Goal: Task Accomplishment & Management: Use online tool/utility

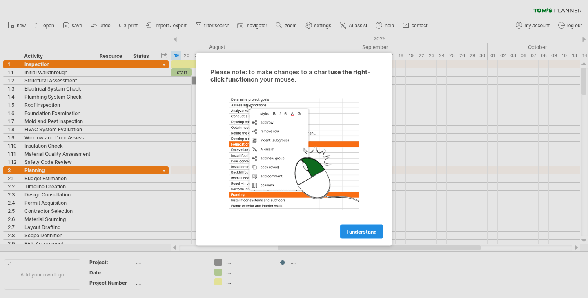
click at [371, 232] on span "I understand" at bounding box center [362, 232] width 30 height 6
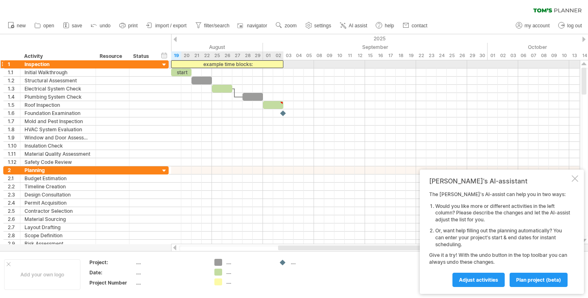
click at [215, 65] on div "example time blocks:" at bounding box center [227, 64] width 112 height 8
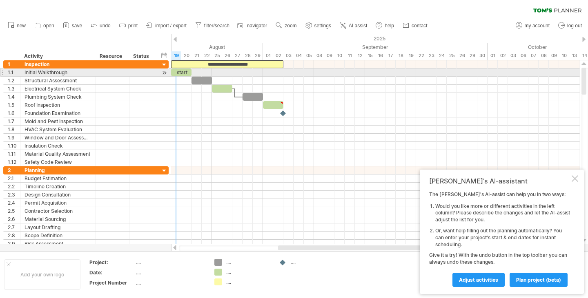
click at [181, 73] on div "start" at bounding box center [181, 73] width 20 height 8
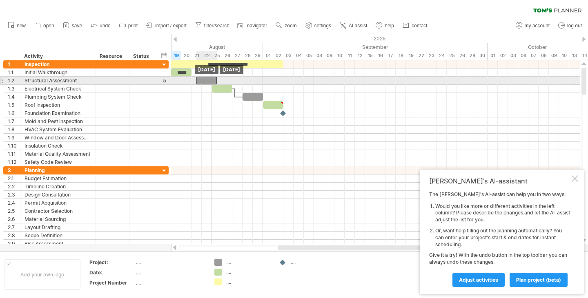
click at [206, 82] on div at bounding box center [206, 81] width 20 height 8
click at [206, 82] on div at bounding box center [201, 81] width 20 height 8
drag, startPoint x: 211, startPoint y: 82, endPoint x: 203, endPoint y: 83, distance: 7.9
click at [203, 83] on div "**********" at bounding box center [375, 152] width 409 height 184
click at [196, 80] on div at bounding box center [196, 81] width 10 height 8
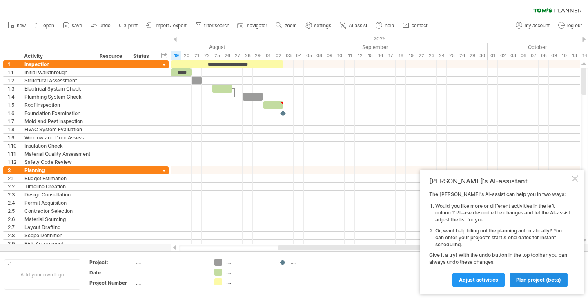
click at [542, 282] on span "plan project (beta)" at bounding box center [538, 280] width 45 height 6
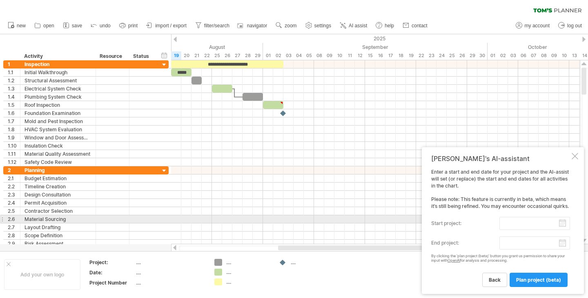
click at [563, 222] on input "start project:" at bounding box center [534, 223] width 71 height 13
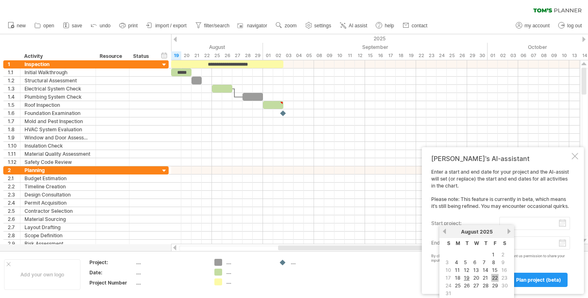
click at [493, 278] on link "22" at bounding box center [494, 278] width 7 height 8
type input "********"
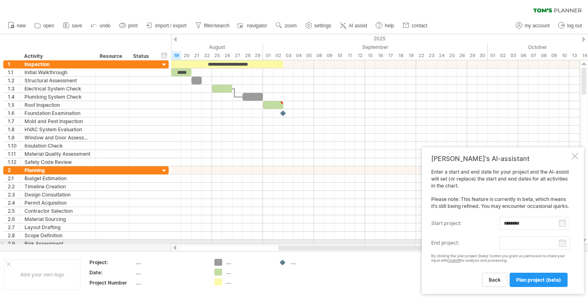
click at [563, 243] on body "progress(100%) Trying to reach [DOMAIN_NAME] Connected again... 0% clear filter…" at bounding box center [294, 150] width 588 height 300
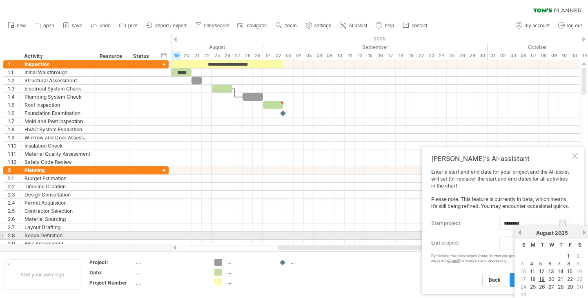
click at [579, 234] on div "[DATE]" at bounding box center [551, 233] width 59 height 6
click at [585, 233] on link "next" at bounding box center [584, 233] width 6 height 6
click at [520, 233] on link "previous" at bounding box center [519, 233] width 6 height 6
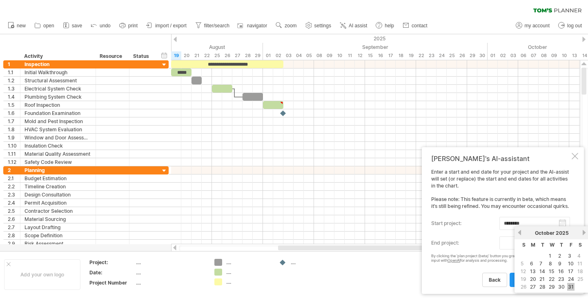
click at [569, 283] on link "31" at bounding box center [570, 287] width 7 height 8
type input "********"
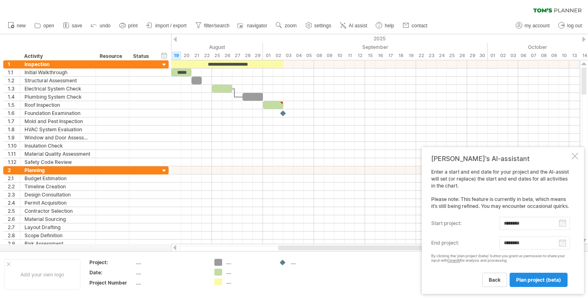
click at [529, 279] on span "plan project (beta)" at bounding box center [538, 280] width 45 height 6
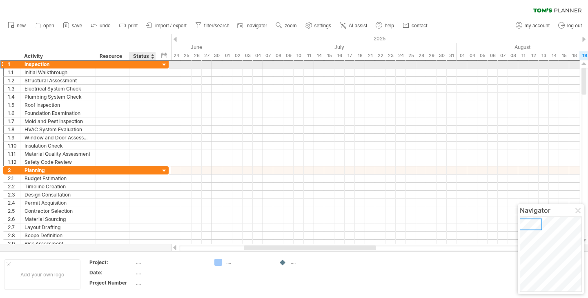
click at [136, 61] on div at bounding box center [142, 64] width 18 height 8
click at [163, 65] on div at bounding box center [164, 65] width 8 height 8
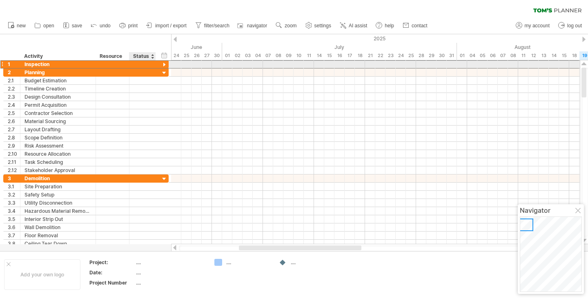
click at [136, 64] on div at bounding box center [142, 64] width 18 height 8
click at [93, 62] on div at bounding box center [95, 64] width 4 height 8
click at [84, 66] on div "Inspection" at bounding box center [57, 64] width 67 height 8
click at [84, 66] on input "**********" at bounding box center [57, 64] width 67 height 8
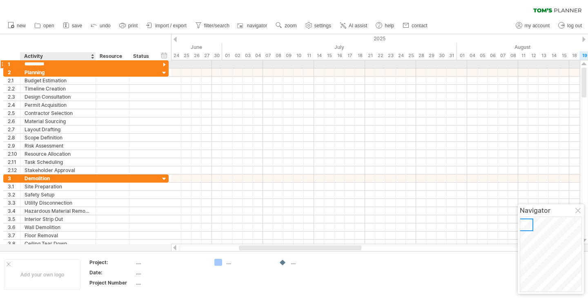
click at [84, 66] on input "**********" at bounding box center [57, 64] width 67 height 8
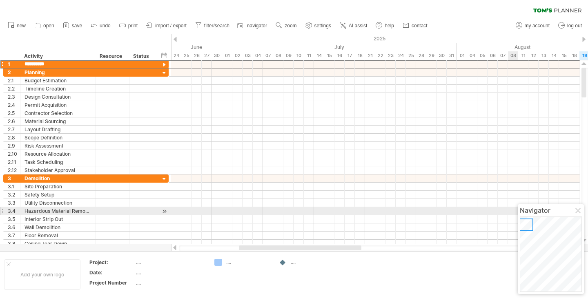
click at [577, 212] on div at bounding box center [578, 211] width 7 height 7
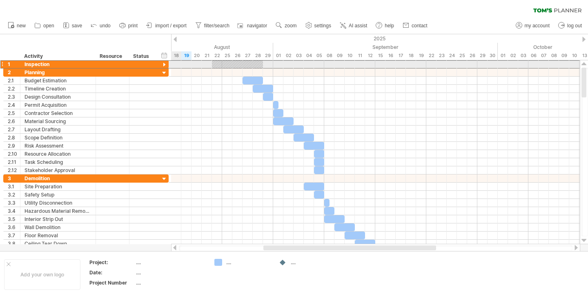
click at [167, 62] on div at bounding box center [164, 65] width 8 height 8
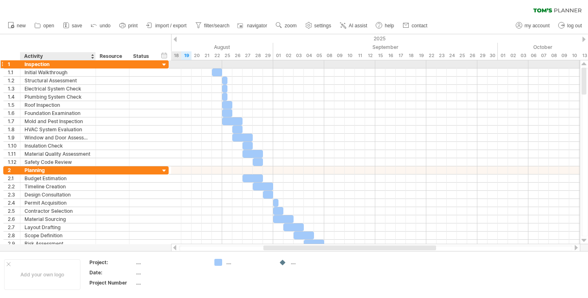
click at [83, 64] on div "Inspection" at bounding box center [57, 64] width 67 height 8
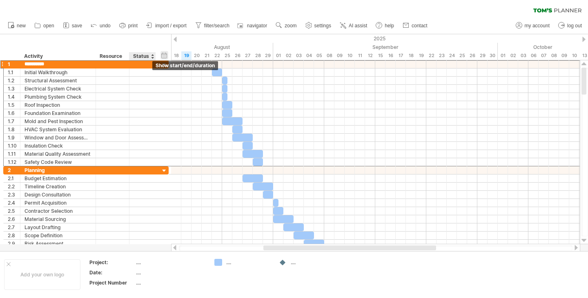
click at [166, 52] on div "hide start/end/duration show start/end/duration" at bounding box center [164, 55] width 8 height 9
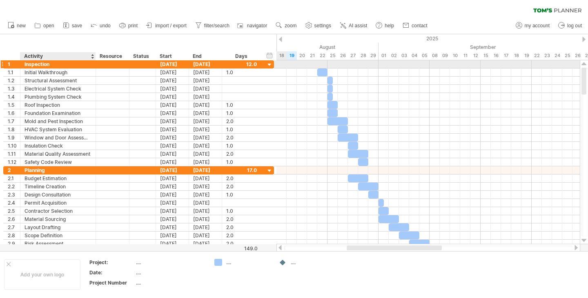
click at [62, 63] on div "Inspection" at bounding box center [57, 64] width 67 height 8
click at [62, 63] on input "**********" at bounding box center [57, 64] width 67 height 8
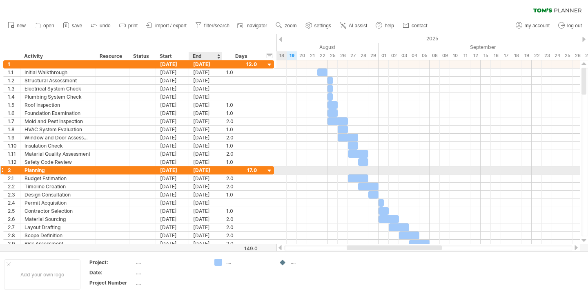
click at [215, 171] on div "[DATE]" at bounding box center [205, 171] width 33 height 8
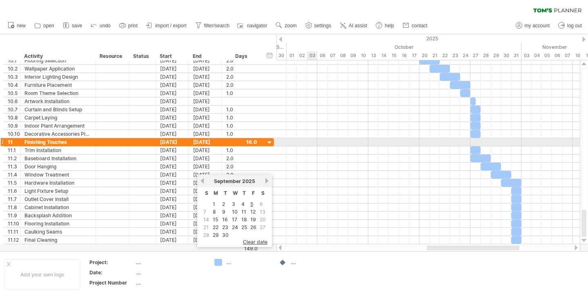
click at [2, 141] on div at bounding box center [1, 142] width 3 height 9
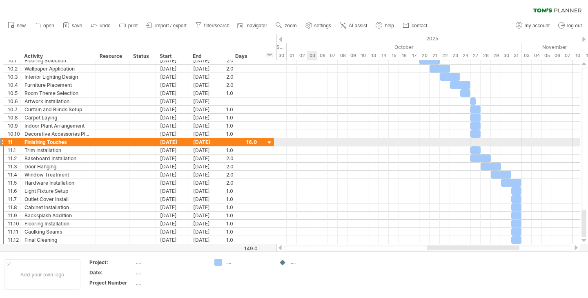
click at [2, 141] on div at bounding box center [1, 142] width 3 height 9
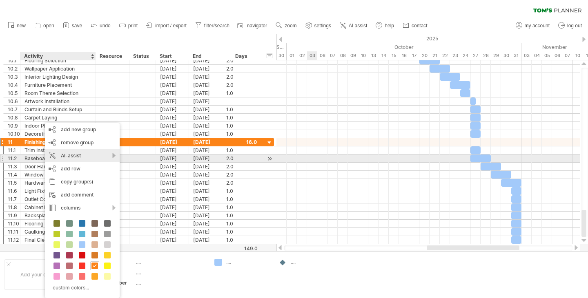
click at [112, 157] on div "AI-assist" at bounding box center [82, 155] width 75 height 13
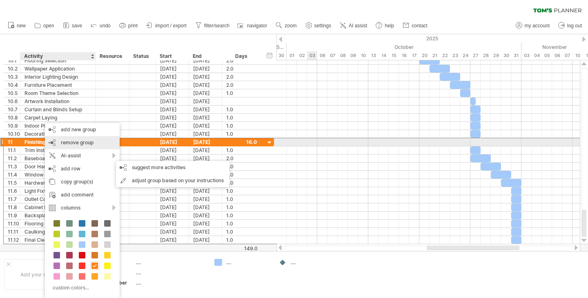
click at [64, 142] on span "remove group" at bounding box center [77, 143] width 33 height 6
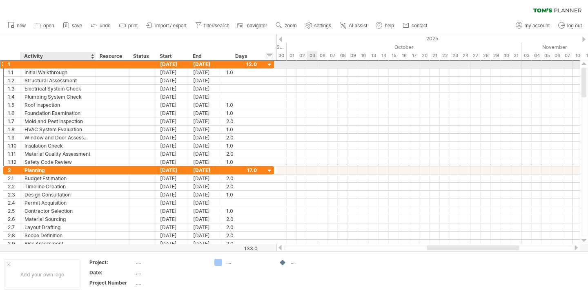
click at [55, 64] on div at bounding box center [57, 64] width 67 height 8
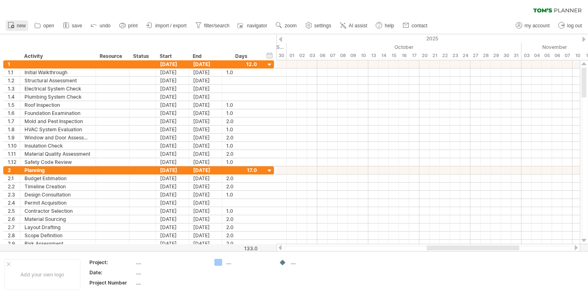
click at [18, 27] on span "new" at bounding box center [21, 26] width 9 height 6
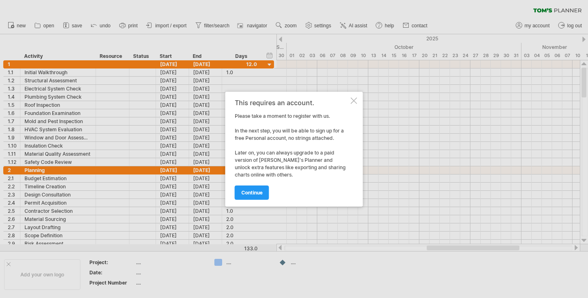
click at [352, 101] on div at bounding box center [354, 101] width 7 height 7
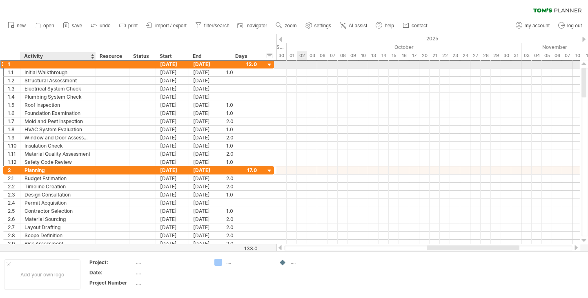
click at [67, 64] on div at bounding box center [57, 64] width 67 height 8
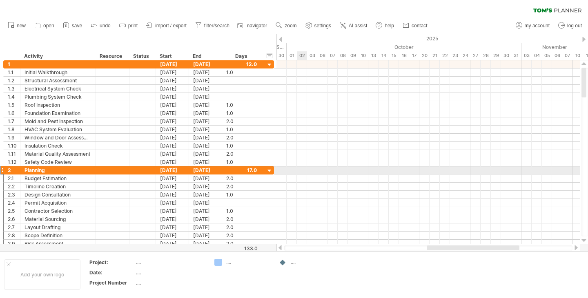
click at [4, 169] on div "2" at bounding box center [12, 171] width 17 height 8
click at [4, 171] on div "2" at bounding box center [12, 171] width 17 height 8
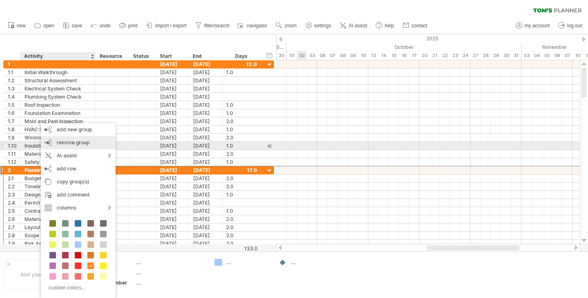
click at [76, 147] on div "remove group remove selected groups" at bounding box center [78, 142] width 75 height 13
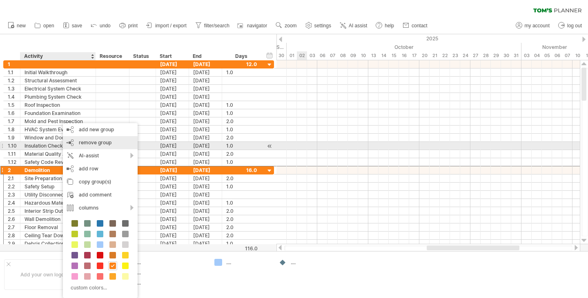
click at [87, 146] on div "remove group remove selected groups" at bounding box center [100, 142] width 75 height 13
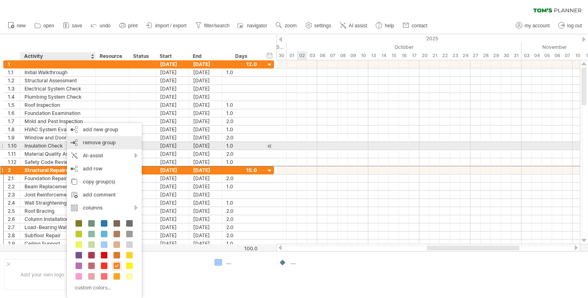
click at [95, 146] on div "remove group remove selected groups" at bounding box center [104, 142] width 75 height 13
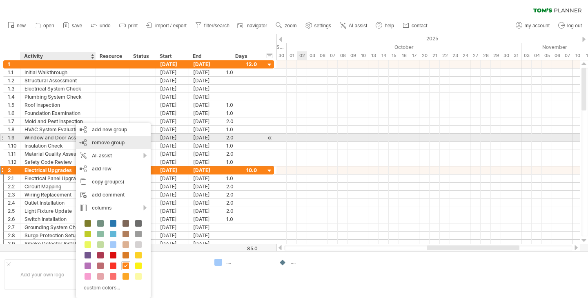
click at [105, 140] on span "remove group" at bounding box center [108, 143] width 33 height 6
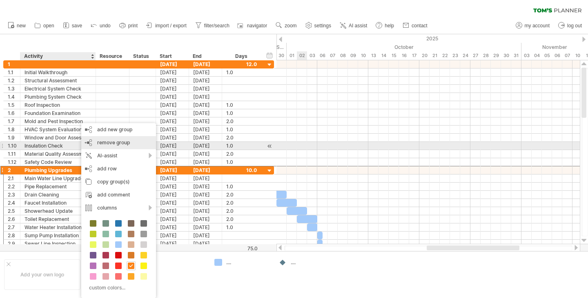
click at [105, 149] on div "remove group remove selected groups" at bounding box center [118, 142] width 75 height 13
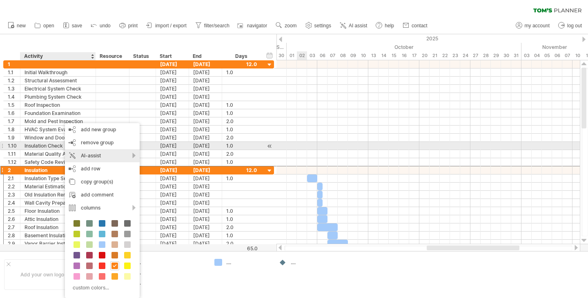
click at [85, 149] on div "AI-assist" at bounding box center [102, 155] width 75 height 13
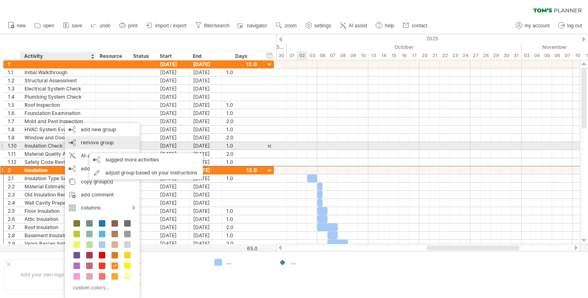
click at [98, 145] on span "remove group" at bounding box center [97, 143] width 33 height 6
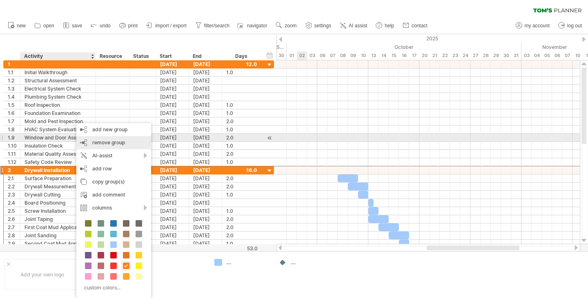
click at [102, 138] on div "remove group remove selected groups" at bounding box center [113, 142] width 75 height 13
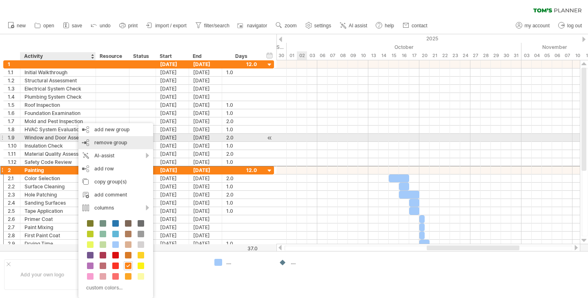
click at [107, 142] on span "remove group" at bounding box center [110, 143] width 33 height 6
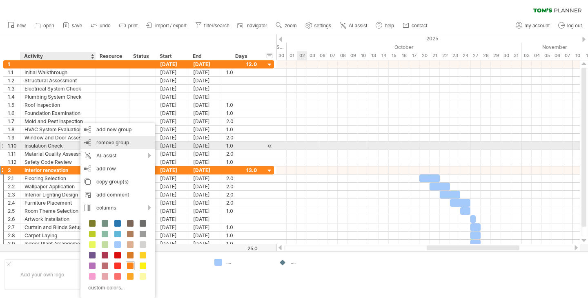
click at [100, 145] on span "remove group" at bounding box center [112, 143] width 33 height 6
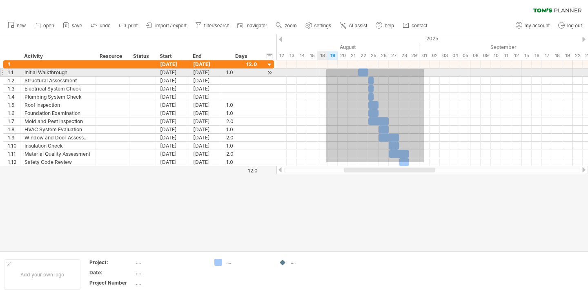
drag, startPoint x: 424, startPoint y: 162, endPoint x: 323, endPoint y: 63, distance: 141.4
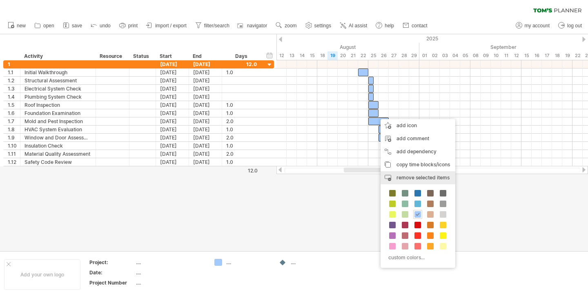
click at [420, 176] on span "remove selected items" at bounding box center [422, 178] width 53 height 6
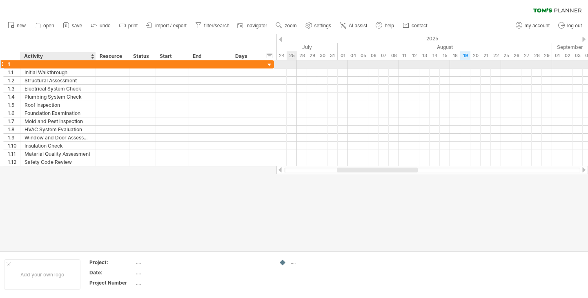
click at [51, 62] on div at bounding box center [57, 64] width 67 height 8
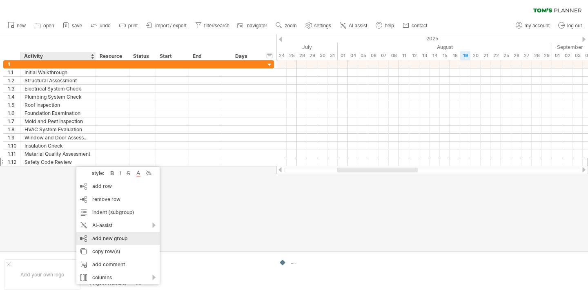
click at [127, 240] on div "add new group" at bounding box center [117, 238] width 83 height 13
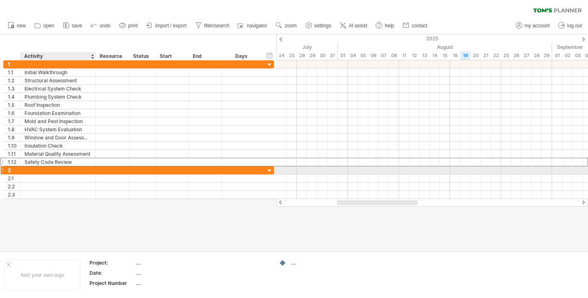
click at [57, 168] on div at bounding box center [57, 171] width 67 height 8
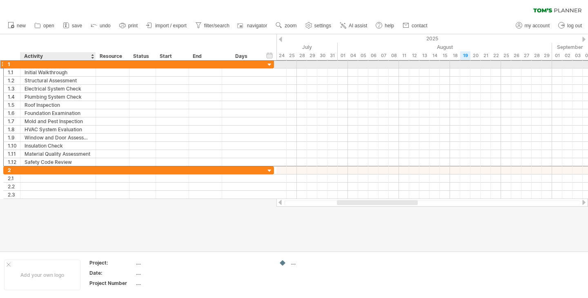
click at [51, 64] on div at bounding box center [57, 64] width 67 height 8
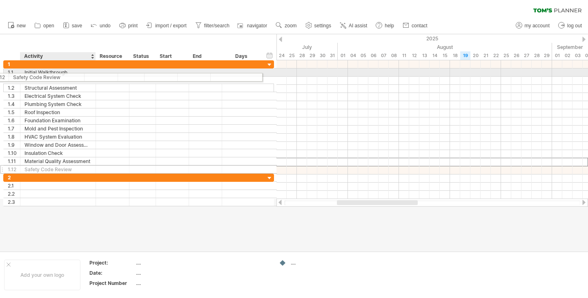
drag, startPoint x: 76, startPoint y: 160, endPoint x: 61, endPoint y: 76, distance: 85.0
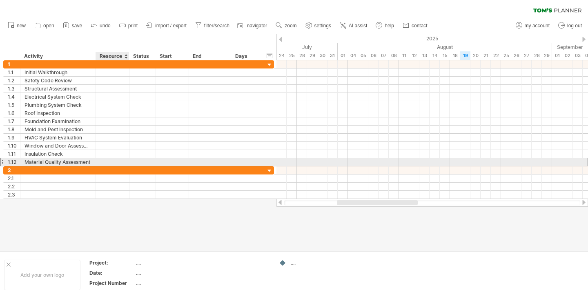
click at [107, 161] on div at bounding box center [112, 162] width 25 height 8
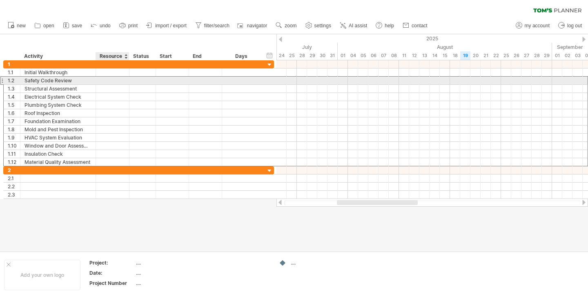
click at [118, 78] on div at bounding box center [112, 81] width 25 height 8
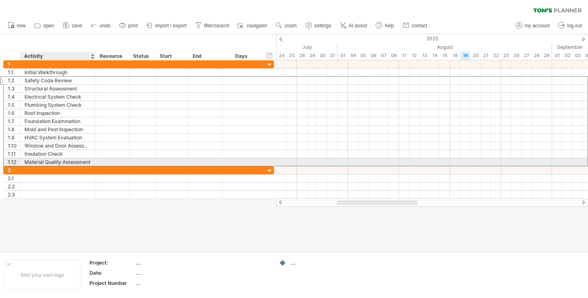
click at [91, 160] on div "Material Quality Assessment" at bounding box center [57, 162] width 67 height 8
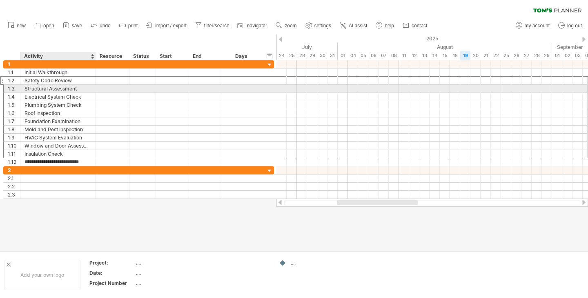
click at [86, 89] on div "Structural Assessment" at bounding box center [57, 89] width 67 height 8
click at [83, 85] on input "**********" at bounding box center [57, 89] width 67 height 8
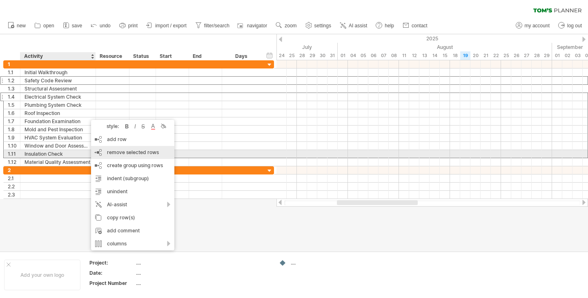
click at [131, 154] on span "remove selected rows" at bounding box center [133, 152] width 52 height 6
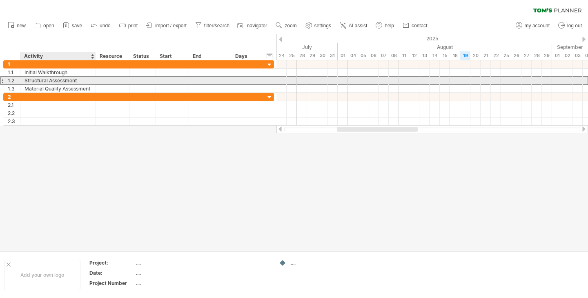
click at [73, 77] on div "Structural Assessment" at bounding box center [57, 81] width 67 height 8
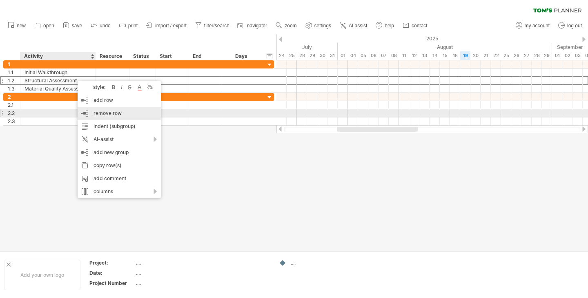
click at [103, 115] on span "remove row" at bounding box center [107, 113] width 28 height 6
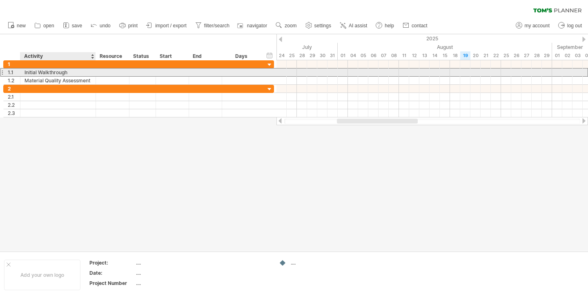
click at [73, 76] on div "**********" at bounding box center [138, 72] width 271 height 9
click at [69, 72] on div "Initial Walkthrough" at bounding box center [57, 73] width 67 height 8
click at [69, 72] on input "**********" at bounding box center [57, 73] width 67 height 8
type input "**********"
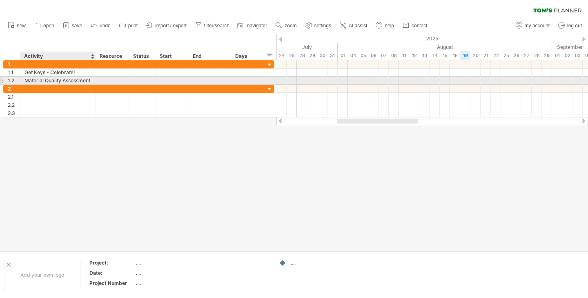
click at [81, 78] on div "Material Quality Assessment" at bounding box center [57, 81] width 67 height 8
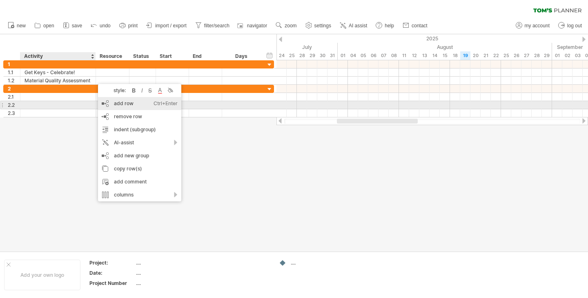
click at [116, 105] on div "add row Ctrl+Enter Cmd+Enter" at bounding box center [139, 103] width 83 height 13
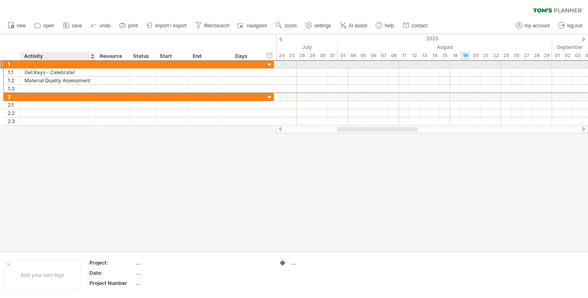
click at [58, 62] on div at bounding box center [57, 64] width 67 height 8
type input "**********"
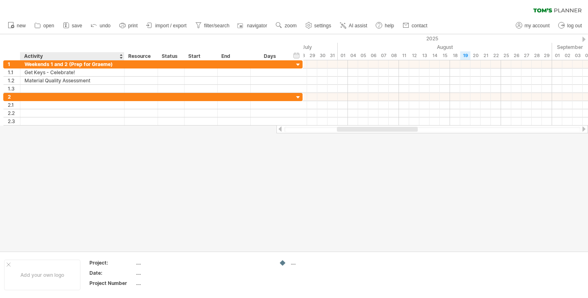
drag, startPoint x: 95, startPoint y: 55, endPoint x: 123, endPoint y: 57, distance: 28.6
click at [123, 57] on div at bounding box center [123, 56] width 3 height 8
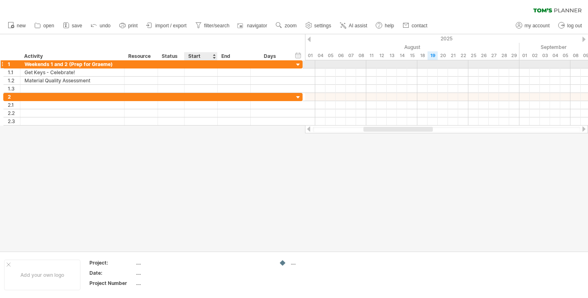
click at [196, 66] on div at bounding box center [201, 64] width 33 height 8
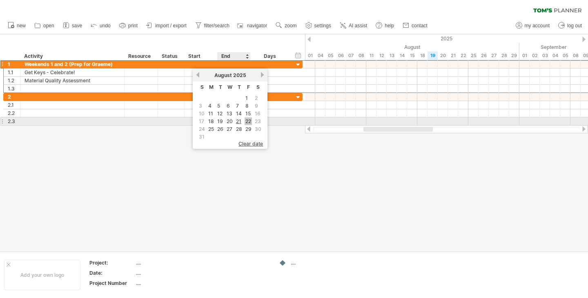
click at [247, 121] on link "22" at bounding box center [248, 122] width 7 height 8
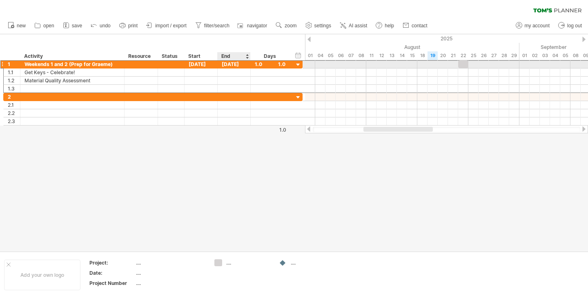
click at [237, 67] on div "[DATE]" at bounding box center [234, 64] width 33 height 8
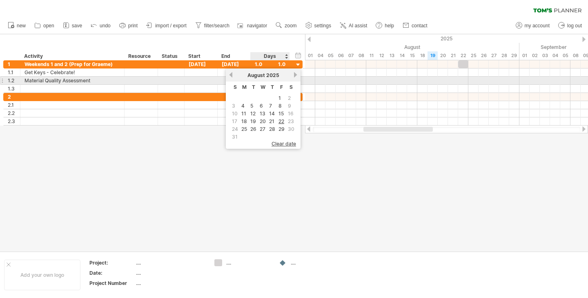
click at [294, 77] on link "next" at bounding box center [295, 75] width 6 height 6
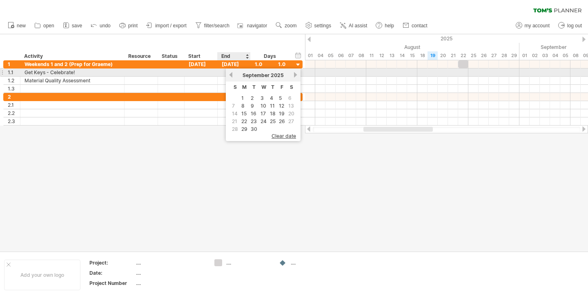
click at [231, 75] on link "previous" at bounding box center [231, 75] width 6 height 6
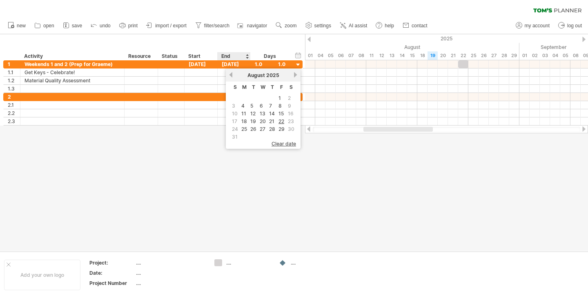
click at [235, 136] on span "31" at bounding box center [234, 137] width 7 height 8
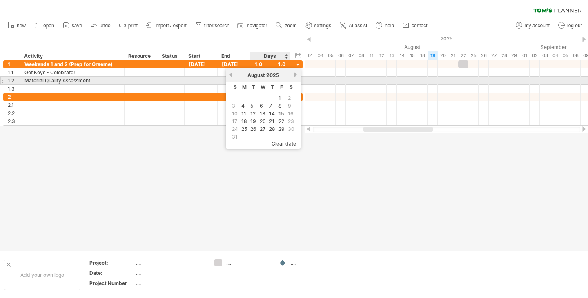
click at [293, 77] on link "next" at bounding box center [295, 75] width 6 height 6
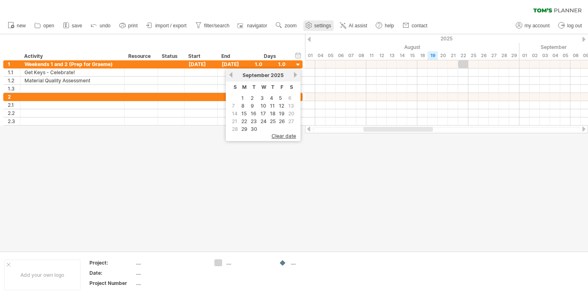
click at [309, 24] on use at bounding box center [309, 25] width 8 height 8
select select "*"
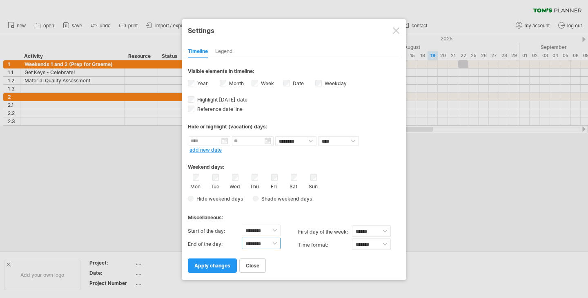
click at [278, 242] on select "******** ******** ******** ******** ******** ******** ******** ******** *******…" at bounding box center [261, 243] width 39 height 11
select select "**"
click at [242, 238] on select "******** ******** ******** ******** ******** ******** ******** ******** *******…" at bounding box center [261, 243] width 39 height 11
click at [211, 265] on span "apply changes" at bounding box center [212, 266] width 36 height 6
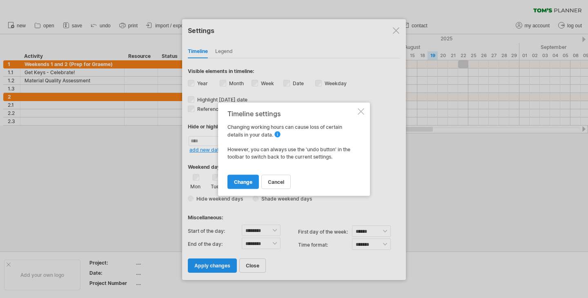
click at [238, 181] on span "change" at bounding box center [243, 182] width 18 height 6
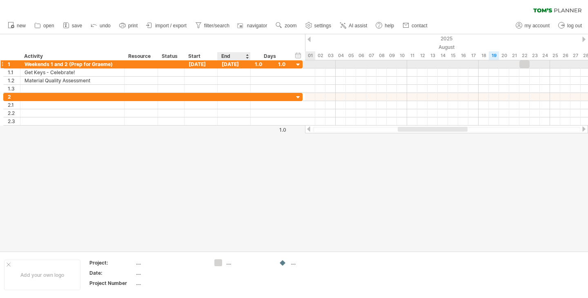
click at [237, 64] on div "[DATE]" at bounding box center [234, 64] width 33 height 8
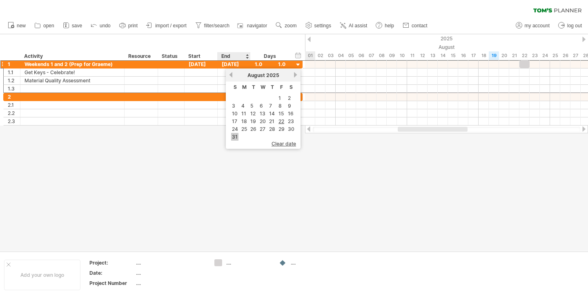
click at [235, 135] on link "31" at bounding box center [234, 137] width 7 height 8
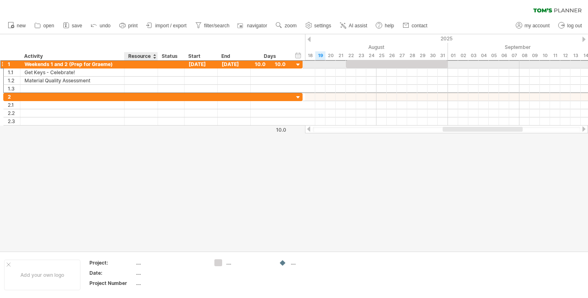
click at [145, 66] on div at bounding box center [141, 64] width 25 height 8
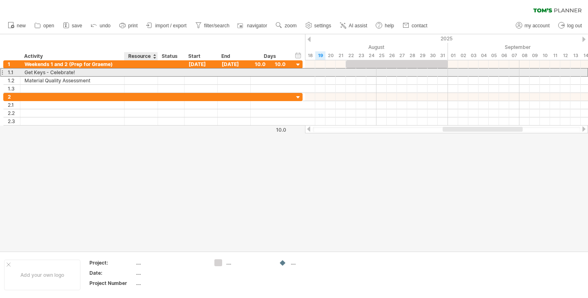
click at [149, 74] on div at bounding box center [141, 73] width 25 height 8
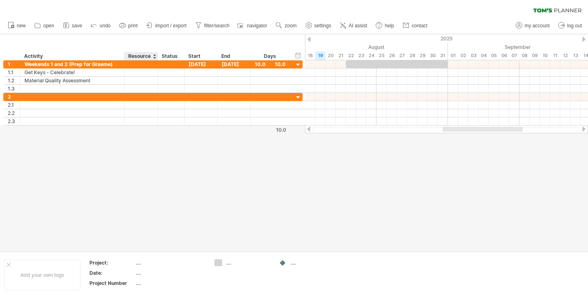
click at [153, 55] on div at bounding box center [154, 56] width 3 height 8
click at [169, 54] on div "Status" at bounding box center [171, 56] width 18 height 8
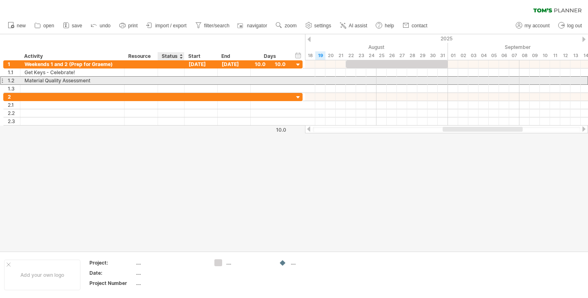
click at [178, 80] on div at bounding box center [171, 81] width 18 height 8
click at [182, 80] on div at bounding box center [183, 81] width 4 height 8
click at [174, 80] on div at bounding box center [171, 81] width 18 height 8
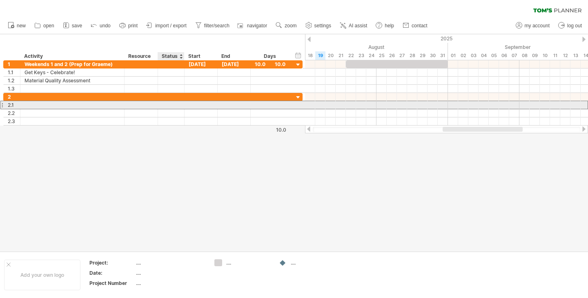
click at [165, 107] on div at bounding box center [171, 105] width 18 height 8
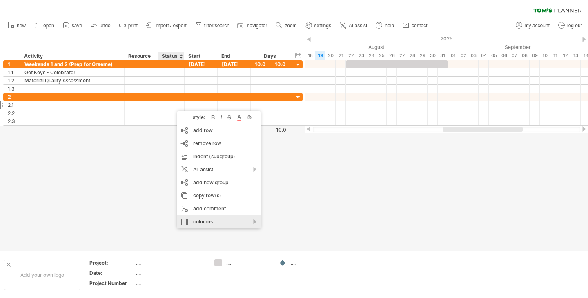
click at [233, 222] on div "columns" at bounding box center [218, 222] width 83 height 13
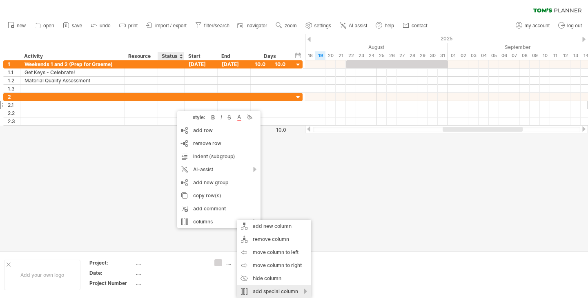
click at [294, 289] on div "add special column" at bounding box center [274, 291] width 74 height 13
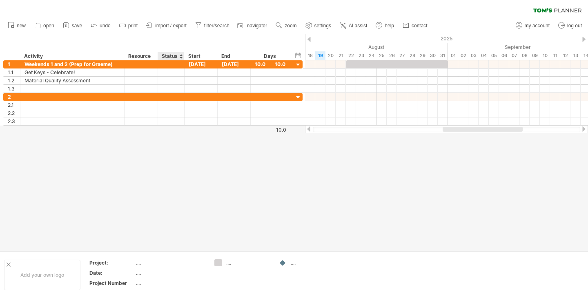
click at [544, 10] on icon at bounding box center [557, 10] width 48 height 4
click at [535, 27] on span "my account" at bounding box center [537, 26] width 25 height 6
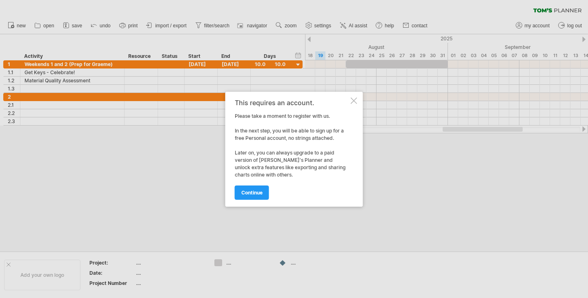
click at [352, 102] on div at bounding box center [354, 101] width 7 height 7
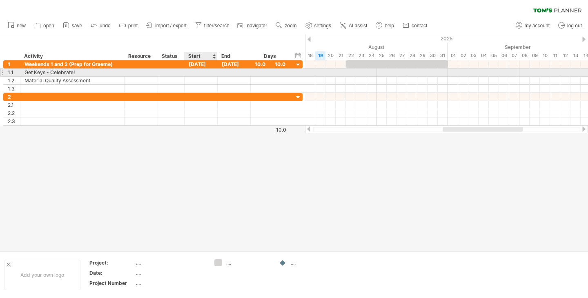
click at [200, 74] on div at bounding box center [201, 73] width 33 height 8
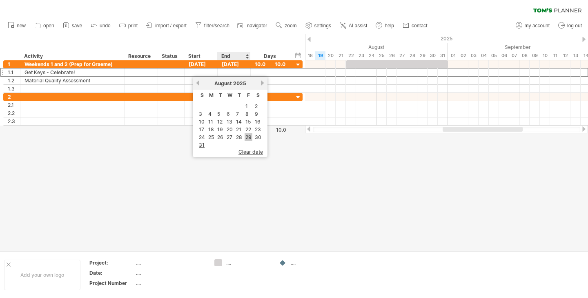
click at [246, 136] on link "29" at bounding box center [249, 137] width 8 height 8
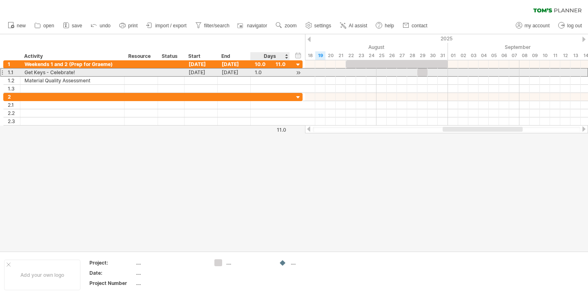
click at [298, 72] on div at bounding box center [298, 73] width 8 height 9
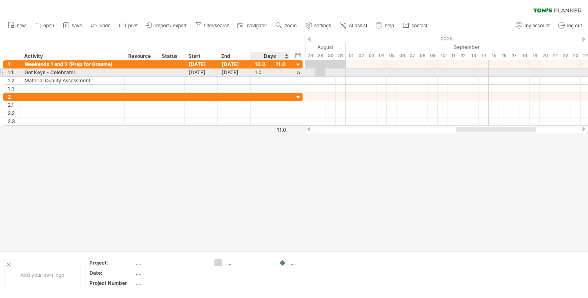
click at [298, 72] on div at bounding box center [298, 73] width 8 height 9
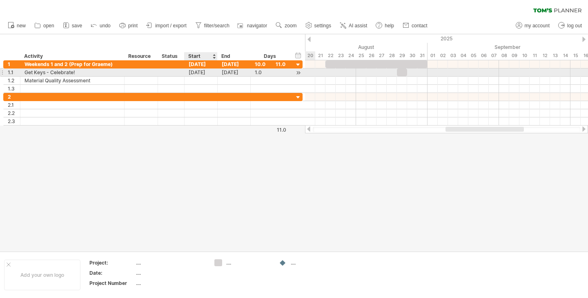
click at [201, 69] on div "[DATE]" at bounding box center [201, 73] width 33 height 8
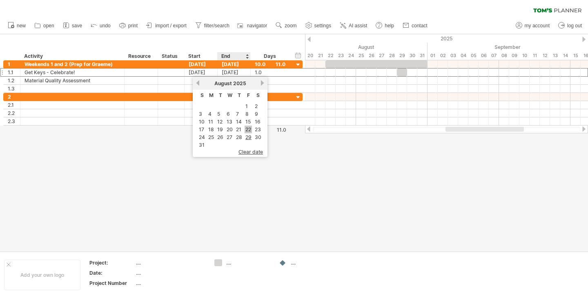
click at [249, 127] on link "22" at bounding box center [248, 130] width 7 height 8
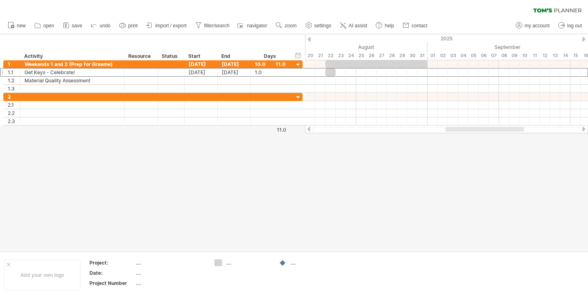
click at [346, 157] on div at bounding box center [294, 142] width 588 height 217
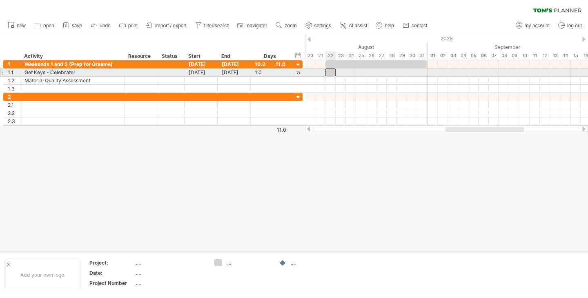
click at [332, 71] on div at bounding box center [330, 73] width 10 height 8
click at [139, 73] on div at bounding box center [141, 73] width 25 height 8
type input "*"
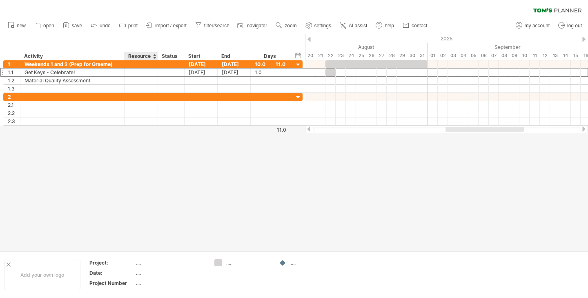
click at [144, 58] on div "Resource" at bounding box center [140, 56] width 25 height 8
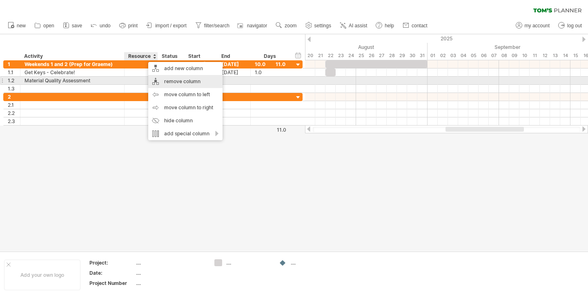
click at [174, 84] on div "remove column" at bounding box center [185, 81] width 74 height 13
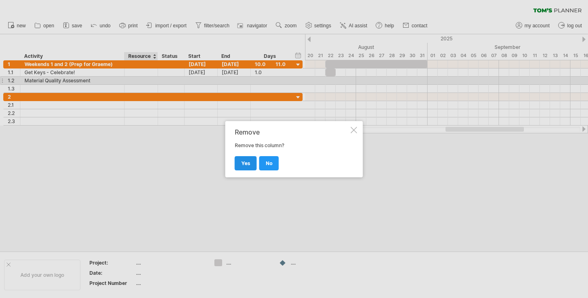
click at [252, 167] on link "yes" at bounding box center [246, 163] width 22 height 14
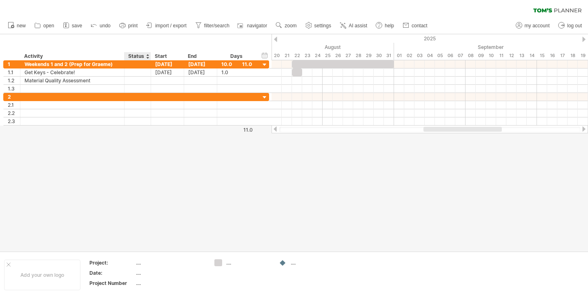
click at [141, 58] on div "Status" at bounding box center [137, 56] width 18 height 8
click at [146, 55] on div at bounding box center [147, 56] width 3 height 8
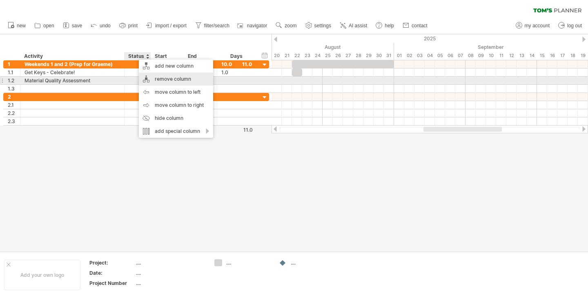
click at [179, 83] on div "add new column remove column move column to left move column to right hide colu…" at bounding box center [176, 99] width 74 height 78
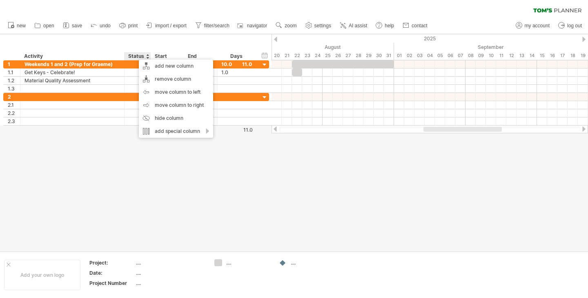
click at [140, 162] on div at bounding box center [294, 142] width 588 height 217
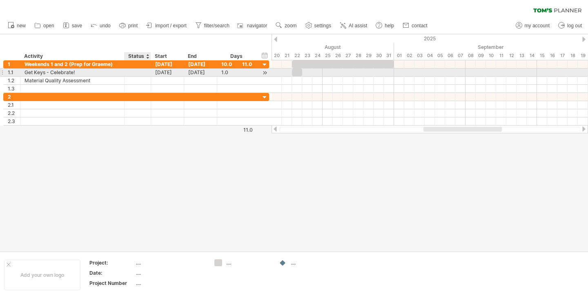
click at [135, 73] on div at bounding box center [138, 73] width 18 height 8
type input "*"
type input "****"
click at [138, 73] on div "Done" at bounding box center [138, 73] width 18 height 8
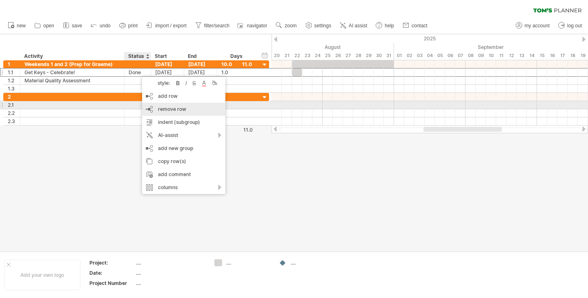
click at [181, 108] on span "remove row" at bounding box center [172, 109] width 28 height 6
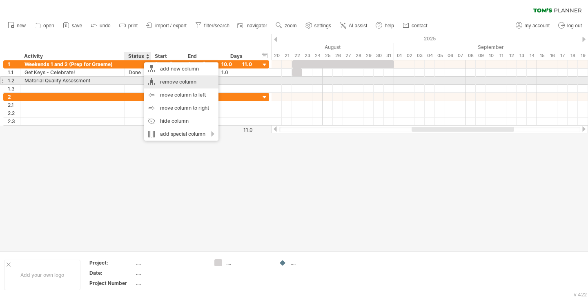
click at [161, 80] on div "remove column" at bounding box center [181, 82] width 74 height 13
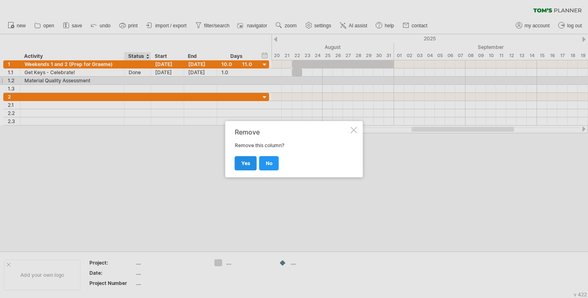
click at [249, 161] on span "yes" at bounding box center [245, 163] width 9 height 6
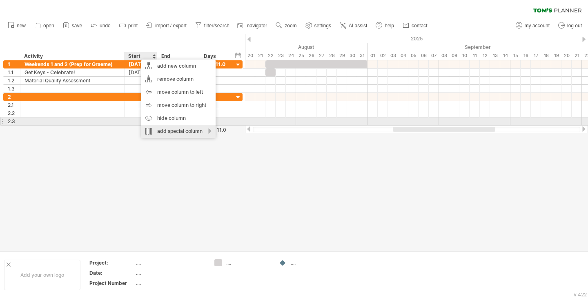
click at [171, 126] on div "add special column" at bounding box center [178, 131] width 74 height 13
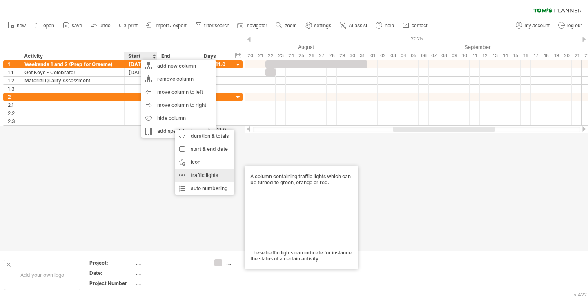
click at [220, 174] on div "traffic lights A column containing traffic lights which can be turned to green,…" at bounding box center [205, 175] width 60 height 13
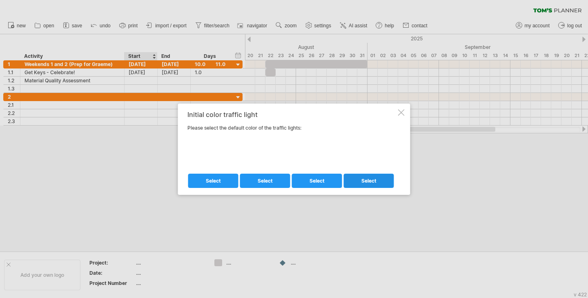
click at [366, 184] on link "select" at bounding box center [369, 181] width 50 height 14
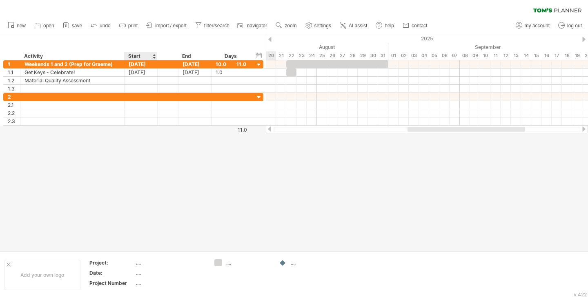
drag, startPoint x: 164, startPoint y: 57, endPoint x: 135, endPoint y: 58, distance: 29.0
click at [135, 58] on div "******** Activity Start End Days" at bounding box center [126, 56] width 247 height 8
click at [175, 57] on div at bounding box center [174, 56] width 3 height 8
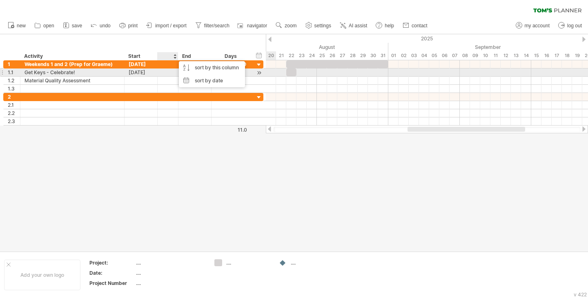
click at [172, 75] on div at bounding box center [168, 73] width 12 height 6
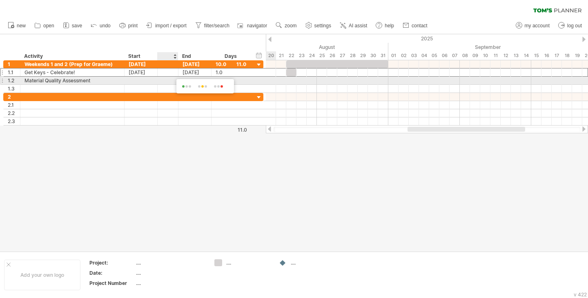
click at [188, 85] on span at bounding box center [186, 87] width 13 height 6
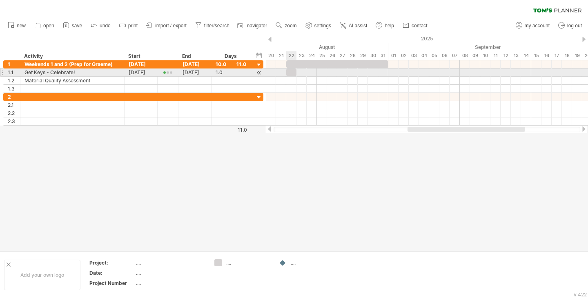
click at [291, 72] on div at bounding box center [291, 73] width 10 height 8
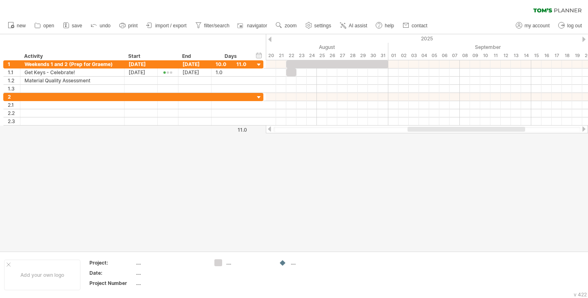
click at [253, 179] on div at bounding box center [294, 142] width 588 height 217
click at [170, 57] on div at bounding box center [167, 56] width 12 height 8
drag, startPoint x: 170, startPoint y: 57, endPoint x: 164, endPoint y: 55, distance: 6.6
click at [164, 55] on input "text" at bounding box center [167, 56] width 12 height 8
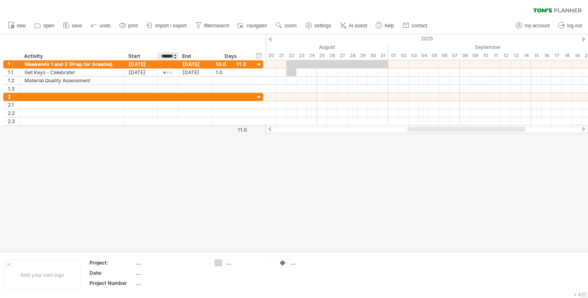
type input "******"
click at [192, 53] on div "End" at bounding box center [194, 56] width 24 height 8
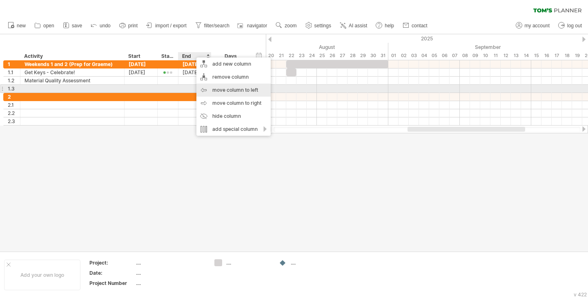
click at [221, 92] on div "move column to left" at bounding box center [233, 90] width 74 height 13
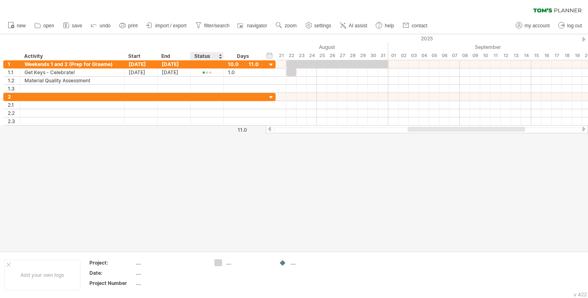
drag, startPoint x: 209, startPoint y: 54, endPoint x: 222, endPoint y: 54, distance: 12.3
click at [222, 54] on div at bounding box center [223, 56] width 3 height 8
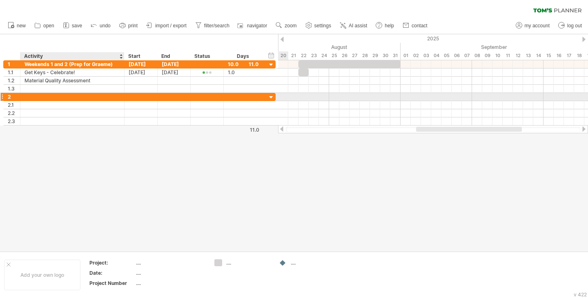
click at [78, 97] on div at bounding box center [72, 97] width 96 height 8
click at [78, 97] on input "******" at bounding box center [72, 97] width 96 height 8
click at [52, 97] on input "**********" at bounding box center [72, 97] width 96 height 8
type input "**********"
click at [142, 97] on div at bounding box center [141, 97] width 33 height 8
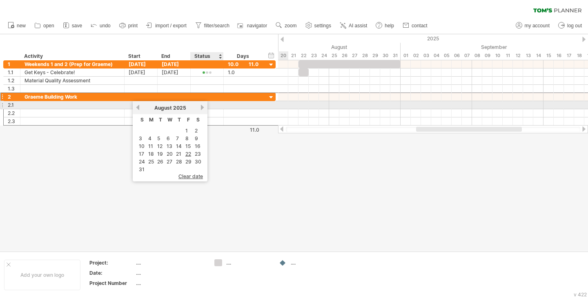
click at [197, 109] on div "[DATE]" at bounding box center [169, 108] width 59 height 6
click at [200, 108] on link "next" at bounding box center [202, 107] width 6 height 6
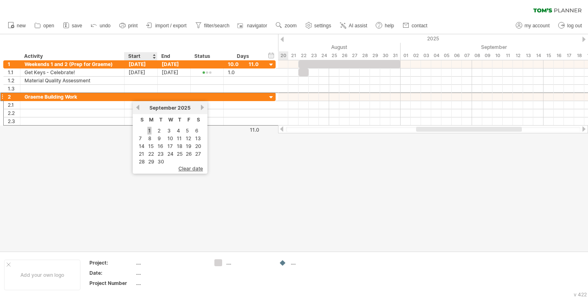
click at [149, 131] on link "1" at bounding box center [149, 131] width 4 height 8
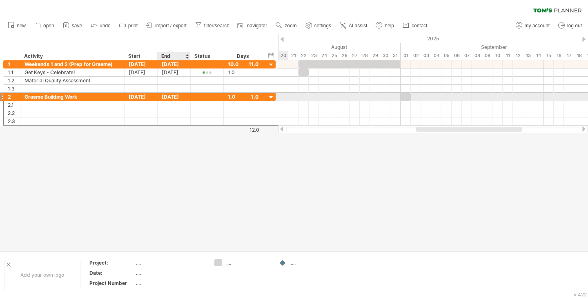
click at [183, 98] on div "[DATE]" at bounding box center [174, 97] width 33 height 8
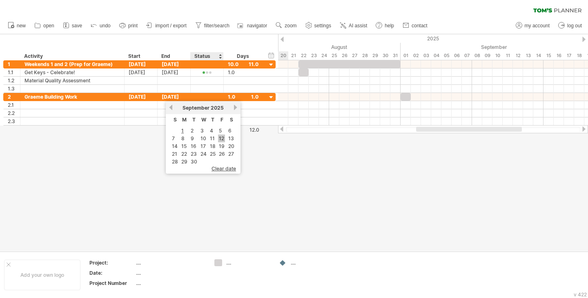
click at [220, 139] on link "12" at bounding box center [221, 139] width 7 height 8
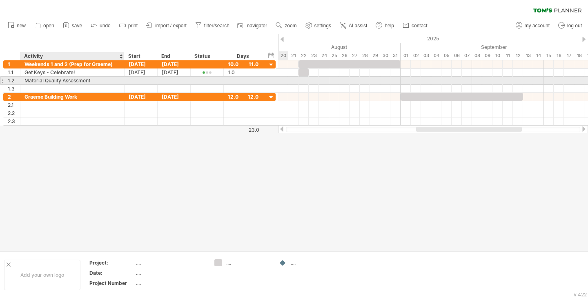
click at [67, 83] on div "Material Quality Assessment" at bounding box center [72, 81] width 96 height 8
click at [67, 83] on input "**********" at bounding box center [72, 81] width 96 height 8
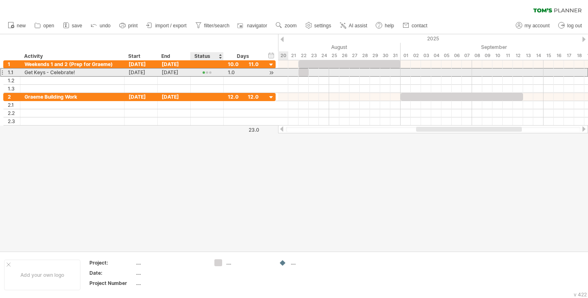
click at [206, 75] on div at bounding box center [207, 73] width 24 height 6
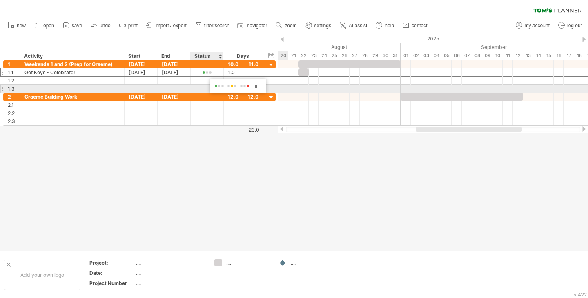
click at [258, 86] on div at bounding box center [256, 86] width 8 height 8
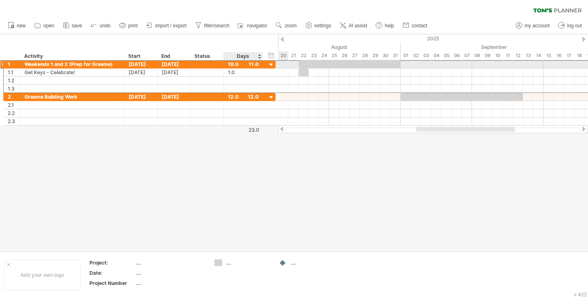
click at [255, 64] on div "10.0" at bounding box center [243, 64] width 31 height 8
click at [234, 64] on input "****" at bounding box center [236, 64] width 16 height 8
click at [248, 58] on div "Days" at bounding box center [242, 56] width 39 height 8
click at [259, 57] on div "Days" at bounding box center [242, 56] width 39 height 8
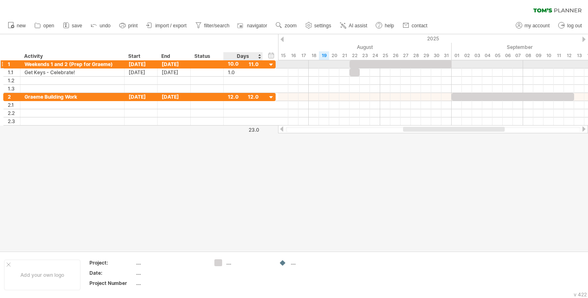
click at [272, 63] on div at bounding box center [271, 65] width 8 height 8
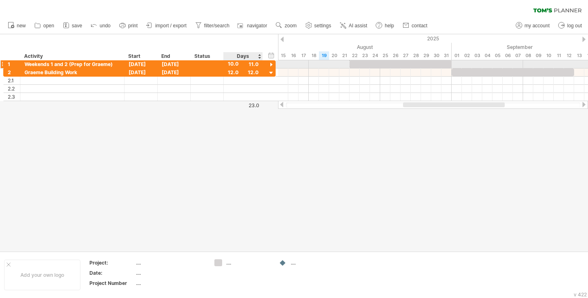
click at [272, 63] on div at bounding box center [271, 65] width 8 height 8
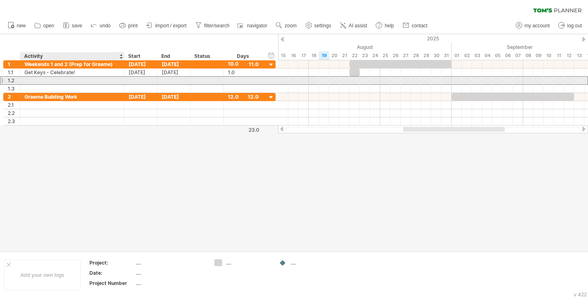
click at [98, 77] on div at bounding box center [72, 81] width 96 height 8
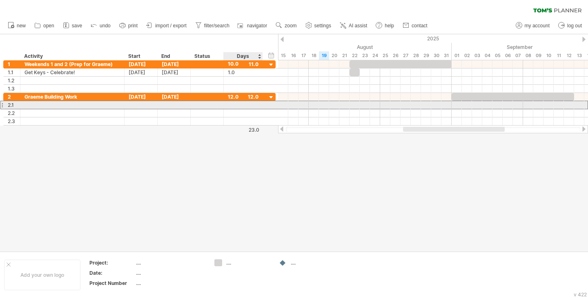
click at [236, 104] on div at bounding box center [243, 105] width 31 height 8
type input "*"
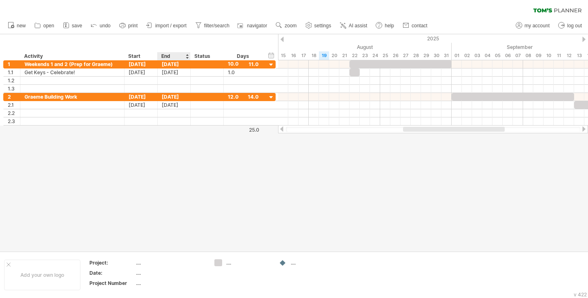
scroll to position [0, 0]
click at [184, 150] on div at bounding box center [294, 142] width 588 height 217
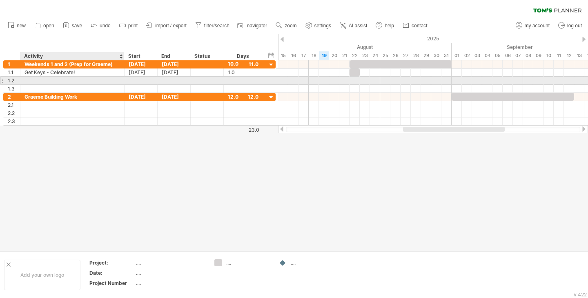
click at [67, 78] on div at bounding box center [72, 81] width 96 height 8
click at [145, 80] on div at bounding box center [141, 81] width 33 height 8
click at [90, 79] on div "Strip Wallpaper" at bounding box center [72, 81] width 96 height 8
click at [90, 79] on input "**********" at bounding box center [72, 81] width 96 height 8
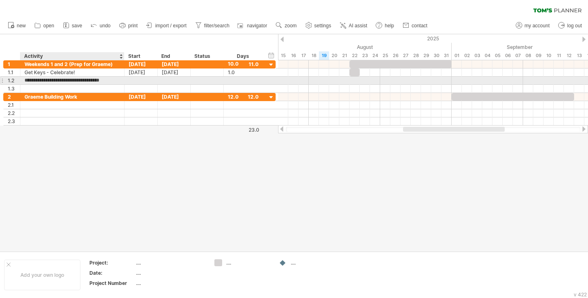
type input "**********"
click at [136, 81] on div at bounding box center [141, 81] width 33 height 8
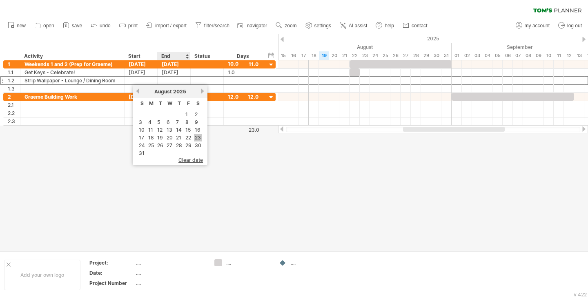
click at [195, 136] on link "23" at bounding box center [198, 138] width 8 height 8
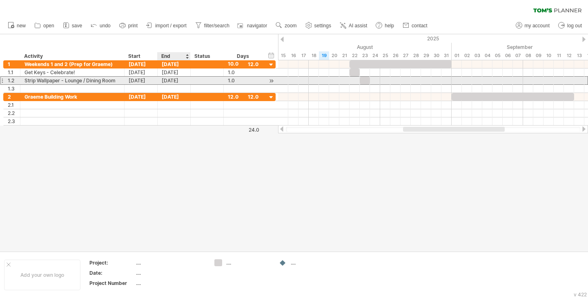
click at [166, 80] on div "[DATE]" at bounding box center [174, 81] width 33 height 8
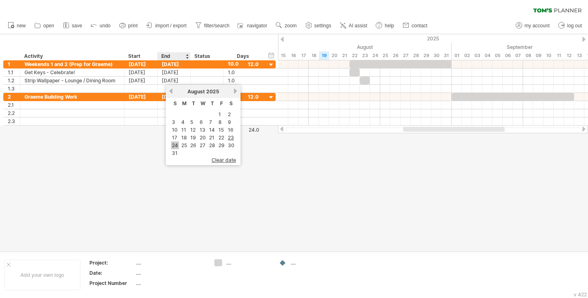
click at [176, 146] on link "24" at bounding box center [175, 146] width 8 height 8
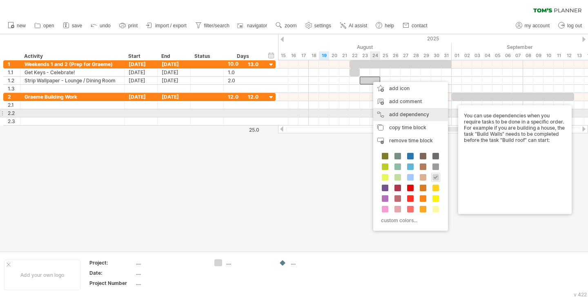
click at [388, 112] on div "add dependency You can use dependencies when you require tasks to be done in a …" at bounding box center [410, 114] width 75 height 13
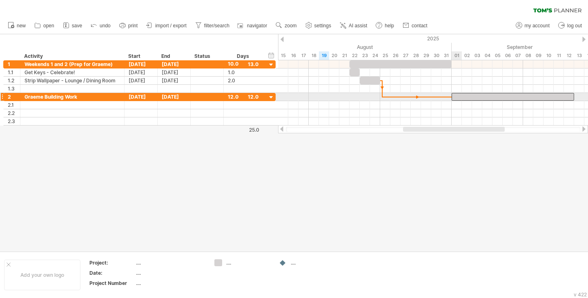
click at [457, 96] on div at bounding box center [512, 97] width 122 height 8
click at [391, 96] on div at bounding box center [416, 97] width 69 height 2
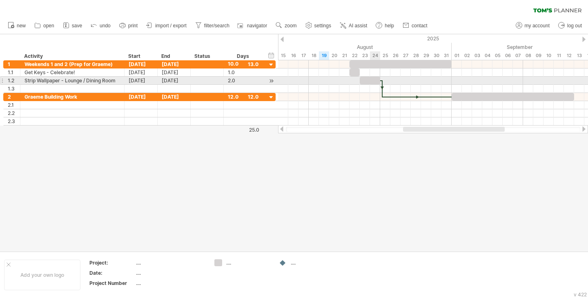
click at [374, 82] on div at bounding box center [370, 81] width 20 height 8
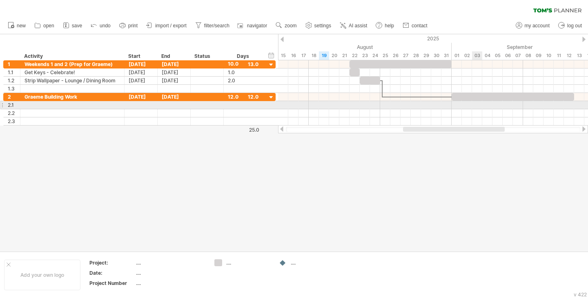
click at [478, 104] on div at bounding box center [433, 105] width 310 height 8
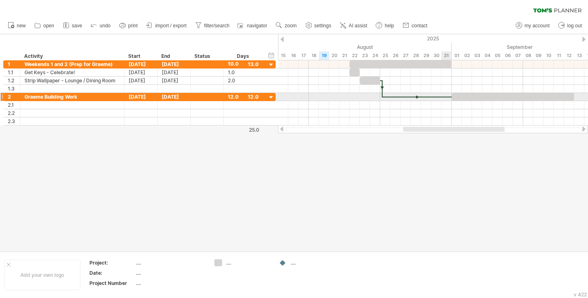
click at [446, 97] on div at bounding box center [416, 97] width 69 height 2
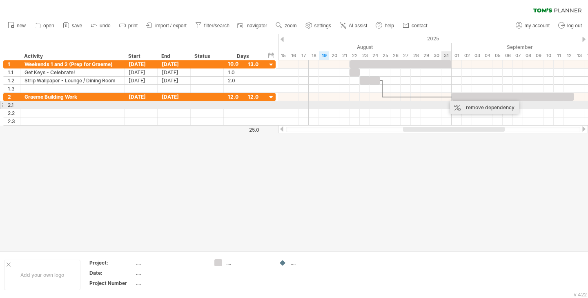
click at [463, 108] on div "remove dependency" at bounding box center [484, 107] width 69 height 13
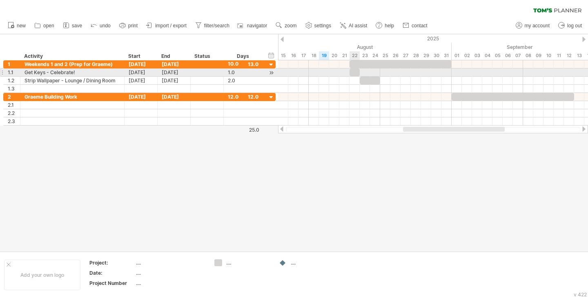
click at [356, 72] on div at bounding box center [354, 73] width 10 height 8
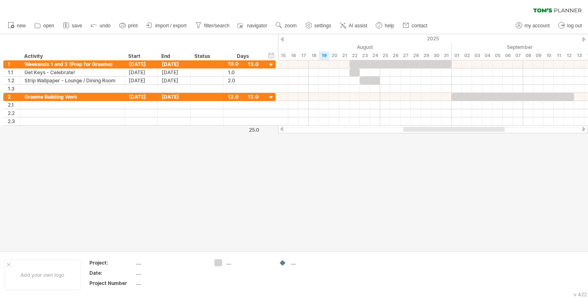
click at [260, 172] on div at bounding box center [294, 142] width 588 height 217
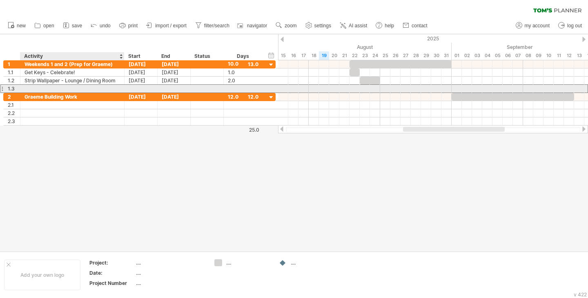
click at [63, 91] on div at bounding box center [72, 89] width 96 height 8
type input "**********"
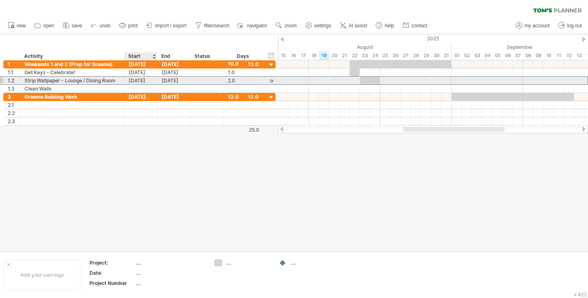
click at [137, 84] on div "[DATE]" at bounding box center [141, 81] width 33 height 8
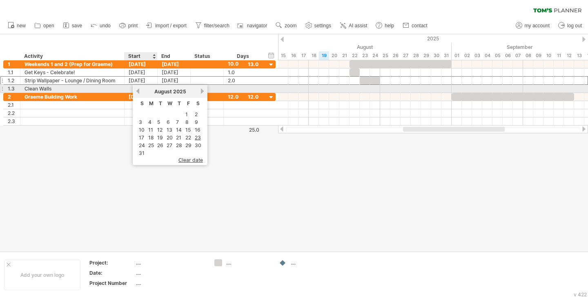
click at [130, 88] on div at bounding box center [141, 89] width 33 height 8
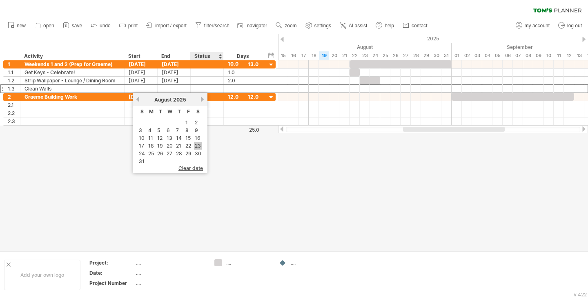
click at [196, 144] on link "23" at bounding box center [198, 146] width 8 height 8
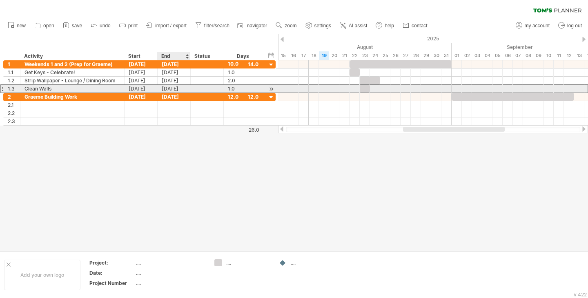
click at [181, 87] on div "[DATE]" at bounding box center [174, 89] width 33 height 8
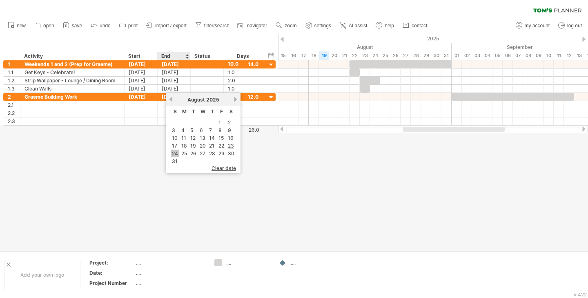
click at [175, 152] on link "24" at bounding box center [175, 154] width 8 height 8
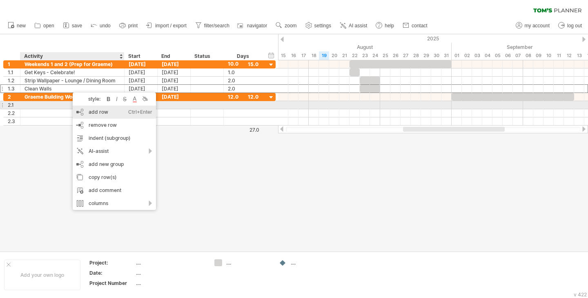
click at [87, 109] on div "add row Ctrl+Enter Cmd+Enter" at bounding box center [114, 112] width 83 height 13
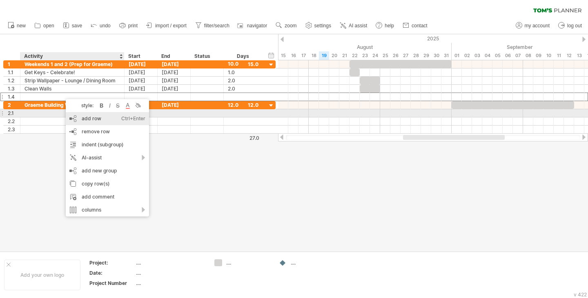
click at [83, 113] on div "add row Ctrl+Enter Cmd+Enter" at bounding box center [107, 118] width 83 height 13
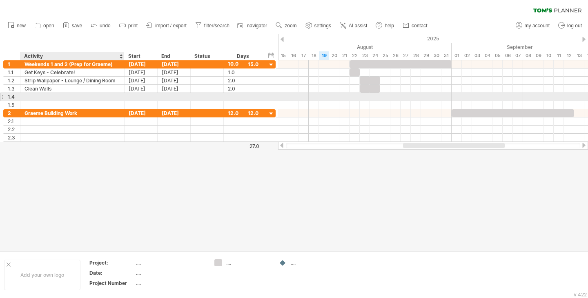
click at [104, 97] on div at bounding box center [72, 97] width 96 height 8
type input "**********"
click at [145, 98] on div at bounding box center [141, 97] width 33 height 8
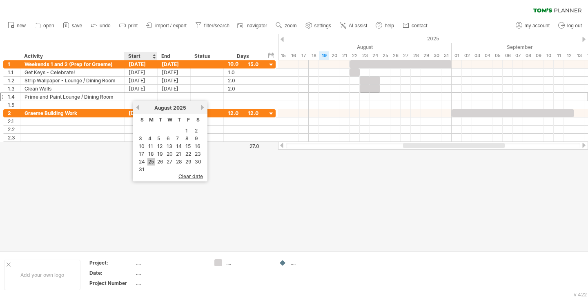
click at [148, 161] on link "25" at bounding box center [150, 162] width 7 height 8
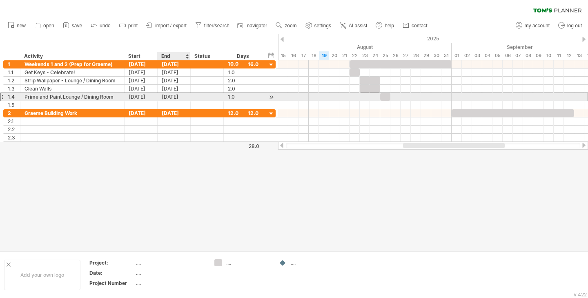
click at [170, 99] on div "[DATE]" at bounding box center [174, 97] width 33 height 8
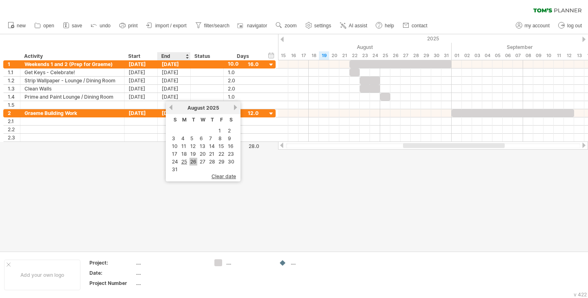
click at [194, 160] on link "26" at bounding box center [193, 162] width 8 height 8
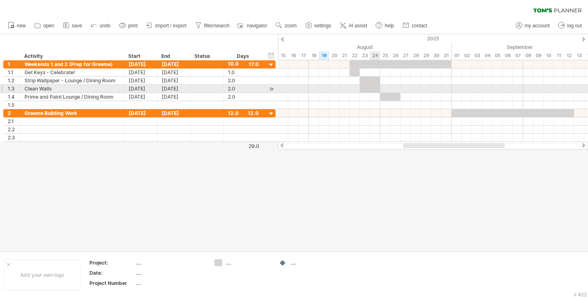
click at [374, 90] on div at bounding box center [370, 89] width 20 height 8
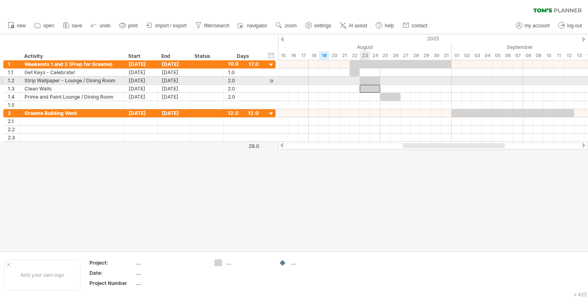
click at [366, 78] on div at bounding box center [370, 81] width 20 height 8
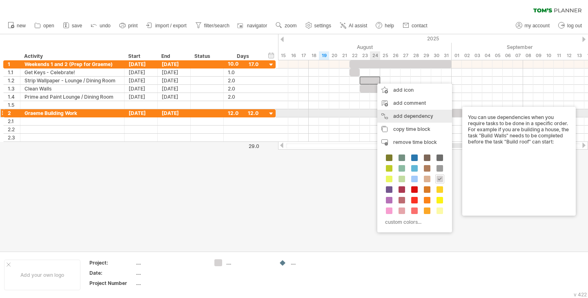
click at [402, 115] on div "add dependency You can use dependencies when you require tasks to be done in a …" at bounding box center [414, 116] width 75 height 13
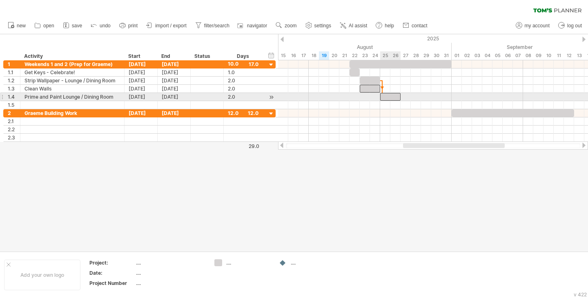
click at [393, 99] on div at bounding box center [390, 97] width 20 height 8
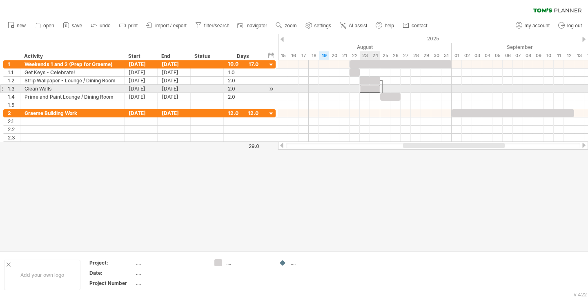
click at [375, 88] on div at bounding box center [370, 89] width 20 height 8
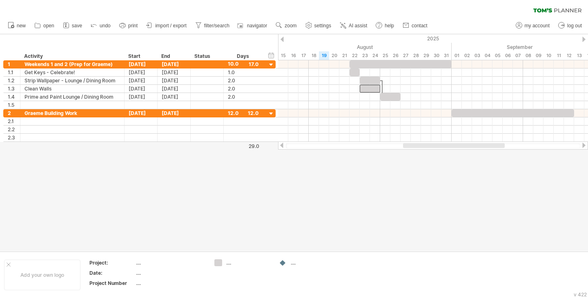
click at [378, 160] on div at bounding box center [294, 142] width 588 height 217
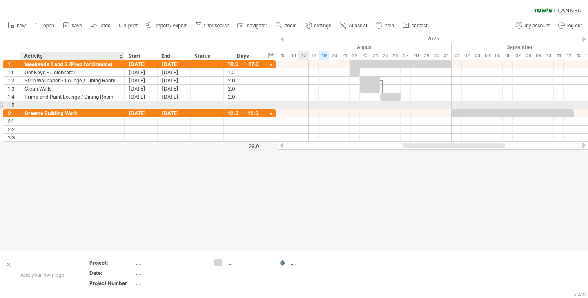
click at [61, 104] on div at bounding box center [72, 105] width 96 height 8
type input "**********"
click at [145, 107] on div at bounding box center [141, 105] width 33 height 8
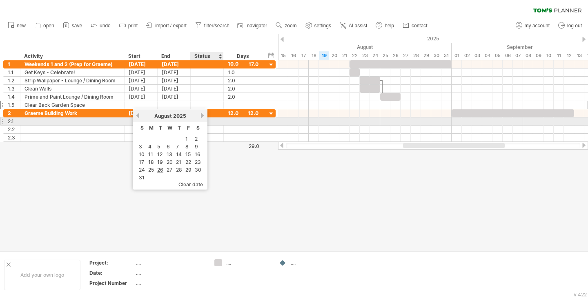
click at [200, 118] on link "next" at bounding box center [202, 116] width 6 height 6
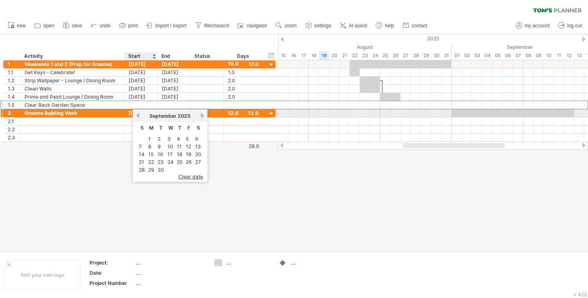
click at [138, 115] on link "previous" at bounding box center [138, 116] width 6 height 6
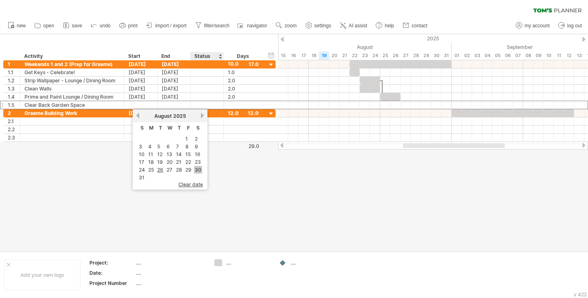
click at [197, 169] on link "30" at bounding box center [198, 170] width 8 height 8
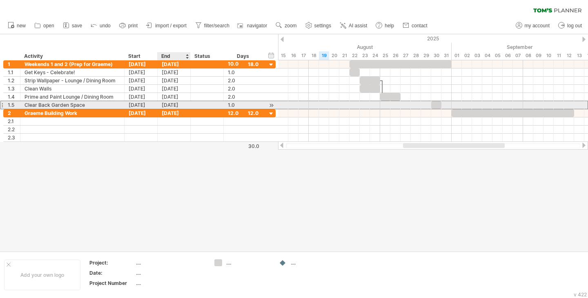
click at [175, 107] on div "[DATE]" at bounding box center [174, 105] width 33 height 8
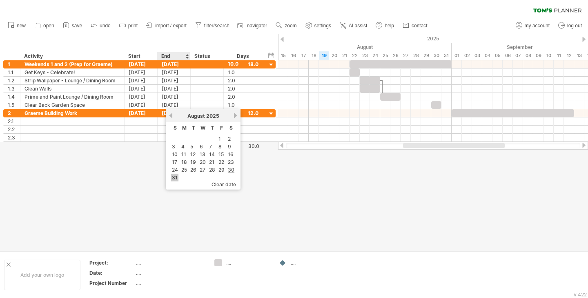
click at [172, 175] on link "31" at bounding box center [174, 178] width 7 height 8
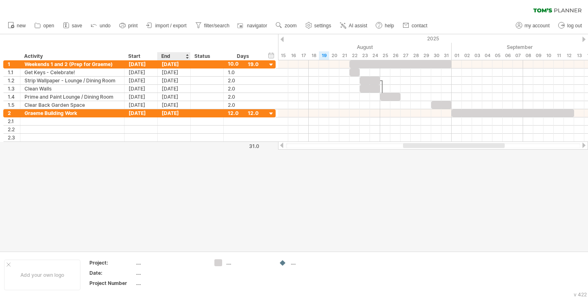
click at [184, 156] on div at bounding box center [294, 142] width 588 height 217
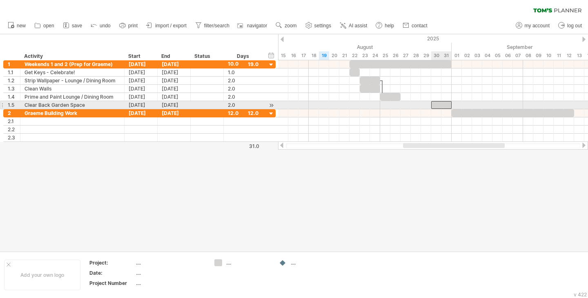
click at [434, 103] on div at bounding box center [441, 105] width 20 height 8
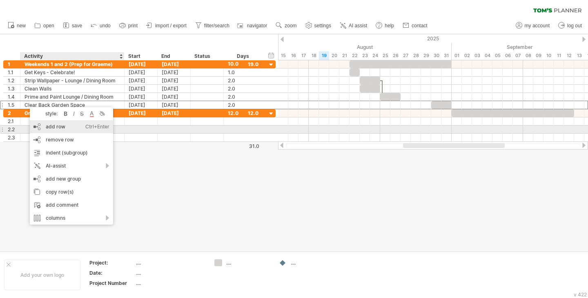
click at [53, 127] on div "add row Ctrl+Enter Cmd+Enter" at bounding box center [71, 126] width 83 height 13
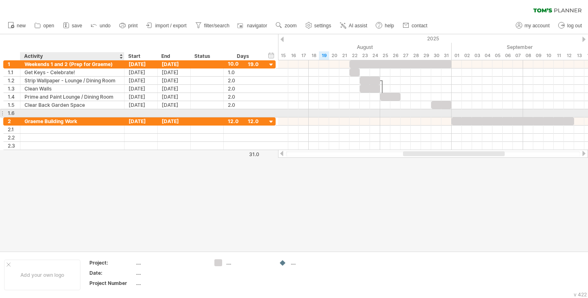
click at [68, 115] on div at bounding box center [72, 113] width 96 height 8
type input "**********"
click at [133, 117] on div at bounding box center [141, 113] width 33 height 8
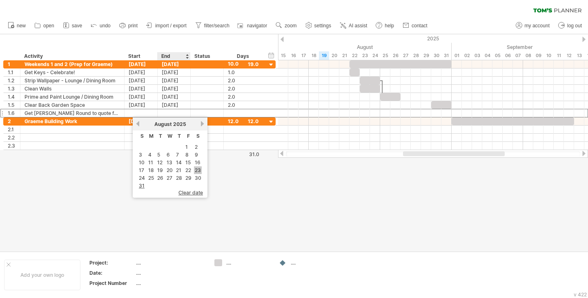
click at [194, 167] on link "23" at bounding box center [198, 171] width 8 height 8
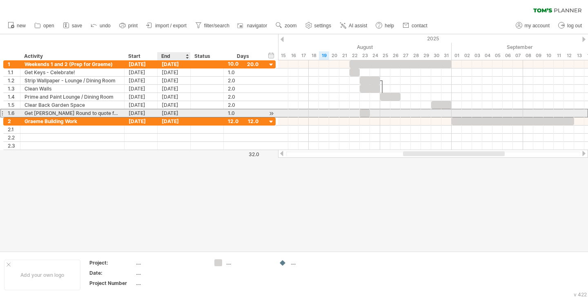
click at [175, 113] on div "[DATE]" at bounding box center [174, 113] width 33 height 8
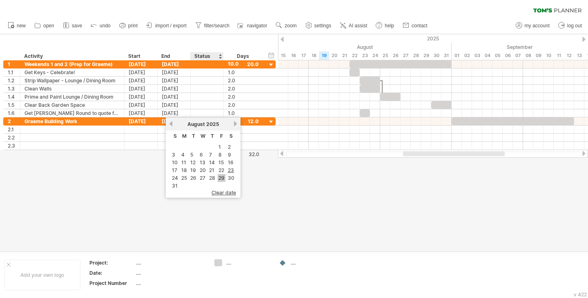
click at [218, 180] on link "29" at bounding box center [222, 178] width 8 height 8
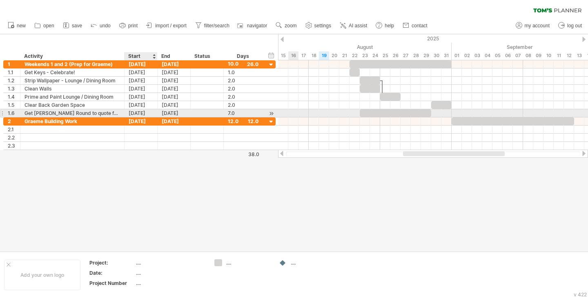
click at [136, 112] on div "[DATE]" at bounding box center [141, 113] width 33 height 8
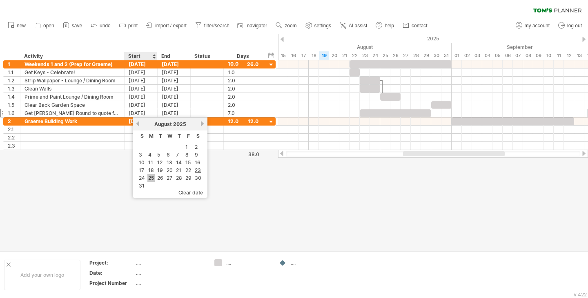
click at [153, 180] on link "25" at bounding box center [150, 178] width 7 height 8
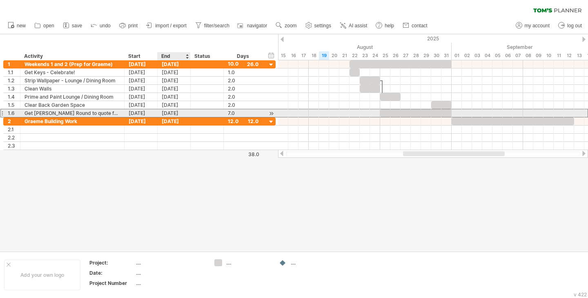
click at [176, 113] on div "[DATE]" at bounding box center [174, 113] width 33 height 8
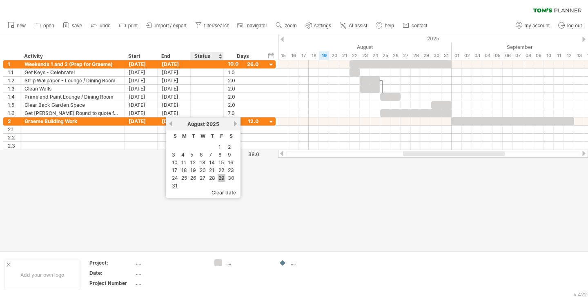
click at [219, 176] on link "29" at bounding box center [222, 178] width 8 height 8
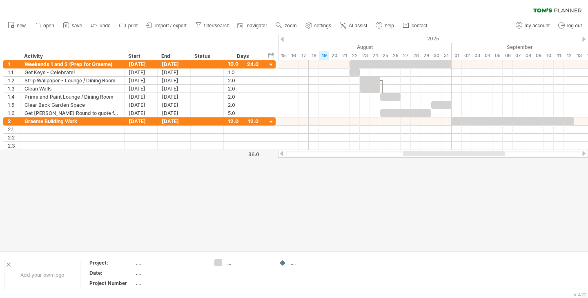
click at [314, 187] on div at bounding box center [294, 142] width 588 height 217
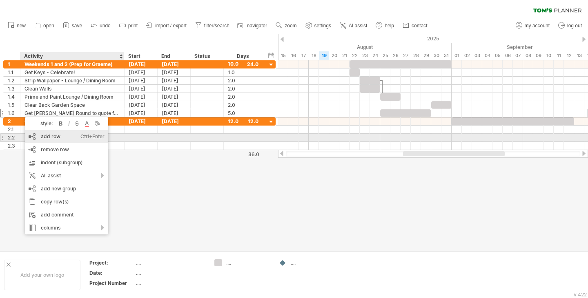
click at [44, 135] on div "add row Ctrl+Enter Cmd+Enter" at bounding box center [66, 136] width 83 height 13
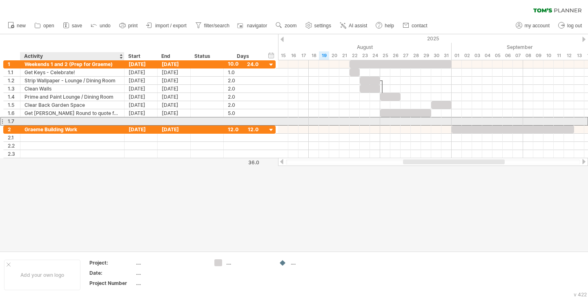
click at [50, 118] on div at bounding box center [72, 122] width 96 height 8
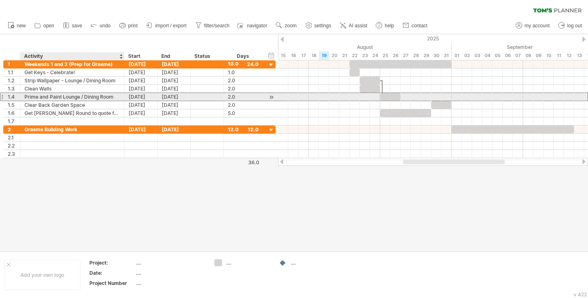
click at [74, 99] on div "Prime and Paint Lounge / Dining Room" at bounding box center [72, 97] width 96 height 8
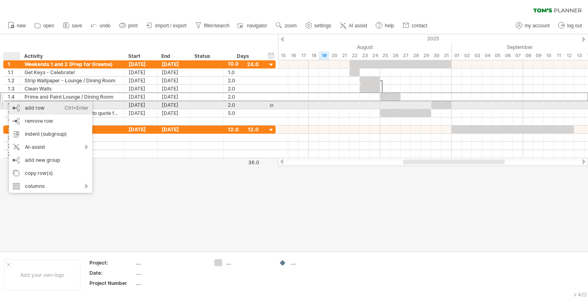
click at [30, 104] on div "add row Ctrl+Enter Cmd+Enter" at bounding box center [50, 108] width 83 height 13
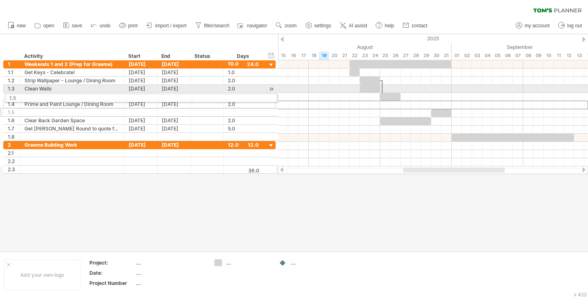
drag, startPoint x: 2, startPoint y: 107, endPoint x: 2, endPoint y: 97, distance: 10.6
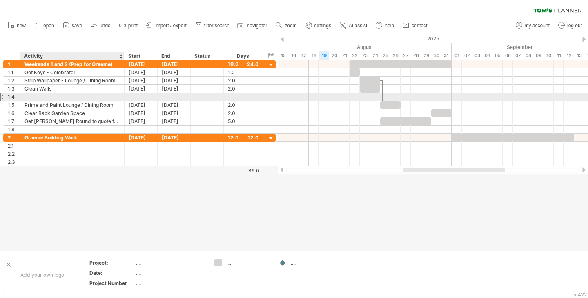
click at [44, 97] on div at bounding box center [72, 97] width 96 height 8
type input "**********"
click at [131, 98] on div at bounding box center [141, 97] width 33 height 8
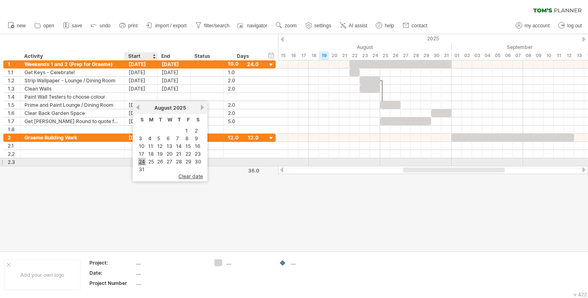
click at [142, 160] on link "24" at bounding box center [142, 162] width 8 height 8
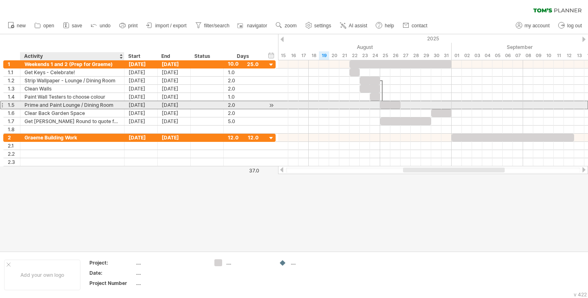
click at [69, 107] on div "Prime and Paint Lounge / Dining Room" at bounding box center [72, 105] width 96 height 8
click at [69, 107] on input "**********" at bounding box center [72, 105] width 96 height 8
click at [37, 106] on input "**********" at bounding box center [72, 105] width 96 height 8
click at [46, 105] on input "**********" at bounding box center [72, 105] width 96 height 8
drag, startPoint x: 49, startPoint y: 105, endPoint x: 21, endPoint y: 104, distance: 27.8
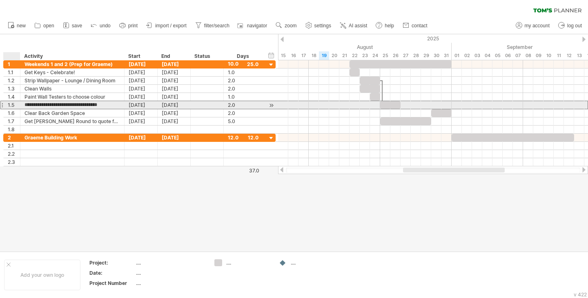
click at [21, 104] on div "**********" at bounding box center [72, 105] width 104 height 8
type input "**********"
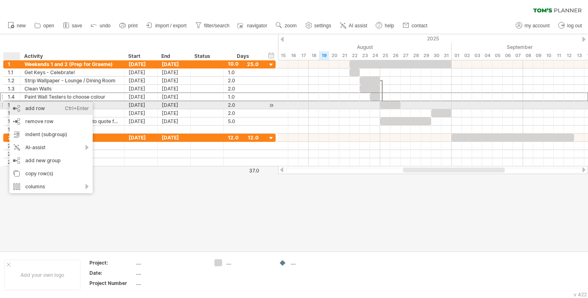
click at [18, 104] on div "add row Ctrl+Enter Cmd+Enter" at bounding box center [50, 108] width 83 height 13
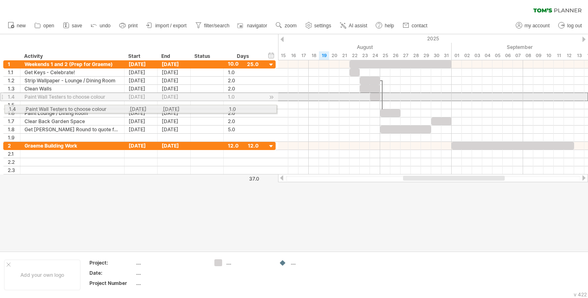
drag, startPoint x: 1, startPoint y: 96, endPoint x: 0, endPoint y: 108, distance: 11.5
click at [0, 108] on div "**********" at bounding box center [138, 117] width 276 height 114
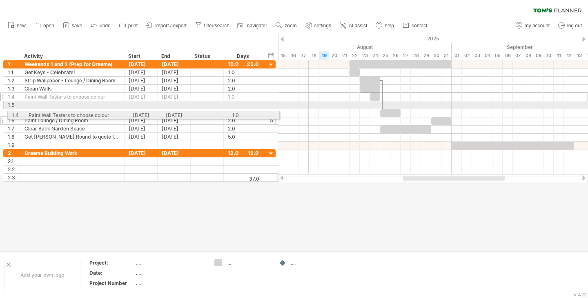
drag, startPoint x: 1, startPoint y: 97, endPoint x: 4, endPoint y: 114, distance: 17.4
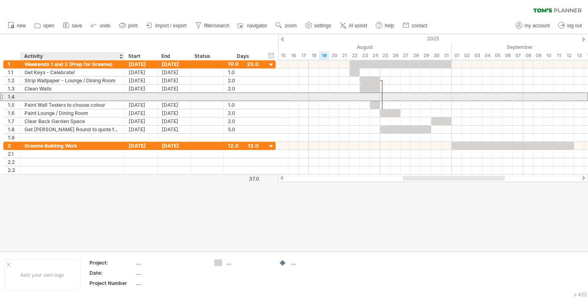
click at [50, 96] on div at bounding box center [72, 97] width 96 height 8
type input "**********"
click at [135, 94] on div at bounding box center [141, 97] width 33 height 8
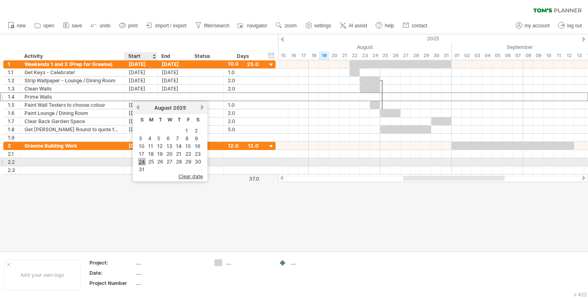
click at [145, 162] on link "24" at bounding box center [142, 162] width 8 height 8
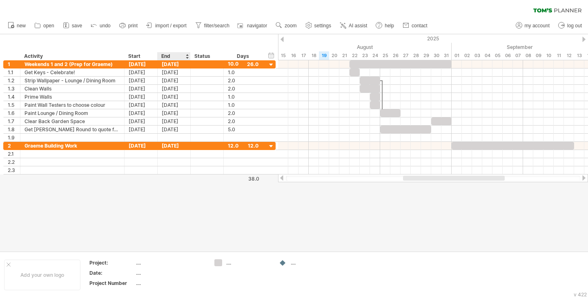
click at [190, 215] on div at bounding box center [294, 142] width 588 height 217
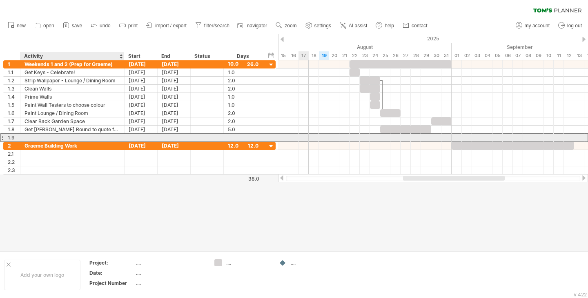
click at [81, 141] on div at bounding box center [72, 138] width 96 height 8
click at [102, 138] on input "text" at bounding box center [72, 138] width 96 height 8
click at [70, 138] on input "text" at bounding box center [72, 138] width 96 height 8
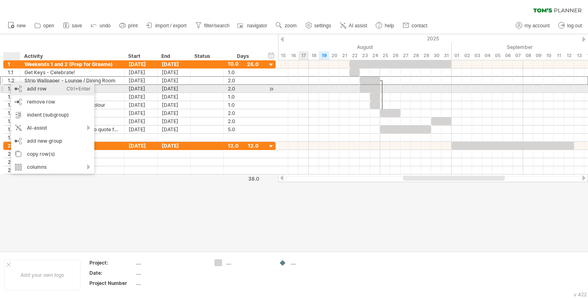
click at [24, 89] on div "add row Ctrl+Enter Cmd+Enter" at bounding box center [52, 88] width 83 height 13
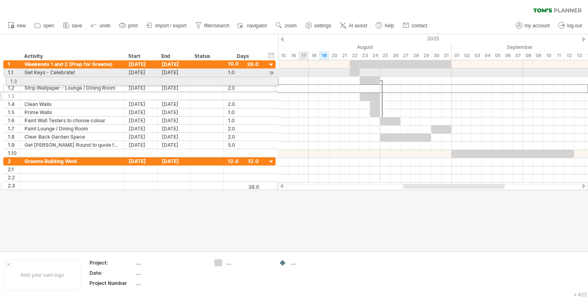
drag, startPoint x: 4, startPoint y: 88, endPoint x: 4, endPoint y: 80, distance: 8.2
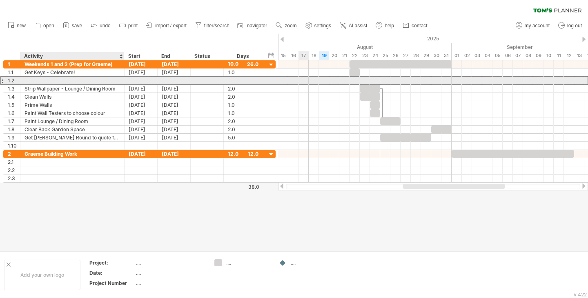
click at [47, 79] on div at bounding box center [72, 81] width 96 height 8
type input "**********"
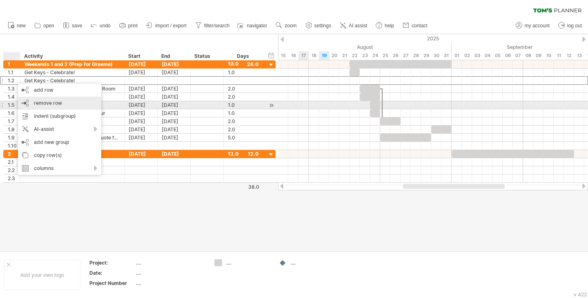
click at [52, 104] on span "remove row" at bounding box center [48, 103] width 28 height 6
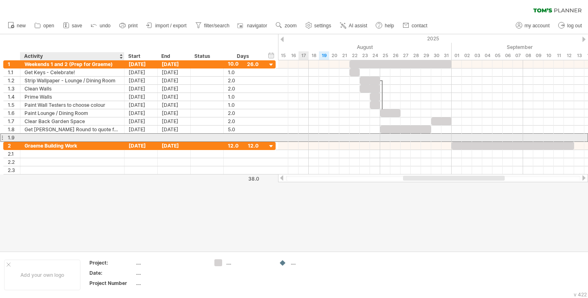
click at [35, 137] on div at bounding box center [72, 138] width 96 height 8
click at [91, 139] on div "Add Kettle/Mugs/Biscuits" at bounding box center [72, 138] width 96 height 8
type input "**********"
click at [138, 137] on div at bounding box center [141, 138] width 33 height 8
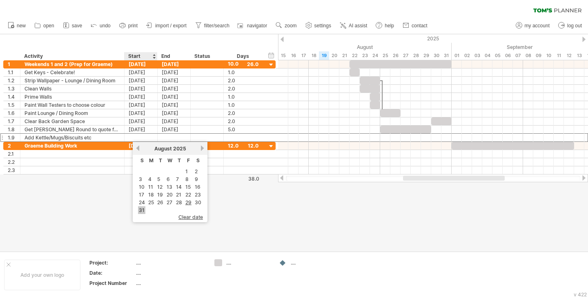
click at [144, 209] on link "31" at bounding box center [141, 211] width 7 height 8
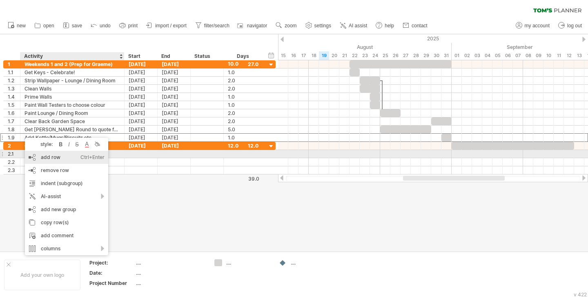
click at [42, 151] on div "add row Ctrl+Enter Cmd+Enter" at bounding box center [66, 157] width 83 height 13
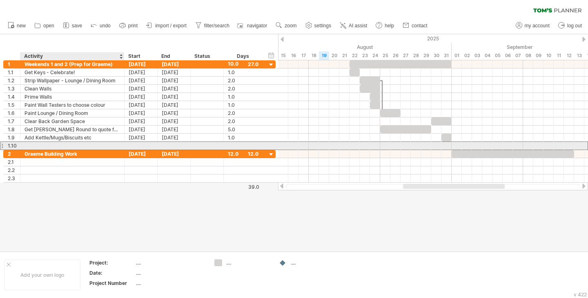
click at [51, 142] on div at bounding box center [72, 146] width 96 height 8
type input "**********"
click at [137, 147] on div at bounding box center [141, 146] width 33 height 8
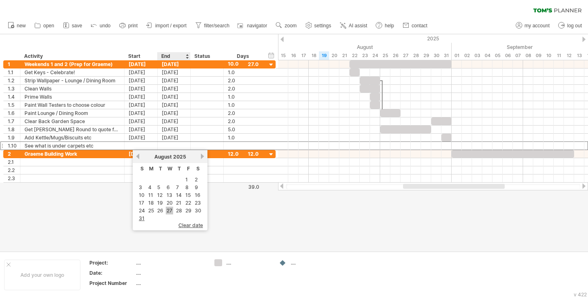
click at [168, 210] on link "27" at bounding box center [169, 211] width 7 height 8
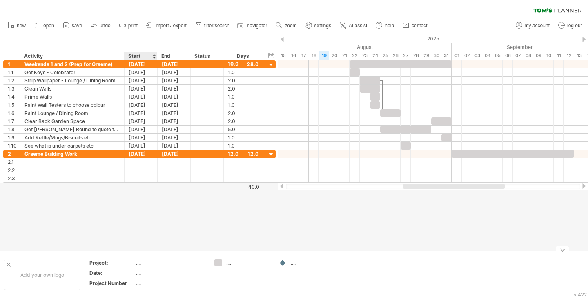
click at [154, 256] on div "Add your own logo Project: .... Date: .... Project Number .... .... ...." at bounding box center [294, 275] width 588 height 47
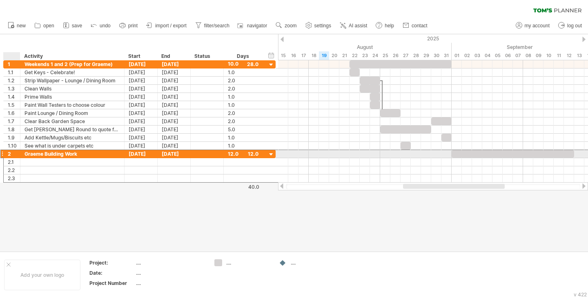
click at [13, 155] on div "2" at bounding box center [14, 154] width 12 height 8
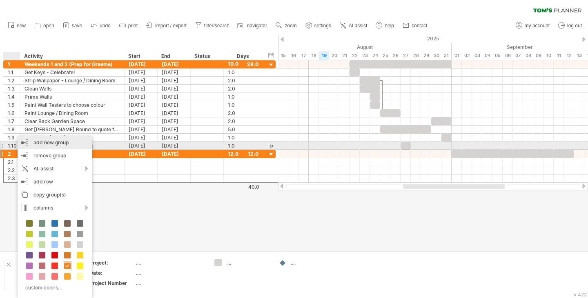
click at [44, 144] on div "add new group" at bounding box center [55, 142] width 75 height 13
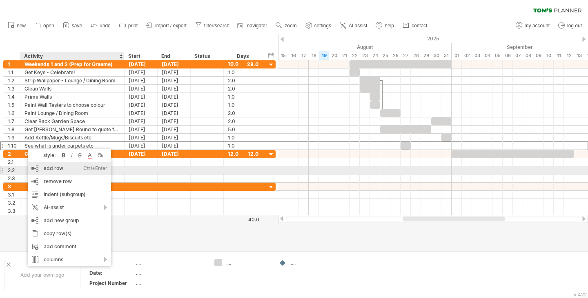
click at [53, 168] on div "add row Ctrl+Enter Cmd+Enter" at bounding box center [69, 168] width 83 height 13
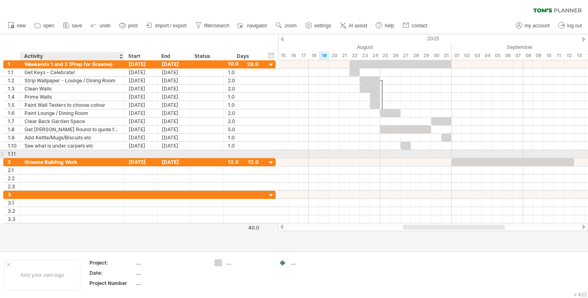
click at [59, 151] on div at bounding box center [72, 154] width 96 height 8
type input "**********"
click at [136, 152] on div at bounding box center [141, 154] width 33 height 8
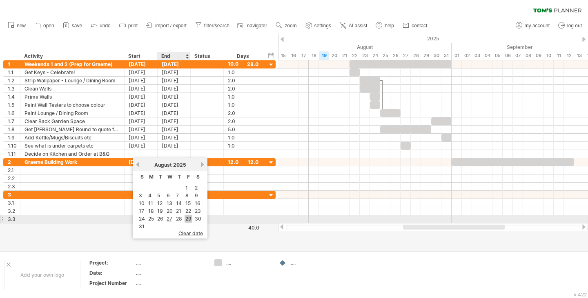
click at [190, 217] on link "29" at bounding box center [189, 219] width 8 height 8
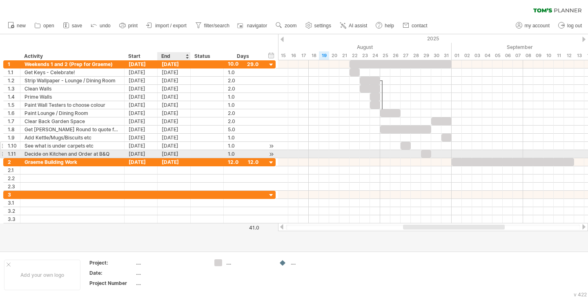
click at [177, 150] on div "**********" at bounding box center [139, 146] width 272 height 8
click at [175, 155] on div "[DATE]" at bounding box center [174, 154] width 33 height 8
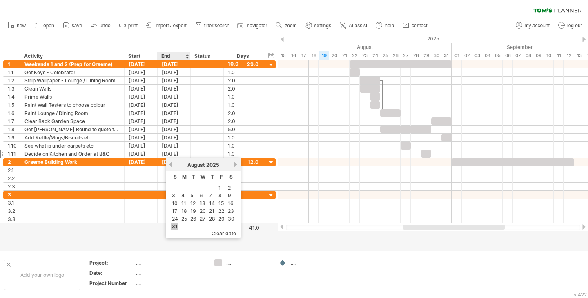
click at [175, 227] on link "31" at bounding box center [174, 227] width 7 height 8
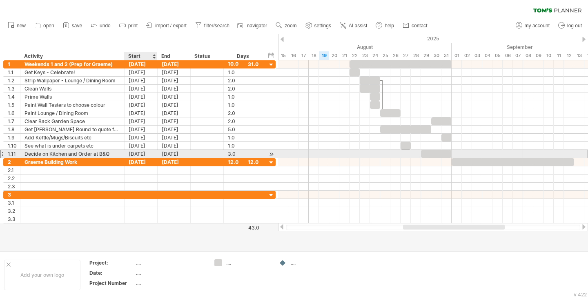
click at [144, 153] on div "[DATE]" at bounding box center [141, 154] width 33 height 8
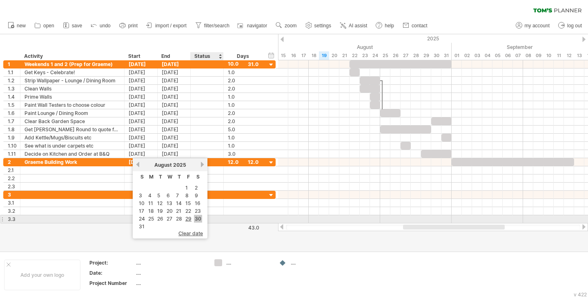
click at [198, 218] on link "30" at bounding box center [198, 219] width 8 height 8
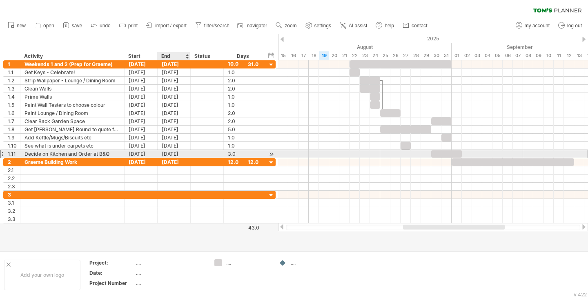
click at [174, 153] on div "[DATE]" at bounding box center [174, 154] width 33 height 8
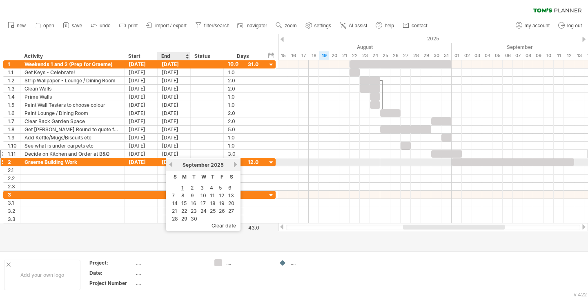
click at [172, 165] on link "previous" at bounding box center [171, 165] width 6 height 6
click at [171, 226] on link "31" at bounding box center [174, 227] width 7 height 8
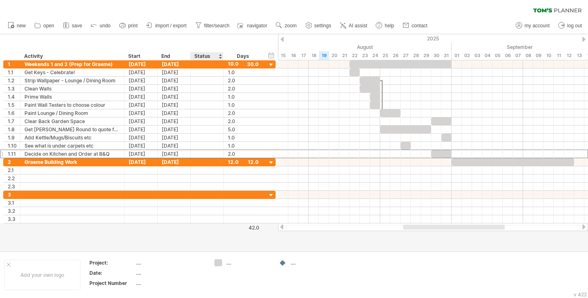
click at [214, 242] on div at bounding box center [294, 142] width 588 height 217
click at [171, 54] on div "End" at bounding box center [173, 56] width 24 height 8
click at [186, 56] on div at bounding box center [186, 56] width 3 height 8
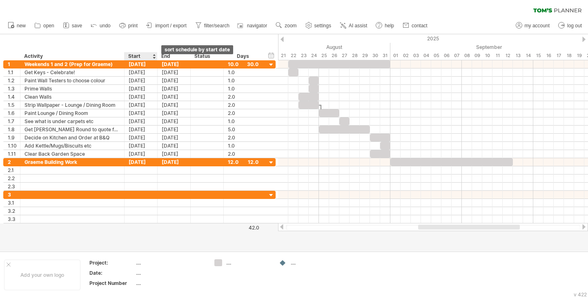
click at [155, 57] on div at bounding box center [153, 56] width 3 height 8
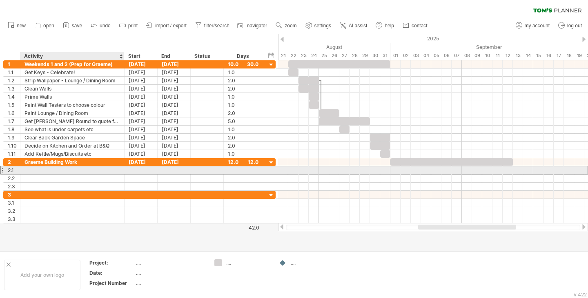
click at [80, 169] on div at bounding box center [72, 171] width 96 height 8
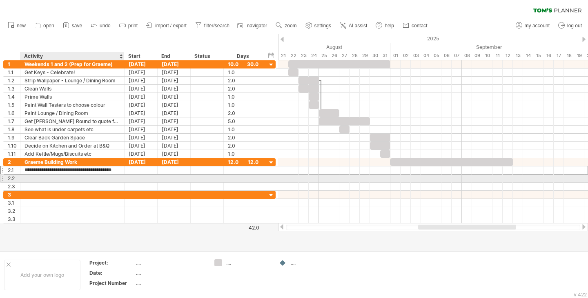
type input "**********"
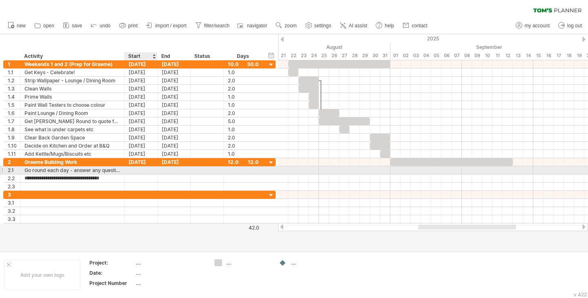
click at [136, 170] on div at bounding box center [141, 171] width 33 height 8
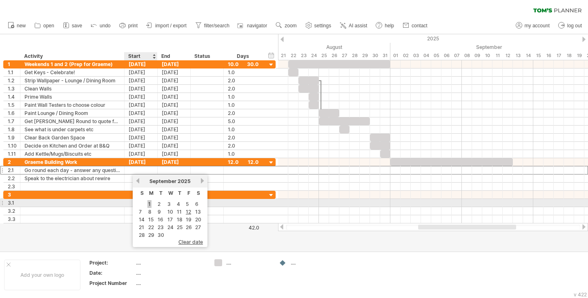
click at [149, 205] on link "1" at bounding box center [149, 204] width 4 height 8
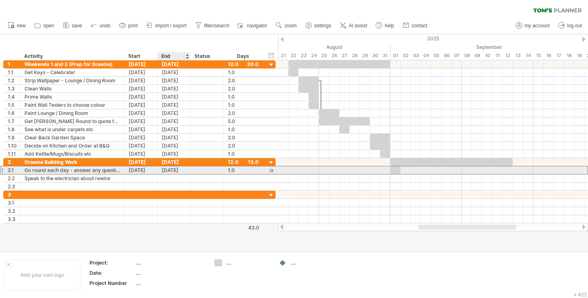
click at [171, 168] on div "[DATE]" at bounding box center [174, 171] width 33 height 8
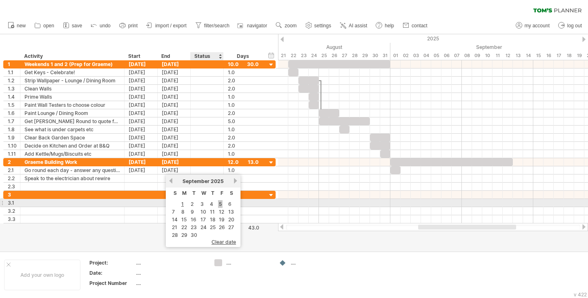
click at [218, 205] on link "5" at bounding box center [220, 204] width 4 height 8
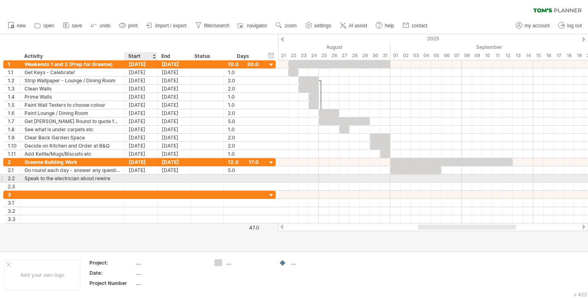
click at [145, 175] on div at bounding box center [141, 179] width 33 height 8
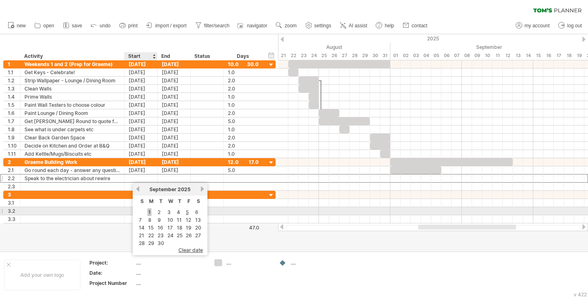
click at [149, 211] on link "1" at bounding box center [149, 213] width 4 height 8
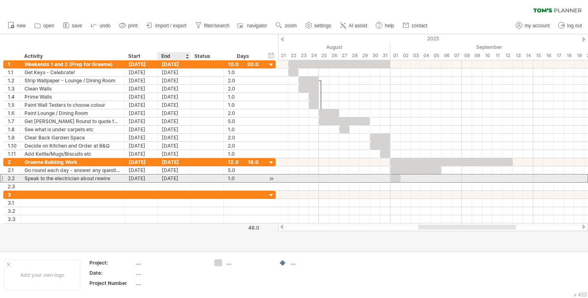
click at [168, 180] on div "[DATE]" at bounding box center [174, 179] width 33 height 8
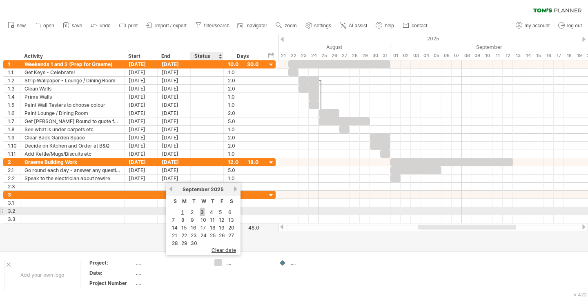
click at [201, 214] on link "3" at bounding box center [202, 213] width 5 height 8
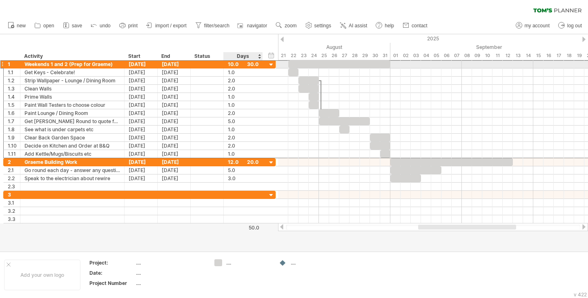
click at [238, 64] on div "10.0" at bounding box center [243, 64] width 31 height 8
click at [238, 64] on input "****" at bounding box center [236, 64] width 16 height 8
click at [257, 64] on div "10.0" at bounding box center [243, 64] width 31 height 8
click at [272, 64] on div at bounding box center [271, 65] width 8 height 8
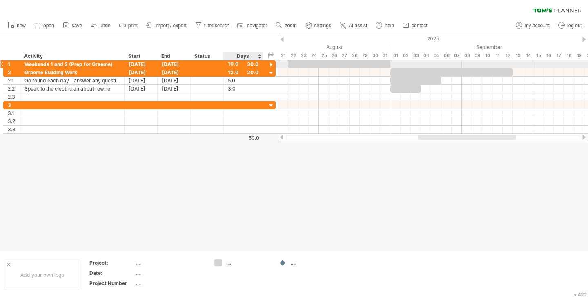
click at [272, 64] on div at bounding box center [271, 65] width 8 height 8
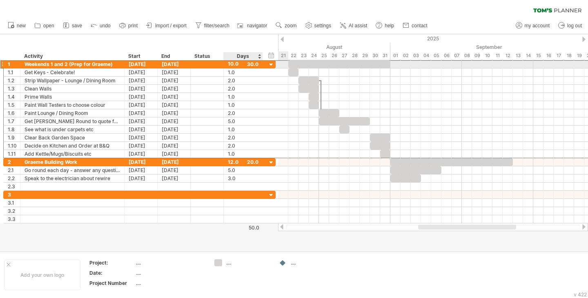
click at [235, 64] on div "10.0" at bounding box center [243, 64] width 31 height 8
click at [262, 54] on div "hide start/end/duration show start/end/duration ******** Activity Start End ***…" at bounding box center [139, 47] width 278 height 26
click at [261, 54] on div at bounding box center [262, 56] width 3 height 8
click at [260, 55] on div "Days" at bounding box center [242, 56] width 39 height 8
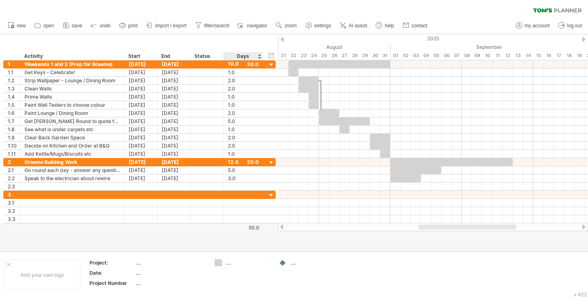
click at [260, 55] on div "Days" at bounding box center [242, 56] width 39 height 8
click at [260, 57] on div "Days" at bounding box center [242, 56] width 39 height 8
click at [273, 55] on div "hide start/end/duration show start/end/duration" at bounding box center [271, 55] width 8 height 9
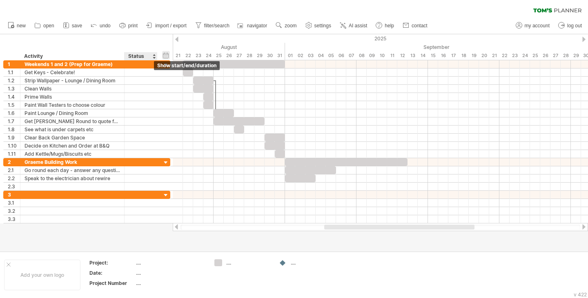
click at [167, 55] on div "hide start/end/duration show start/end/duration" at bounding box center [166, 55] width 8 height 9
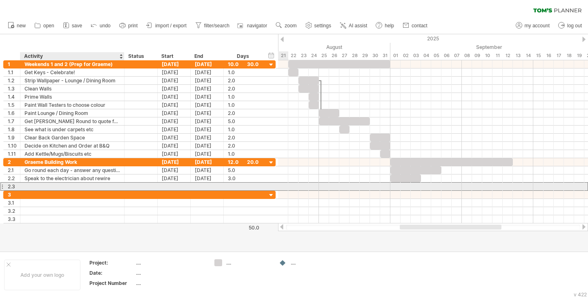
click at [78, 189] on div at bounding box center [72, 187] width 96 height 8
click at [41, 191] on div "2.3" at bounding box center [139, 186] width 272 height 9
click at [44, 190] on div at bounding box center [72, 187] width 96 height 8
type input "********"
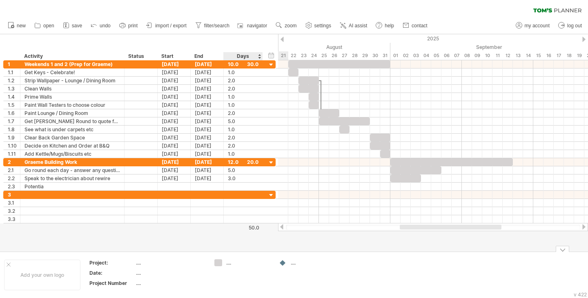
click at [230, 264] on div "...." at bounding box center [248, 263] width 44 height 7
click at [220, 264] on div "Trying to reach [DOMAIN_NAME] Connected again... 0% clear filter new 1" at bounding box center [294, 149] width 588 height 298
click at [294, 265] on div "...." at bounding box center [313, 263] width 44 height 7
click at [285, 264] on div at bounding box center [283, 264] width 8 height 8
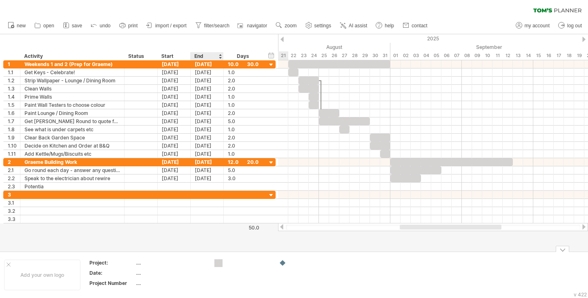
click at [220, 263] on div "Trying to reach [DOMAIN_NAME] Connected again... 0% clear filter new 1" at bounding box center [294, 149] width 588 height 298
click at [220, 263] on div at bounding box center [218, 264] width 8 height 8
click at [220, 263] on div "Trying to reach [DOMAIN_NAME] Connected again... 0% clear filter new 1" at bounding box center [294, 149] width 588 height 298
click at [139, 263] on div "...." at bounding box center [170, 263] width 69 height 7
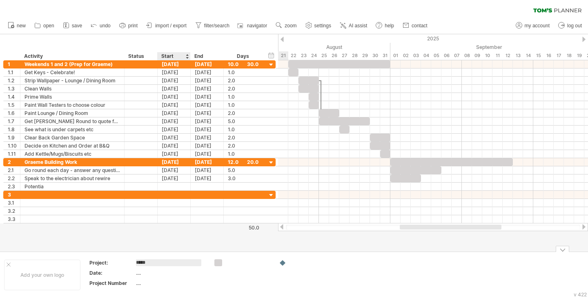
type input "*****"
click at [140, 275] on div "...." at bounding box center [170, 273] width 69 height 7
type input "*********"
click at [139, 281] on div "...." at bounding box center [170, 283] width 69 height 7
type input "*"
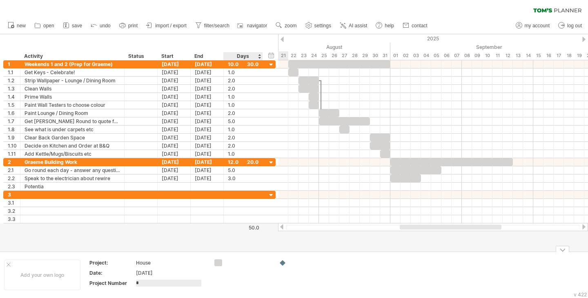
click at [260, 279] on td at bounding box center [242, 275] width 64 height 31
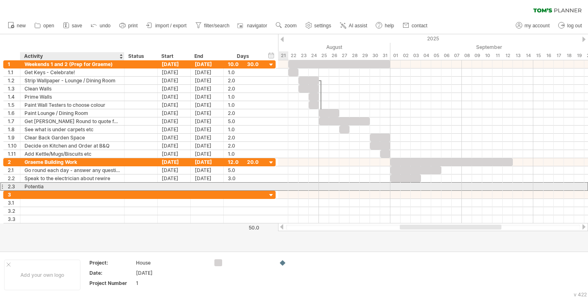
click at [68, 190] on div "Potentia" at bounding box center [72, 187] width 96 height 8
type input "**********"
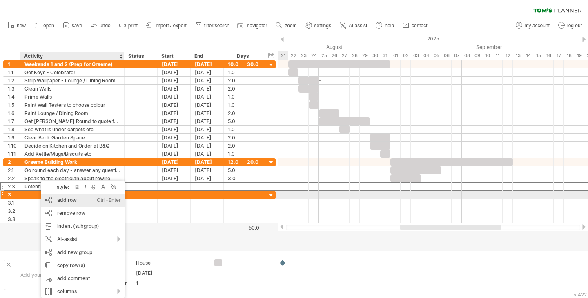
click at [47, 194] on div "add row Ctrl+Enter Cmd+Enter" at bounding box center [82, 200] width 83 height 13
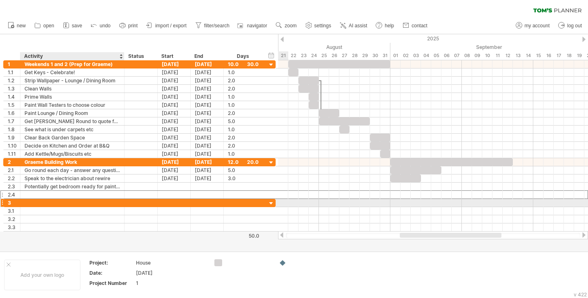
click at [33, 192] on div at bounding box center [72, 195] width 96 height 8
type input "**********"
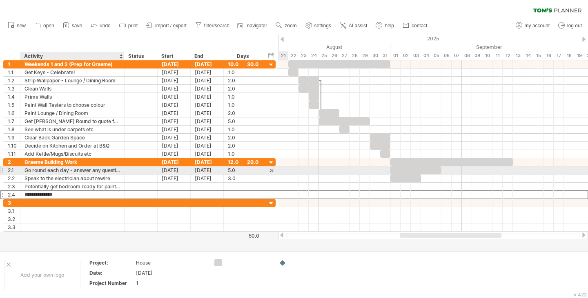
click at [103, 169] on div "Go round each day - answer any questions etc" at bounding box center [72, 171] width 96 height 8
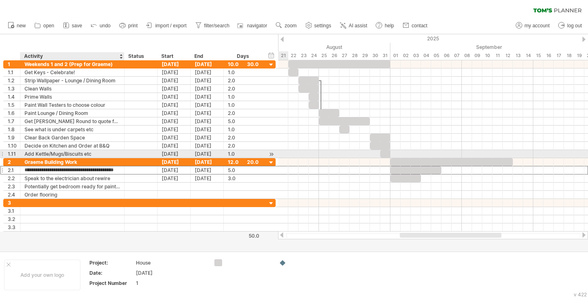
click at [51, 157] on div "Add Kettle/Mugs/Biscuits etc" at bounding box center [72, 154] width 96 height 8
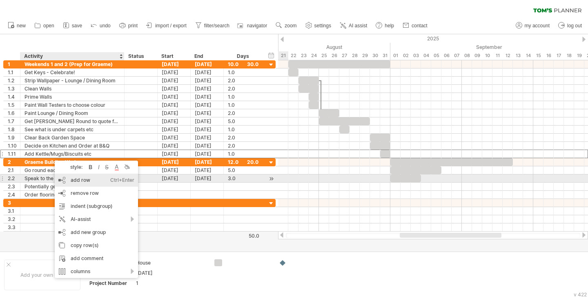
click at [71, 178] on div "add row Ctrl+Enter Cmd+Enter" at bounding box center [96, 180] width 83 height 13
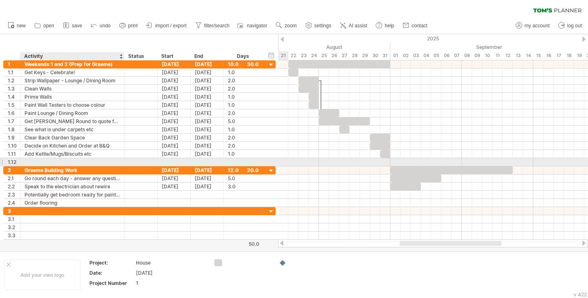
click at [51, 161] on div at bounding box center [72, 162] width 96 height 8
click at [51, 161] on input "text" at bounding box center [72, 162] width 96 height 8
type input "**********"
click at [162, 162] on div at bounding box center [174, 162] width 33 height 8
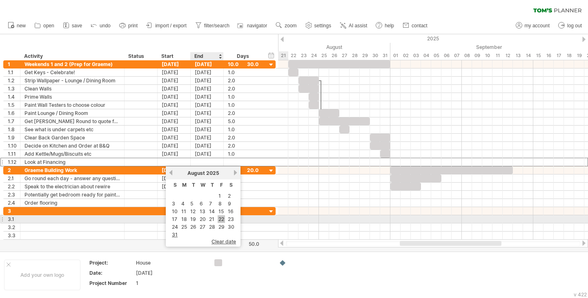
click at [220, 222] on link "22" at bounding box center [221, 220] width 7 height 8
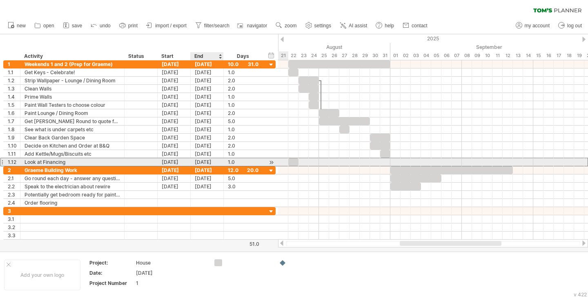
click at [215, 160] on div "[DATE]" at bounding box center [207, 162] width 33 height 8
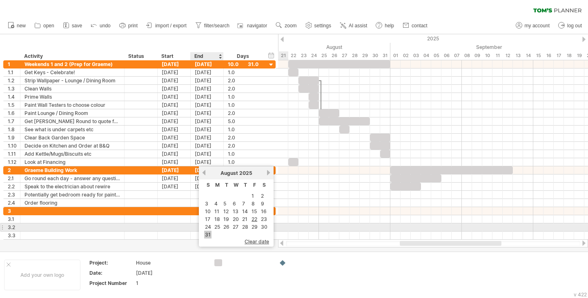
click at [209, 231] on link "31" at bounding box center [207, 235] width 7 height 8
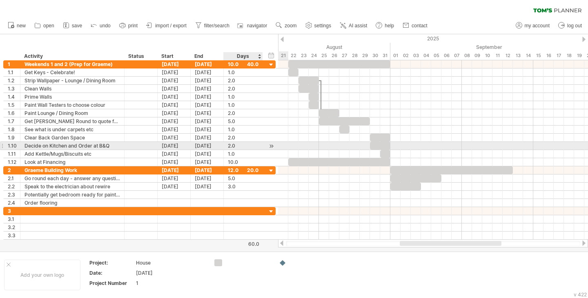
click at [271, 144] on div at bounding box center [271, 146] width 8 height 9
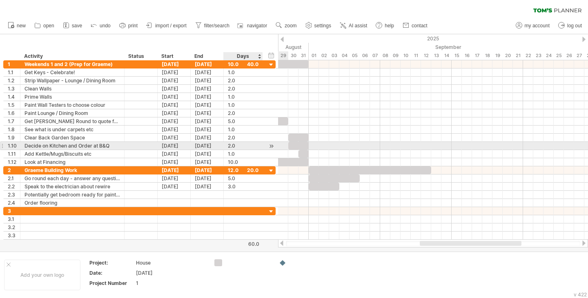
click at [271, 144] on div at bounding box center [271, 146] width 8 height 9
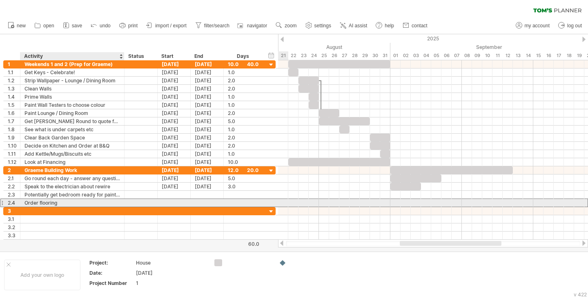
click at [83, 200] on div "Order flooring" at bounding box center [72, 203] width 96 height 8
click at [173, 201] on div at bounding box center [174, 203] width 33 height 8
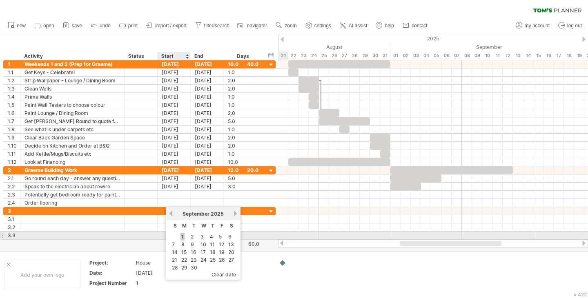
click at [182, 236] on link "1" at bounding box center [182, 237] width 4 height 8
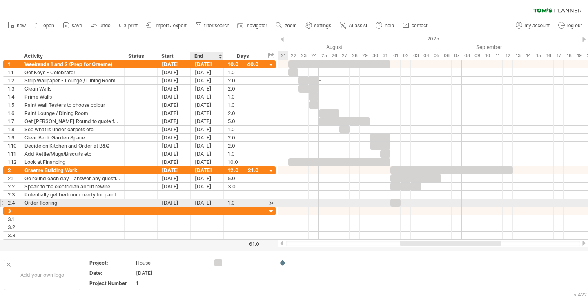
click at [198, 202] on div "[DATE]" at bounding box center [207, 203] width 33 height 8
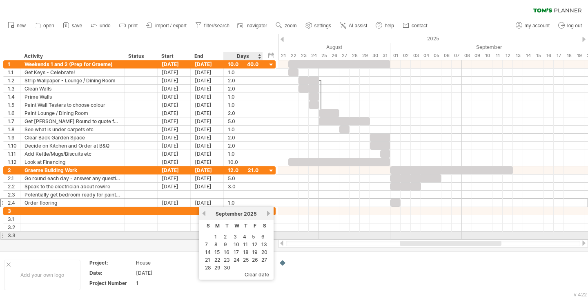
click at [255, 237] on td "5" at bounding box center [255, 236] width 9 height 7
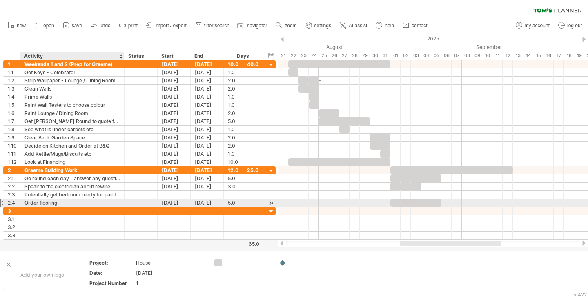
click at [94, 204] on div "Order flooring" at bounding box center [72, 203] width 96 height 8
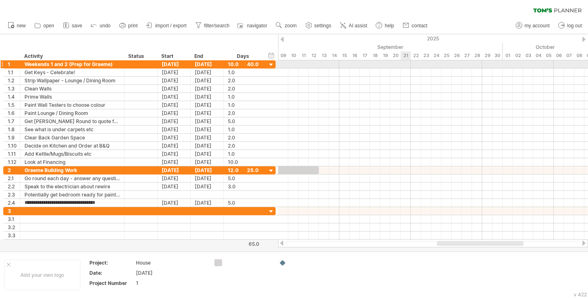
type input "**********"
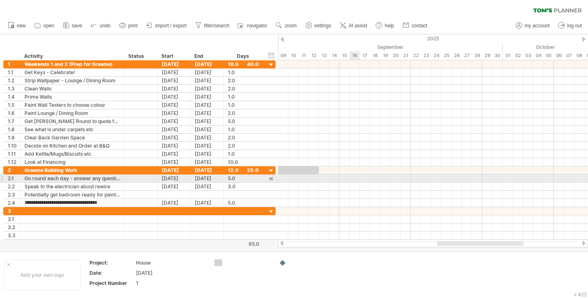
click at [358, 182] on div at bounding box center [433, 179] width 310 height 8
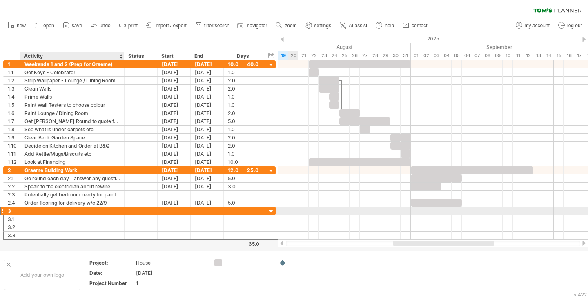
click at [79, 212] on div at bounding box center [72, 211] width 96 height 8
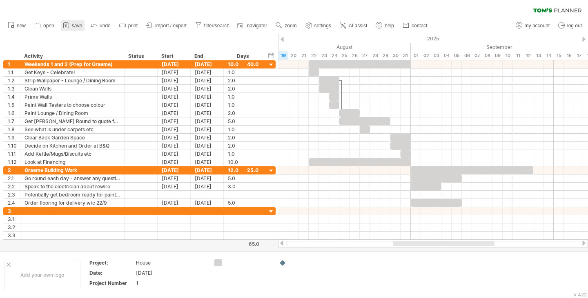
click at [69, 24] on icon at bounding box center [66, 25] width 8 height 8
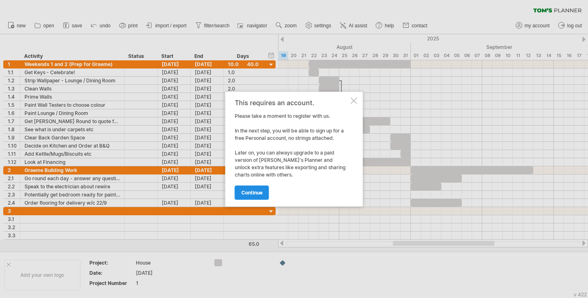
click at [260, 193] on span "continue" at bounding box center [251, 193] width 21 height 6
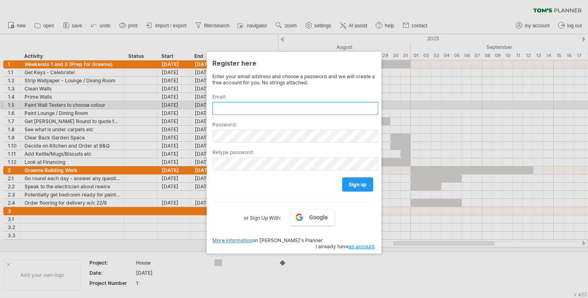
click at [263, 108] on input "text" at bounding box center [295, 108] width 166 height 13
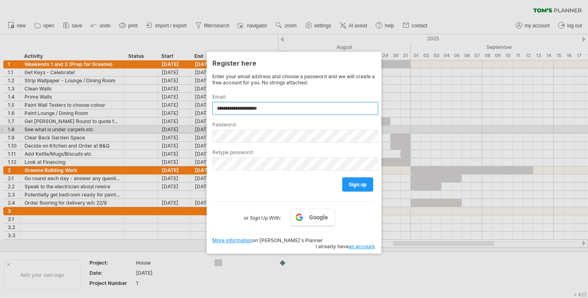
type input "**********"
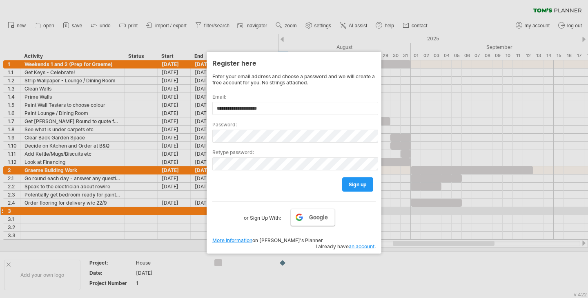
click at [312, 210] on link "Google" at bounding box center [313, 217] width 44 height 17
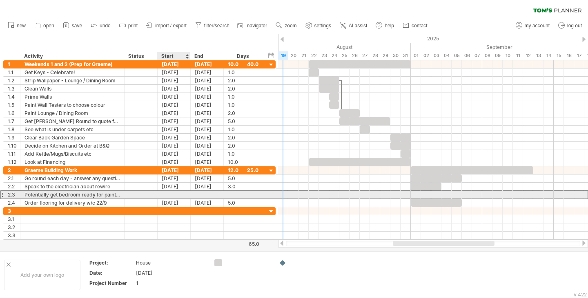
click at [176, 194] on div at bounding box center [174, 195] width 33 height 8
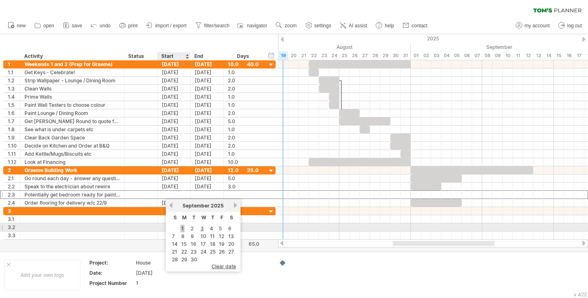
click at [181, 229] on link "1" at bounding box center [182, 229] width 4 height 8
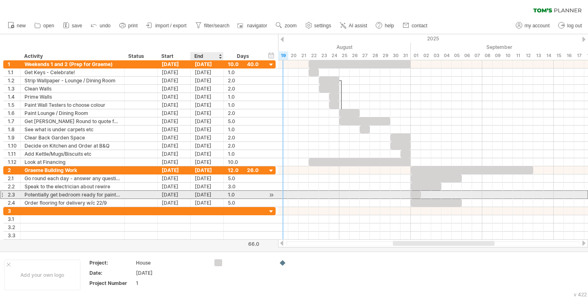
click at [204, 193] on div "[DATE]" at bounding box center [207, 195] width 33 height 8
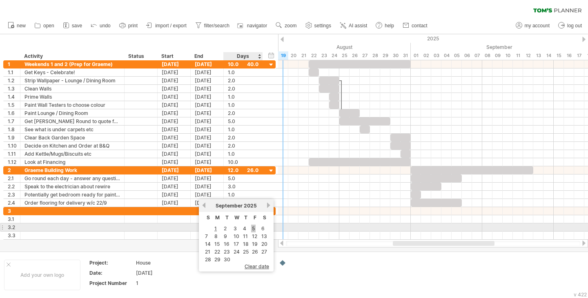
click at [253, 229] on link "5" at bounding box center [253, 229] width 4 height 8
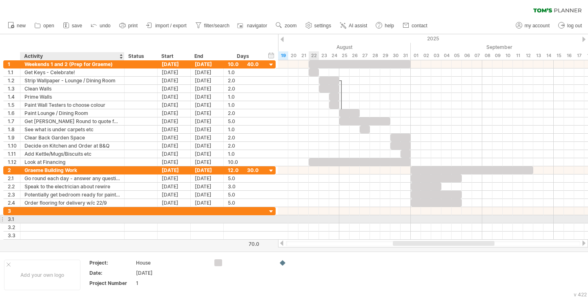
click at [77, 217] on div at bounding box center [72, 220] width 96 height 8
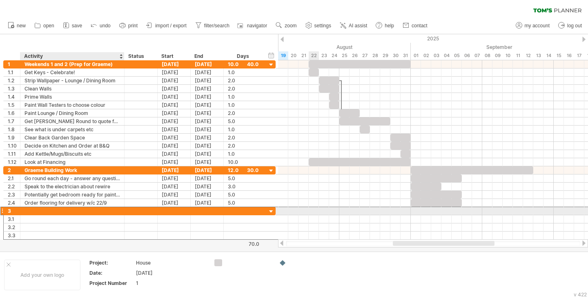
click at [79, 208] on div at bounding box center [72, 211] width 96 height 8
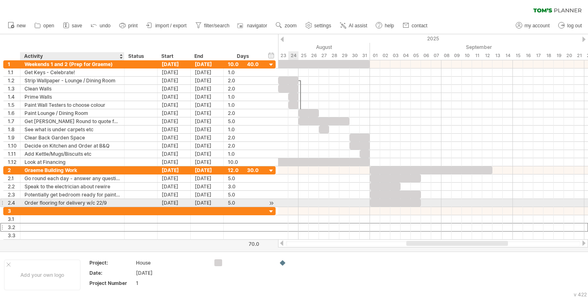
click at [66, 207] on div "Order flooring for delivery w/c 22/9" at bounding box center [72, 203] width 96 height 8
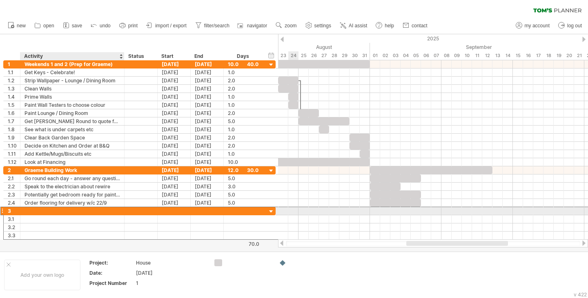
click at [62, 211] on div at bounding box center [72, 211] width 96 height 8
type input "*******"
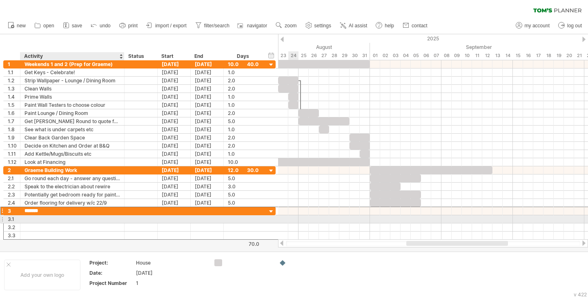
click at [59, 221] on div at bounding box center [72, 220] width 96 height 8
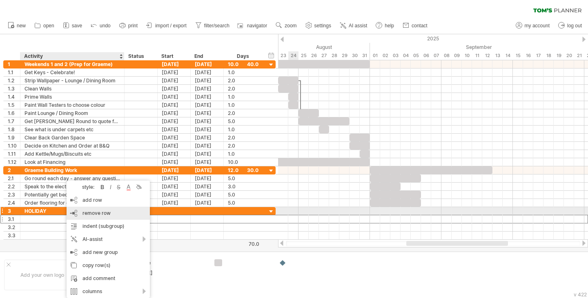
click at [88, 211] on span "remove row" at bounding box center [96, 213] width 28 height 6
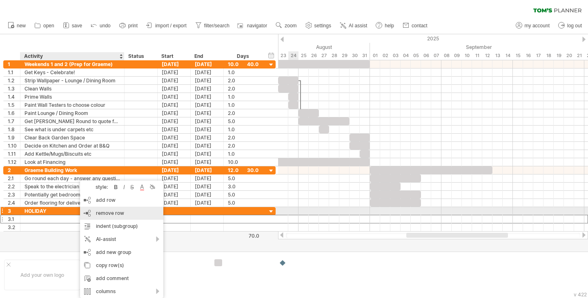
click at [90, 213] on div "remove row remove selected rows" at bounding box center [121, 213] width 83 height 13
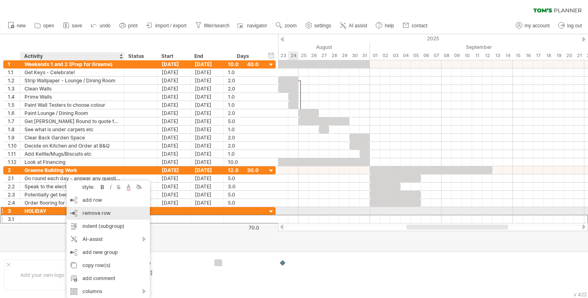
click at [97, 215] on span "remove row" at bounding box center [96, 213] width 28 height 6
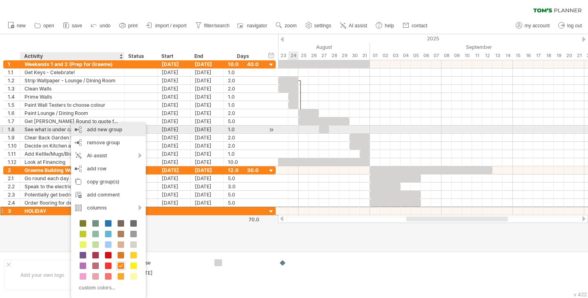
click at [122, 129] on div "add new group" at bounding box center [108, 129] width 75 height 13
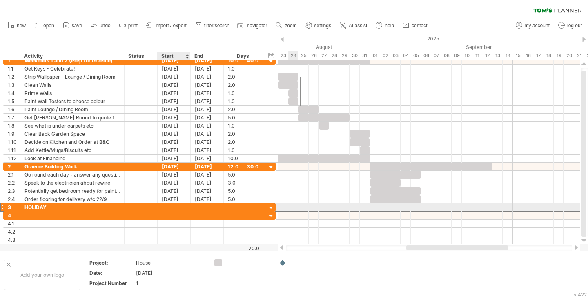
click at [170, 207] on div at bounding box center [174, 208] width 33 height 8
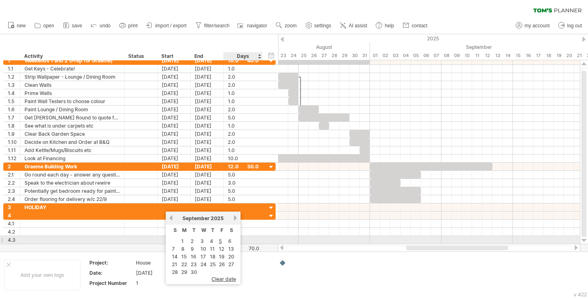
click at [232, 238] on td "6" at bounding box center [231, 241] width 9 height 7
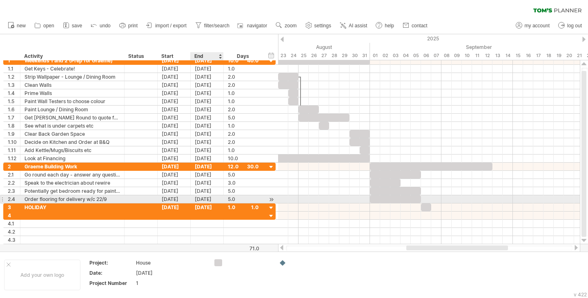
click at [211, 203] on div "[DATE]" at bounding box center [207, 200] width 33 height 8
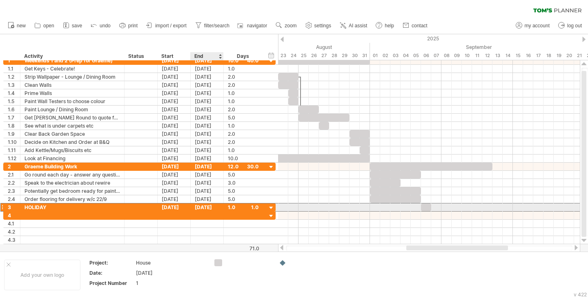
click at [197, 206] on div "[DATE]" at bounding box center [207, 208] width 33 height 8
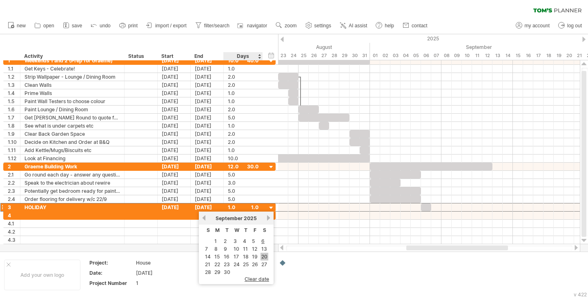
click at [261, 254] on link "20" at bounding box center [264, 257] width 8 height 8
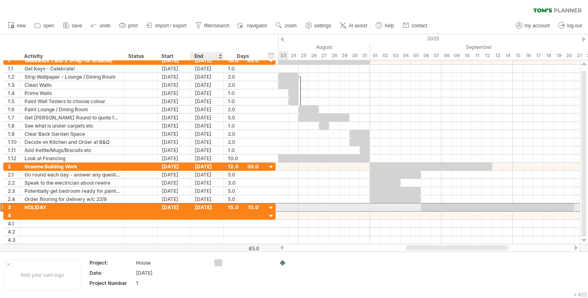
click at [207, 207] on div "[DATE]" at bounding box center [207, 208] width 33 height 8
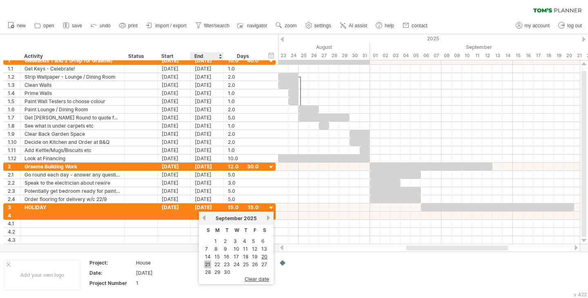
click at [209, 263] on link "21" at bounding box center [207, 265] width 7 height 8
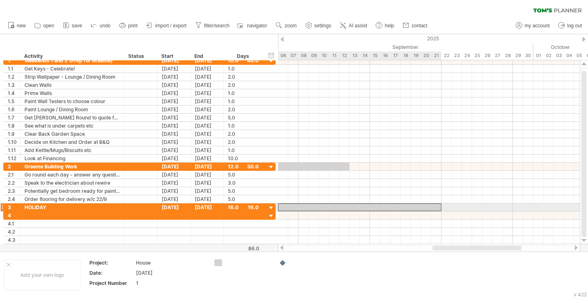
click at [354, 205] on div at bounding box center [359, 208] width 163 height 8
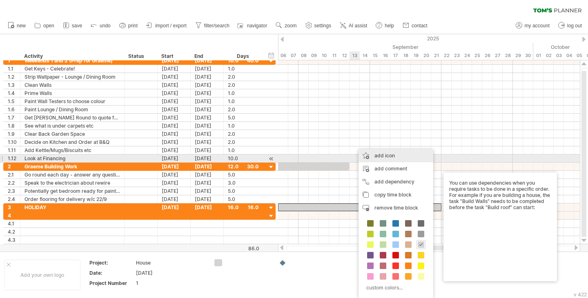
click at [388, 156] on div "add icon" at bounding box center [395, 155] width 75 height 13
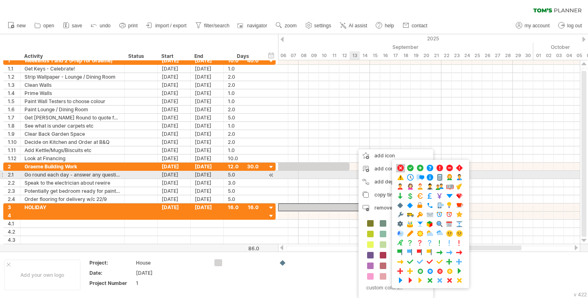
click at [402, 171] on span at bounding box center [400, 169] width 8 height 8
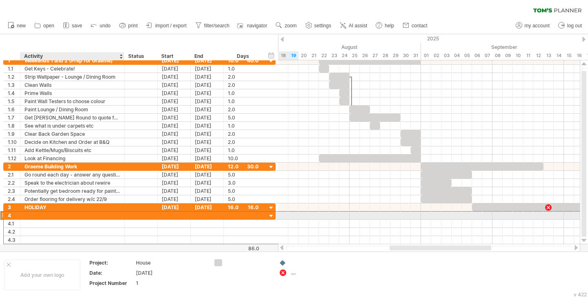
click at [28, 218] on div at bounding box center [72, 216] width 96 height 8
click at [158, 216] on div at bounding box center [174, 216] width 33 height 8
click at [52, 213] on div "Flooring" at bounding box center [72, 216] width 96 height 8
click at [52, 213] on input "********" at bounding box center [72, 216] width 96 height 8
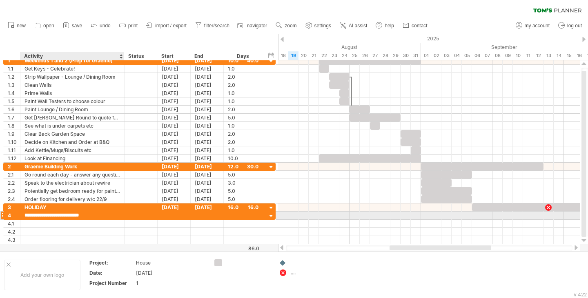
type input "**********"
click at [171, 218] on div at bounding box center [174, 216] width 33 height 8
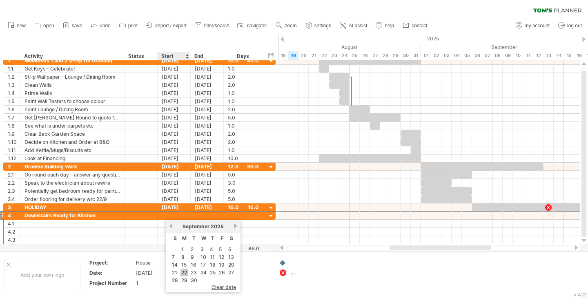
click at [187, 273] on link "22" at bounding box center [183, 273] width 7 height 8
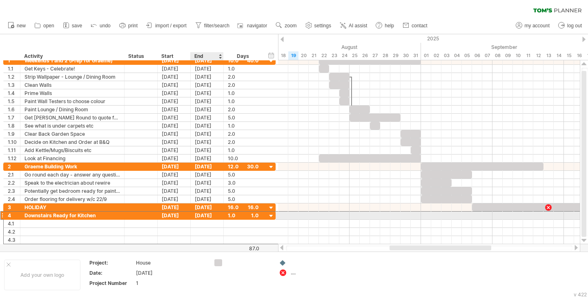
click at [204, 216] on div "[DATE]" at bounding box center [207, 216] width 33 height 8
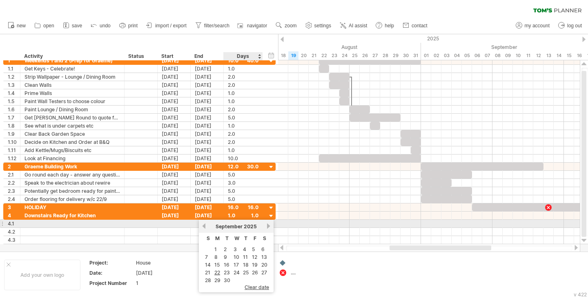
click at [267, 224] on link "next" at bounding box center [268, 226] width 6 height 6
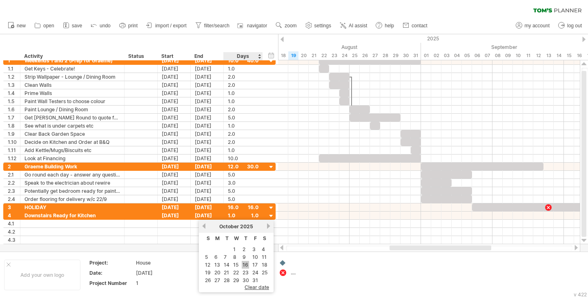
click at [245, 264] on link "16" at bounding box center [245, 265] width 7 height 8
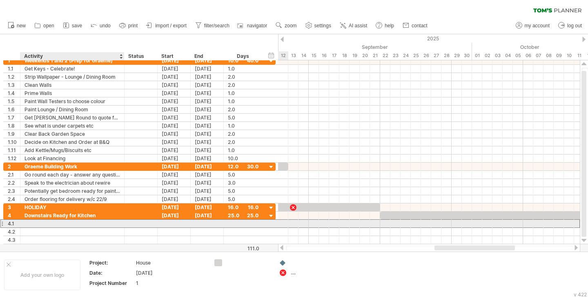
click at [28, 222] on div at bounding box center [72, 224] width 96 height 8
type input "*********"
type input "*"
type input "**********"
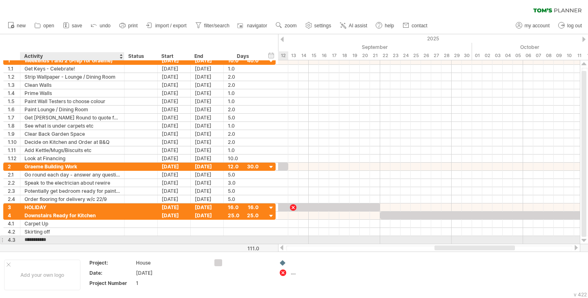
type input "**********"
click at [81, 243] on input "**********" at bounding box center [72, 240] width 96 height 8
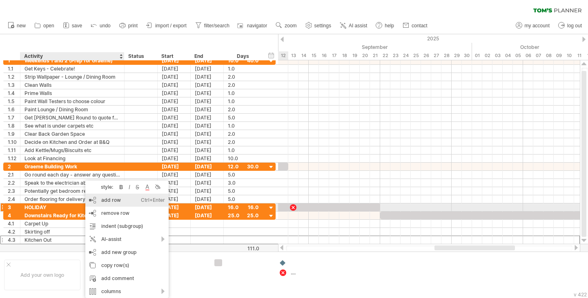
click at [107, 204] on div "add row Ctrl+Enter Cmd+Enter" at bounding box center [126, 200] width 83 height 13
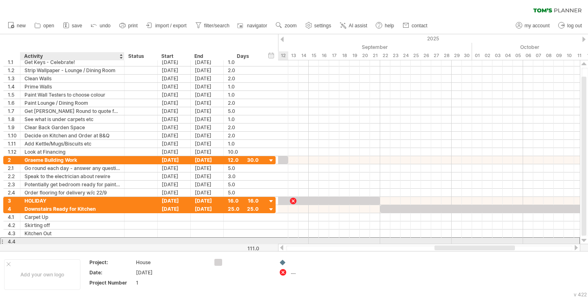
click at [46, 243] on div at bounding box center [72, 242] width 96 height 8
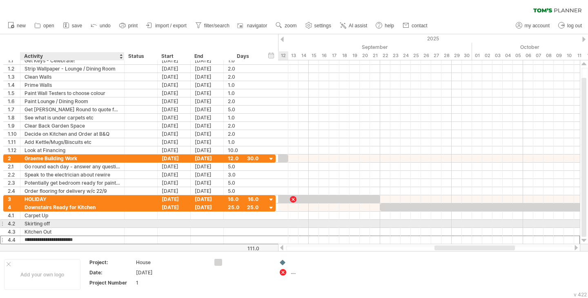
type input "*"
type input "**********"
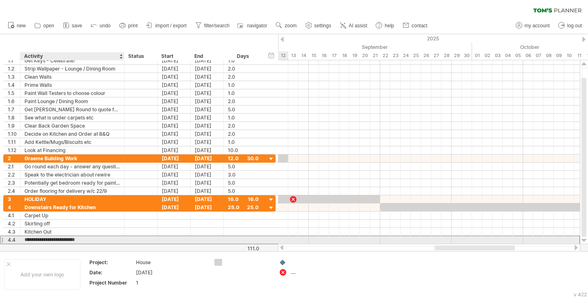
click at [86, 240] on input "**********" at bounding box center [72, 240] width 96 height 8
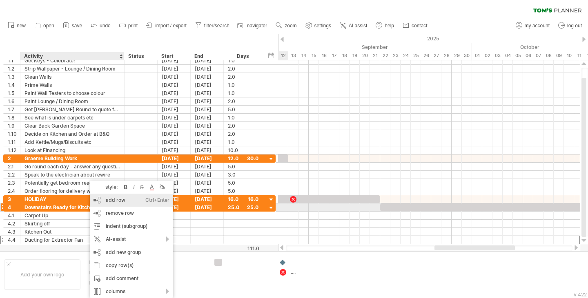
click at [109, 205] on div "add row Ctrl+Enter Cmd+Enter" at bounding box center [131, 200] width 83 height 13
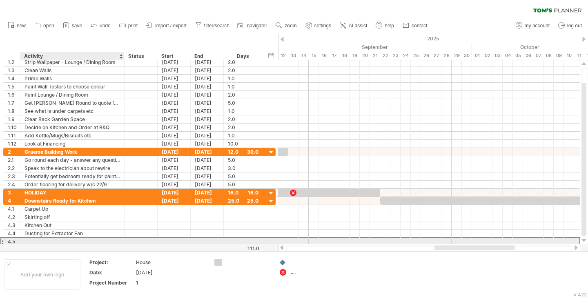
click at [56, 242] on div at bounding box center [72, 242] width 96 height 8
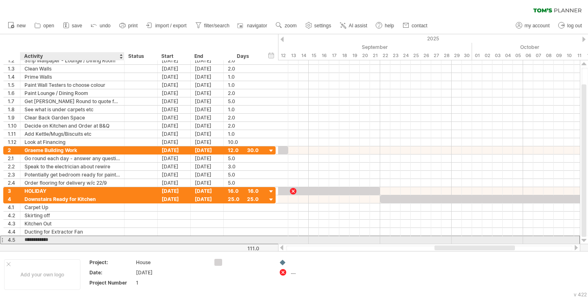
type input "**********"
click at [161, 238] on div at bounding box center [174, 240] width 33 height 8
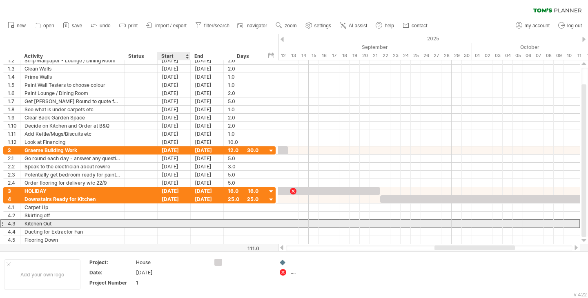
click at [164, 221] on div at bounding box center [174, 224] width 33 height 8
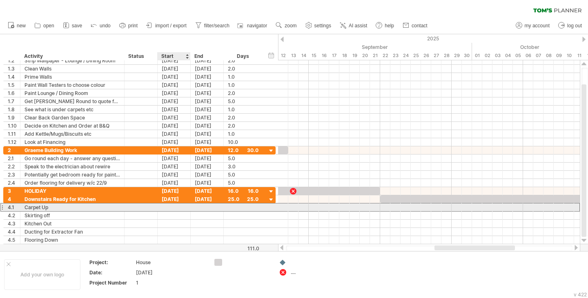
click at [164, 208] on div at bounding box center [174, 208] width 33 height 8
click at [149, 208] on div at bounding box center [141, 208] width 24 height 6
click at [167, 208] on div at bounding box center [174, 208] width 33 height 8
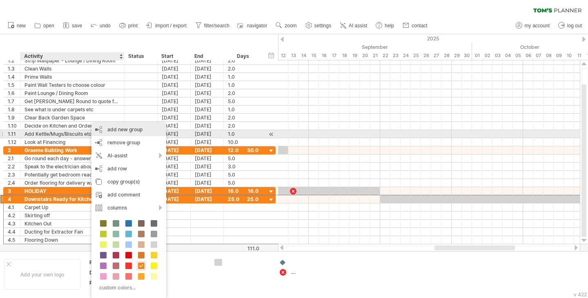
click at [129, 131] on div "add new group" at bounding box center [128, 129] width 75 height 13
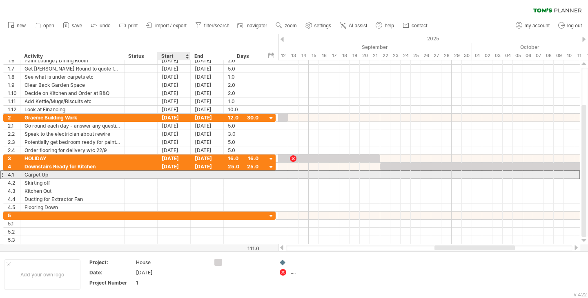
click at [172, 174] on div at bounding box center [174, 175] width 33 height 8
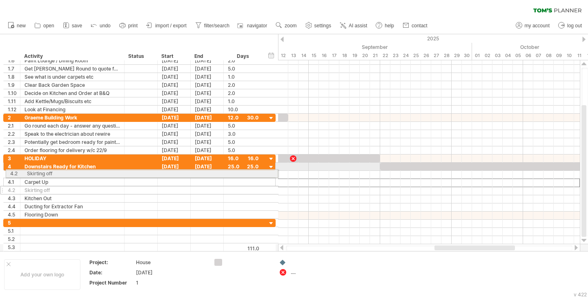
drag, startPoint x: 2, startPoint y: 183, endPoint x: 2, endPoint y: 172, distance: 11.0
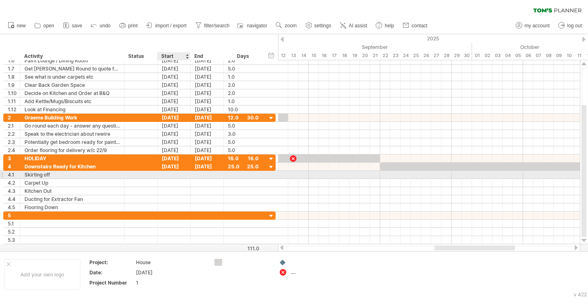
click at [175, 173] on div at bounding box center [174, 175] width 33 height 8
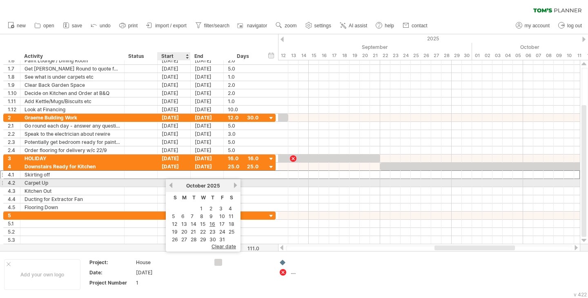
click at [170, 184] on link "previous" at bounding box center [171, 185] width 6 height 6
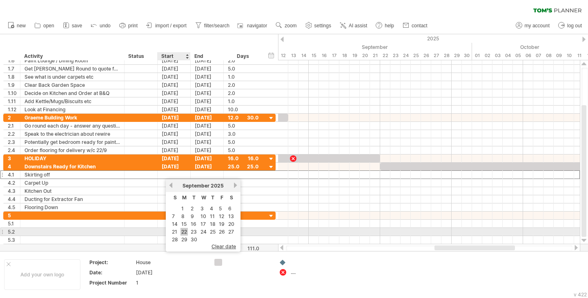
click at [185, 231] on link "22" at bounding box center [183, 232] width 7 height 8
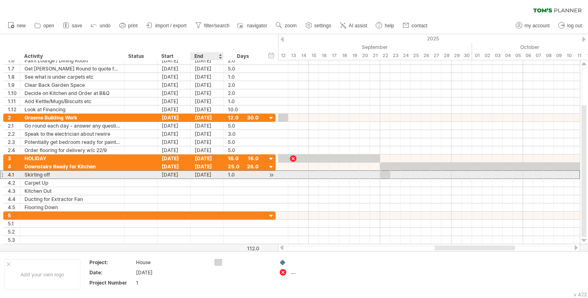
click at [201, 174] on div "[DATE]" at bounding box center [207, 175] width 33 height 8
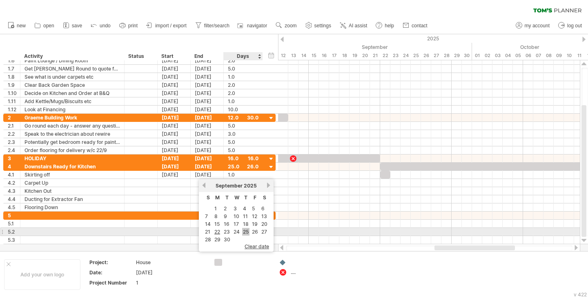
click at [243, 229] on link "25" at bounding box center [245, 232] width 7 height 8
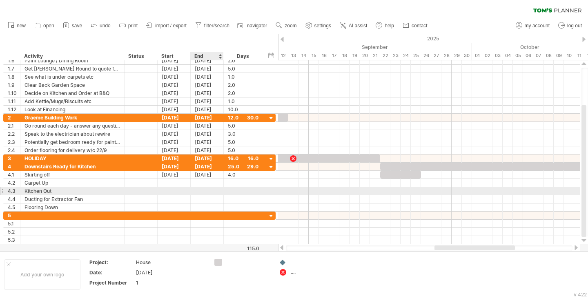
click at [217, 190] on div at bounding box center [207, 191] width 33 height 8
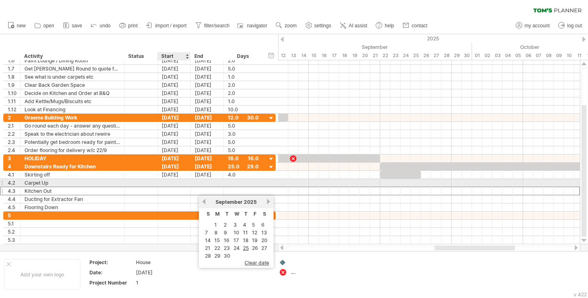
click at [176, 182] on div at bounding box center [174, 183] width 33 height 8
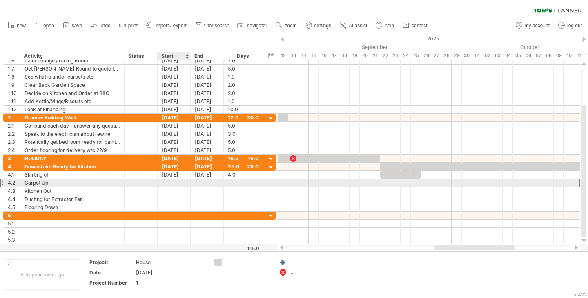
click at [163, 180] on div at bounding box center [174, 183] width 33 height 8
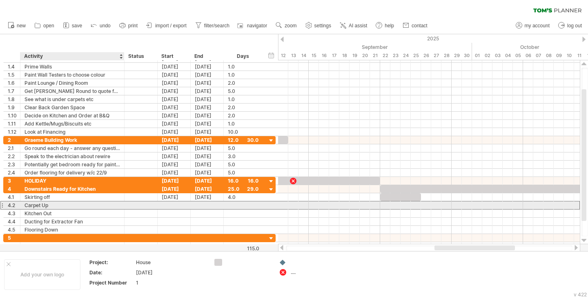
click at [62, 209] on div "Carpet Up" at bounding box center [72, 206] width 96 height 8
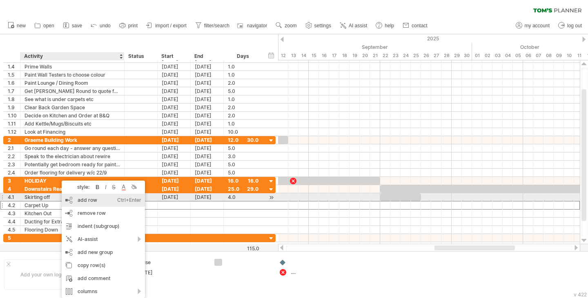
click at [85, 199] on div "add row Ctrl+Enter Cmd+Enter" at bounding box center [103, 200] width 83 height 13
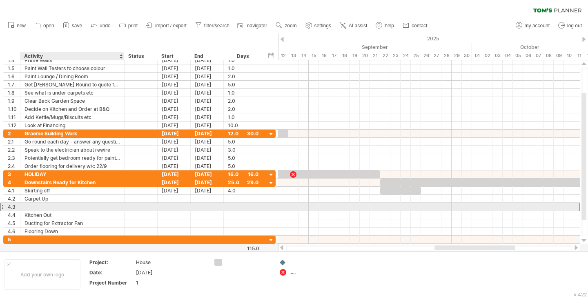
click at [57, 204] on div at bounding box center [72, 207] width 96 height 8
type input "**********"
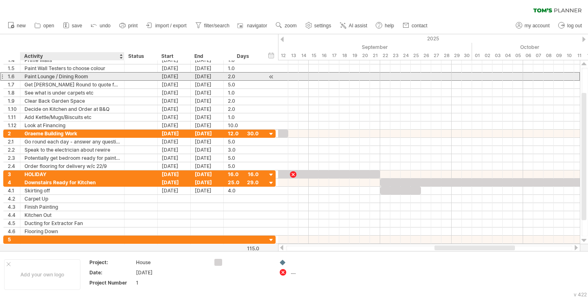
click at [72, 74] on div "Paint Lounge / Dining Room" at bounding box center [72, 77] width 96 height 8
click at [72, 74] on input "**********" at bounding box center [72, 77] width 96 height 8
drag, startPoint x: 89, startPoint y: 76, endPoint x: 45, endPoint y: 75, distance: 44.1
click at [45, 75] on input "**********" at bounding box center [72, 77] width 96 height 8
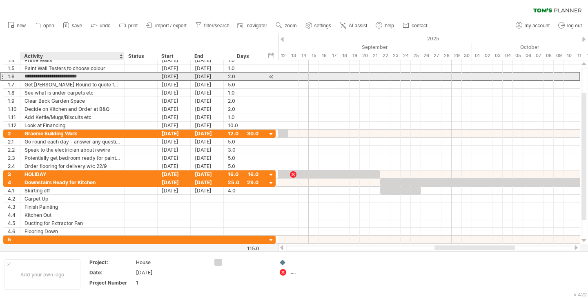
click at [88, 74] on input "**********" at bounding box center [72, 77] width 96 height 8
drag, startPoint x: 88, startPoint y: 74, endPoint x: 40, endPoint y: 74, distance: 48.2
click at [40, 74] on input "**********" at bounding box center [72, 77] width 96 height 8
type input "**********"
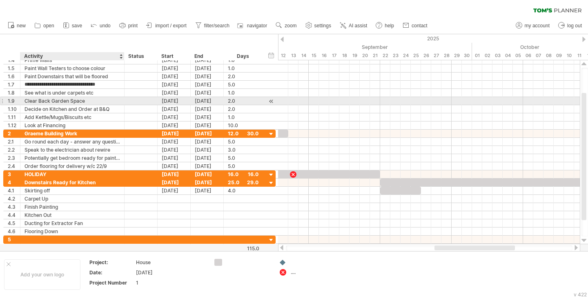
click at [100, 100] on div "Clear Back Garden Space" at bounding box center [72, 101] width 96 height 8
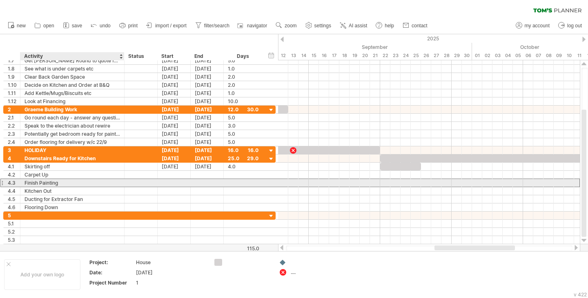
click at [67, 182] on div "Finish Painting" at bounding box center [72, 183] width 96 height 8
click at [0, 0] on input "**********" at bounding box center [0, 0] width 0 height 0
click at [67, 182] on input "**********" at bounding box center [72, 183] width 96 height 8
type input "**********"
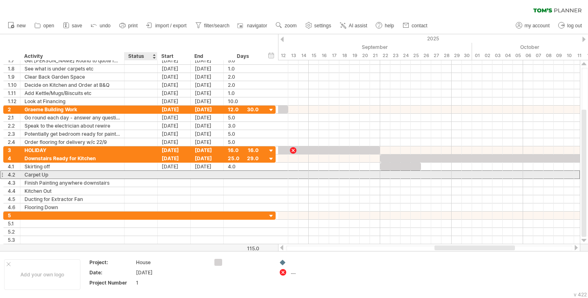
click at [162, 176] on div at bounding box center [174, 175] width 33 height 8
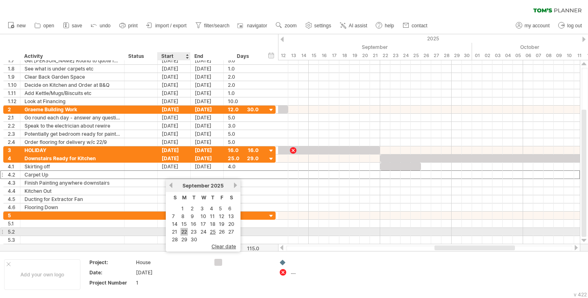
click at [187, 230] on link "22" at bounding box center [183, 232] width 7 height 8
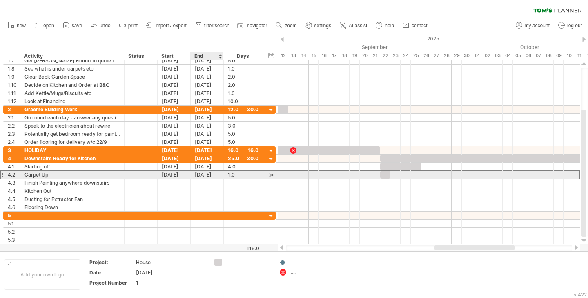
click at [211, 174] on div "[DATE]" at bounding box center [207, 175] width 33 height 8
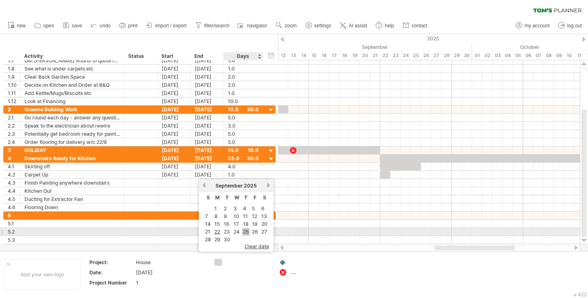
click at [245, 231] on link "25" at bounding box center [245, 232] width 7 height 8
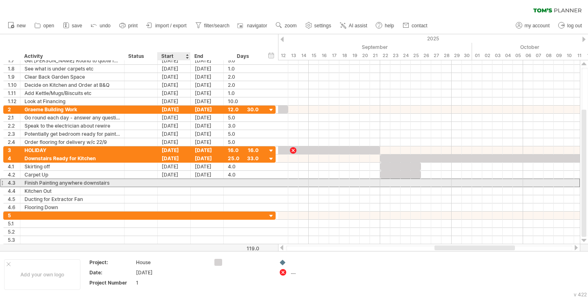
click at [179, 182] on div at bounding box center [174, 183] width 33 height 8
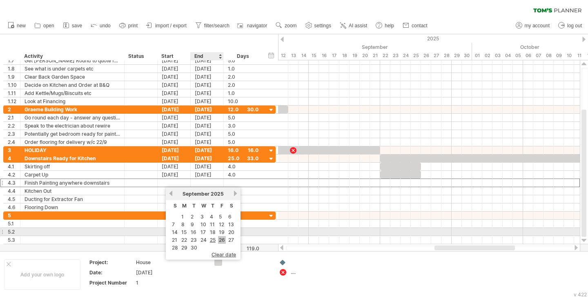
click at [223, 236] on link "26" at bounding box center [222, 240] width 8 height 8
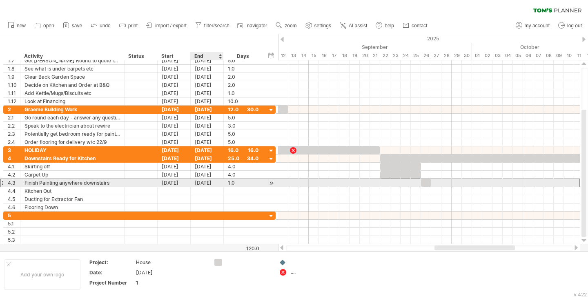
click at [206, 183] on div "[DATE]" at bounding box center [207, 183] width 33 height 8
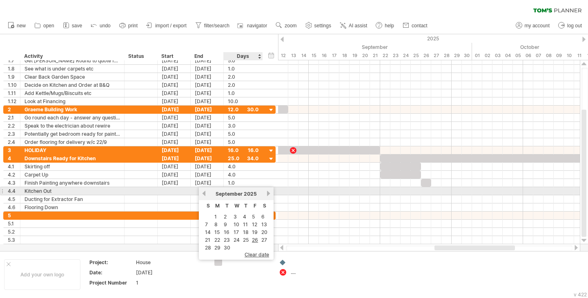
click at [266, 192] on link "next" at bounding box center [268, 194] width 6 height 6
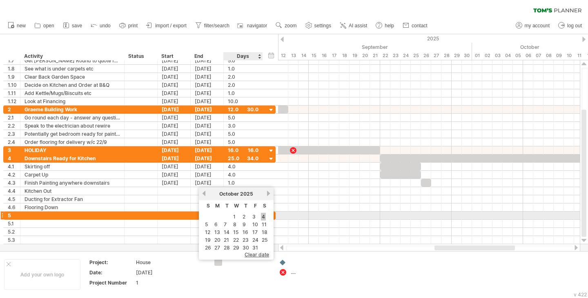
click at [265, 215] on link "4" at bounding box center [263, 217] width 5 height 8
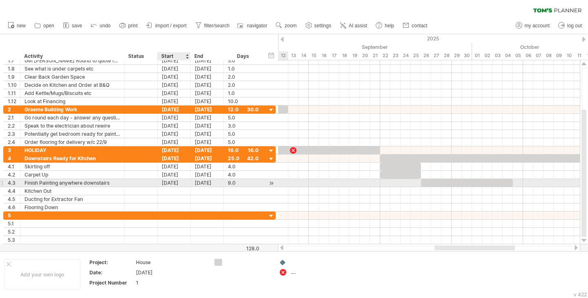
click at [180, 185] on div "[DATE]" at bounding box center [174, 183] width 33 height 8
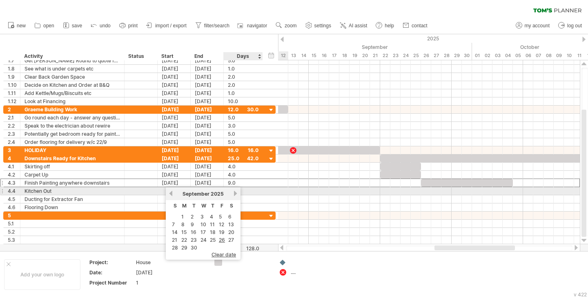
click at [265, 194] on div "**********" at bounding box center [139, 191] width 272 height 8
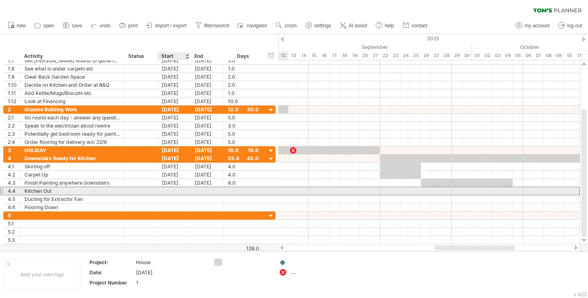
click at [167, 190] on div at bounding box center [174, 191] width 33 height 8
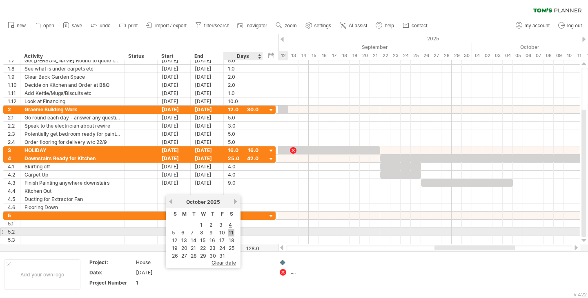
click at [230, 231] on link "11" at bounding box center [231, 233] width 7 height 8
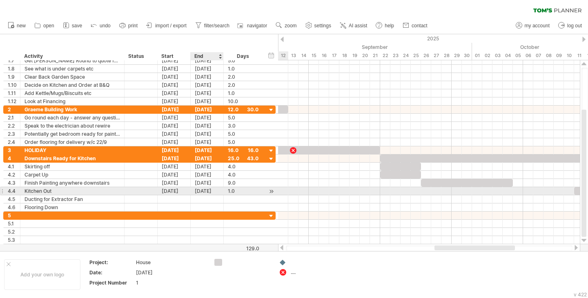
click at [207, 193] on div "[DATE]" at bounding box center [207, 191] width 33 height 8
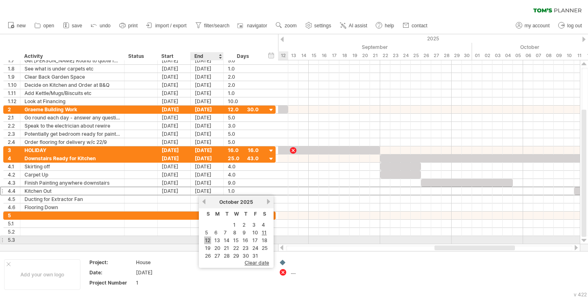
click at [205, 242] on link "12" at bounding box center [207, 241] width 7 height 8
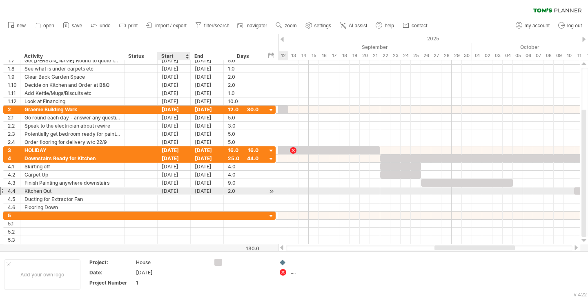
click at [178, 191] on div "[DATE]" at bounding box center [174, 191] width 33 height 8
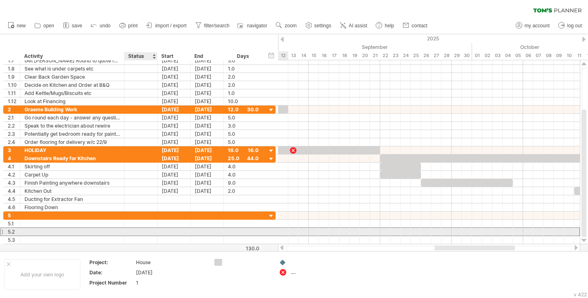
click at [146, 230] on div at bounding box center [141, 232] width 24 height 6
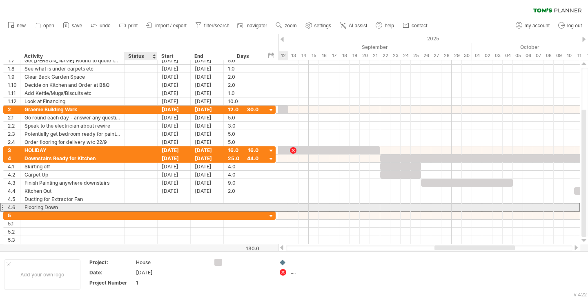
click at [173, 206] on div at bounding box center [174, 208] width 33 height 8
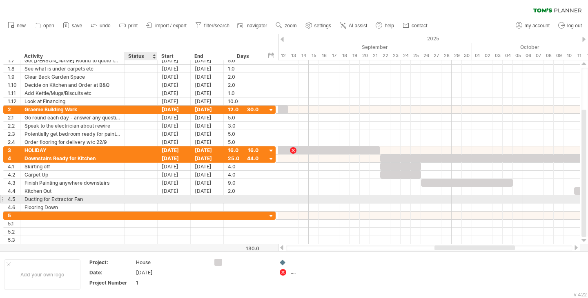
click at [156, 202] on div at bounding box center [156, 200] width 4 height 8
click at [166, 198] on div at bounding box center [174, 200] width 33 height 8
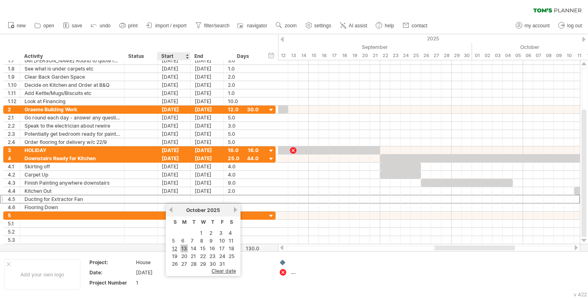
click at [181, 249] on link "13" at bounding box center [183, 249] width 7 height 8
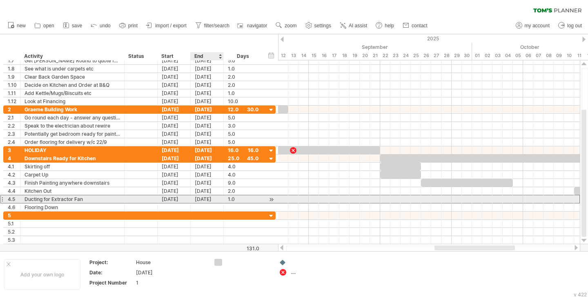
click at [200, 200] on div "[DATE]" at bounding box center [207, 200] width 33 height 8
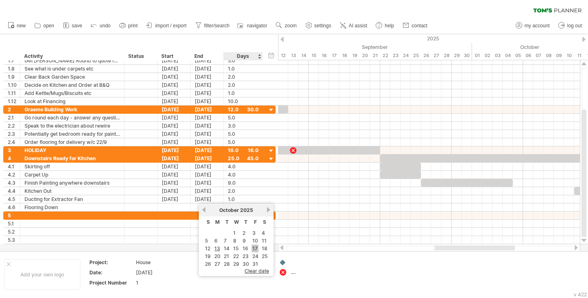
click at [253, 247] on link "17" at bounding box center [254, 249] width 7 height 8
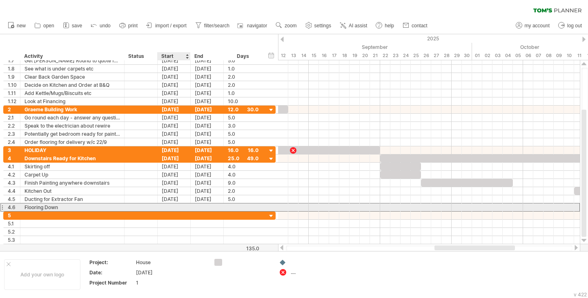
click at [168, 206] on div at bounding box center [174, 208] width 33 height 8
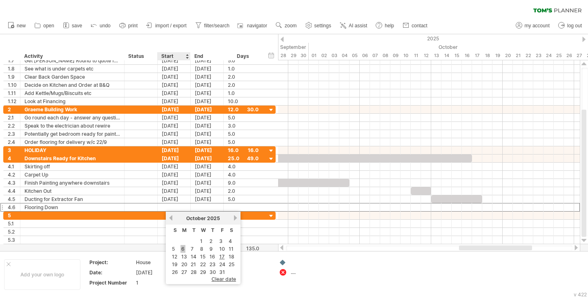
click at [182, 249] on link "6" at bounding box center [182, 249] width 5 height 8
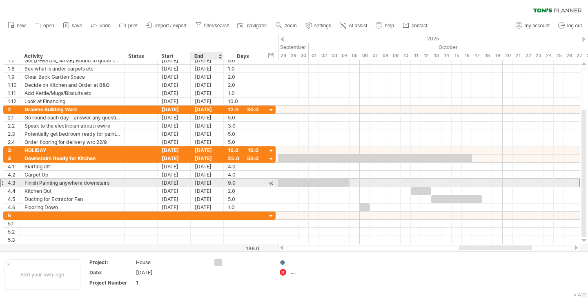
click at [213, 182] on div "[DATE]" at bounding box center [207, 183] width 33 height 8
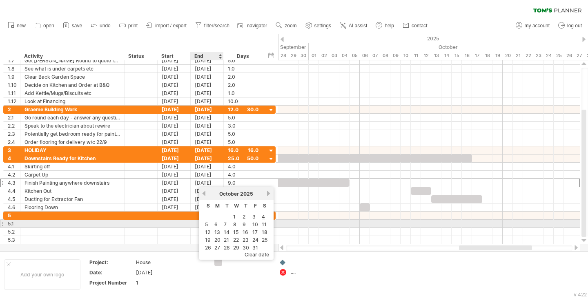
click at [209, 226] on td "5" at bounding box center [208, 224] width 9 height 7
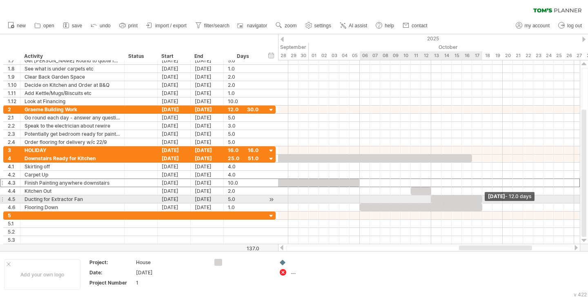
drag, startPoint x: 369, startPoint y: 208, endPoint x: 480, endPoint y: 204, distance: 111.5
click at [480, 204] on div at bounding box center [421, 208] width 122 height 8
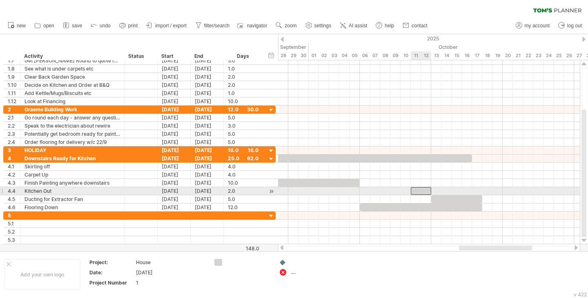
click at [420, 193] on div at bounding box center [421, 191] width 20 height 8
drag, startPoint x: 430, startPoint y: 191, endPoint x: 420, endPoint y: 191, distance: 9.8
click at [420, 191] on span at bounding box center [420, 191] width 3 height 8
drag, startPoint x: 417, startPoint y: 191, endPoint x: 427, endPoint y: 190, distance: 9.9
click at [427, 190] on div at bounding box center [426, 191] width 10 height 8
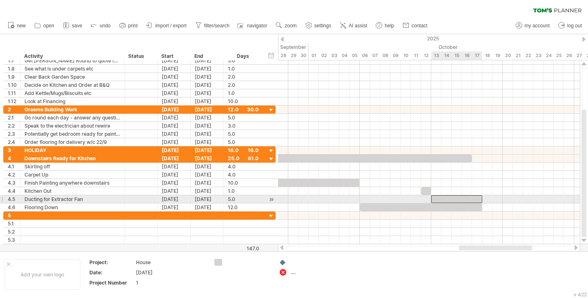
click at [440, 196] on div at bounding box center [456, 200] width 51 height 8
drag, startPoint x: 483, startPoint y: 198, endPoint x: 442, endPoint y: 196, distance: 41.3
click at [442, 196] on span at bounding box center [441, 200] width 3 height 8
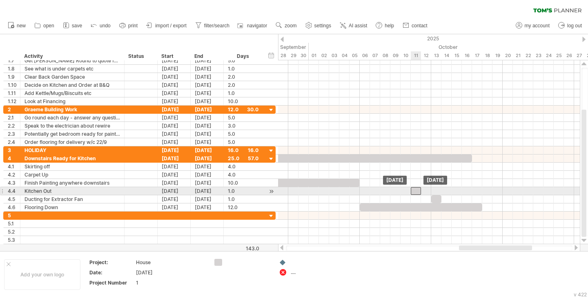
drag, startPoint x: 427, startPoint y: 189, endPoint x: 419, endPoint y: 189, distance: 8.6
click at [419, 189] on div at bounding box center [416, 191] width 10 height 8
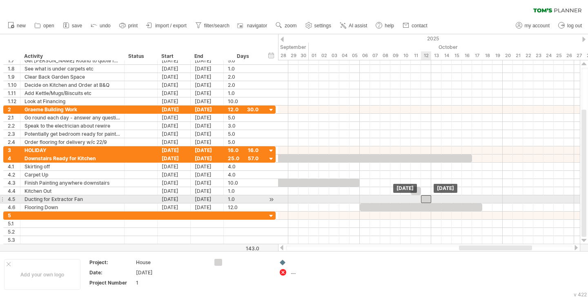
drag, startPoint x: 437, startPoint y: 199, endPoint x: 428, endPoint y: 200, distance: 9.0
click at [428, 200] on div at bounding box center [426, 200] width 10 height 8
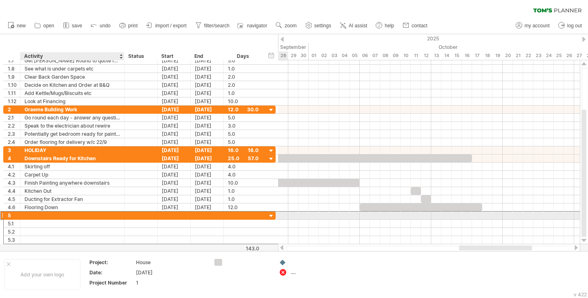
click at [39, 218] on div at bounding box center [72, 216] width 96 height 8
click at [62, 213] on div at bounding box center [72, 216] width 96 height 8
type input "*******"
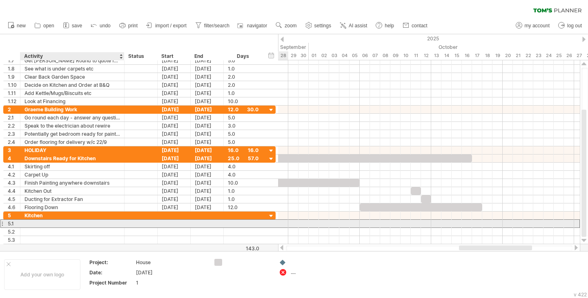
click at [56, 225] on div at bounding box center [72, 224] width 96 height 8
type input "********"
type input "**********"
click at [176, 222] on div at bounding box center [174, 224] width 33 height 8
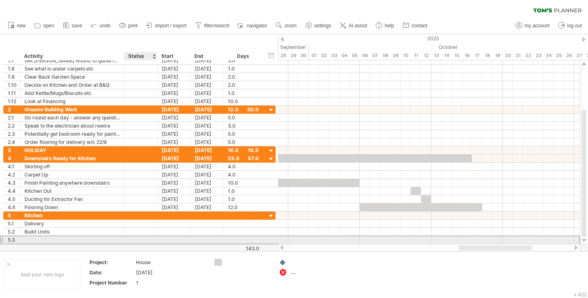
click at [145, 239] on div at bounding box center [141, 241] width 24 height 6
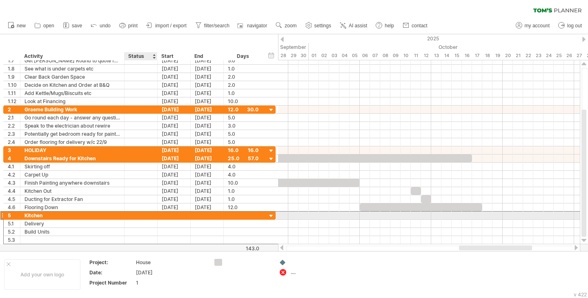
click at [171, 213] on div at bounding box center [174, 216] width 33 height 8
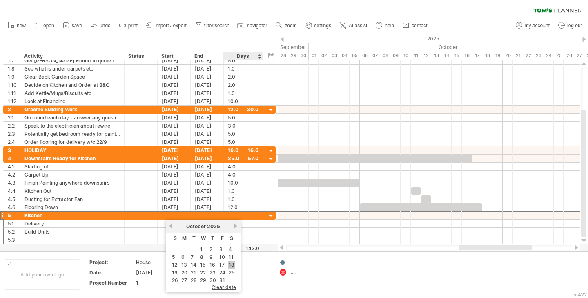
click at [229, 262] on link "18" at bounding box center [231, 265] width 7 height 8
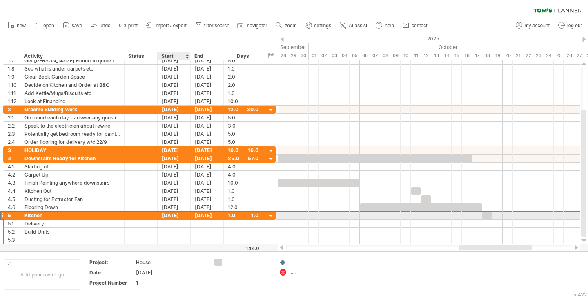
click at [176, 217] on div "[DATE]" at bounding box center [174, 216] width 33 height 8
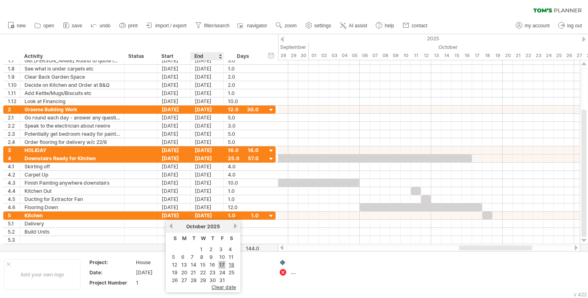
click at [224, 267] on link "17" at bounding box center [221, 265] width 7 height 8
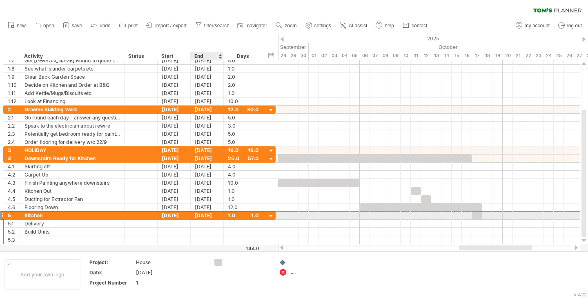
click at [212, 218] on div "[DATE]" at bounding box center [207, 216] width 33 height 8
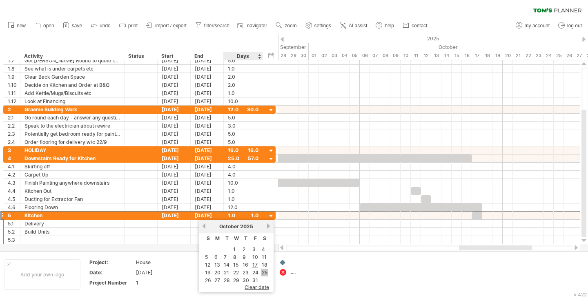
click at [263, 273] on link "25" at bounding box center [264, 273] width 7 height 8
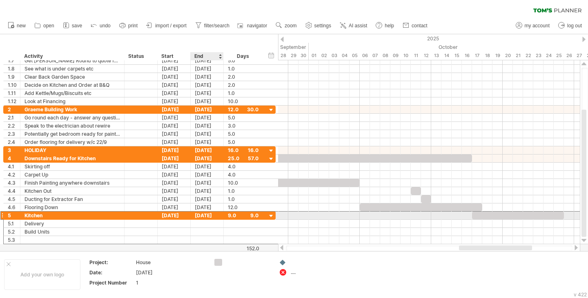
click at [200, 216] on div "[DATE]" at bounding box center [207, 216] width 33 height 8
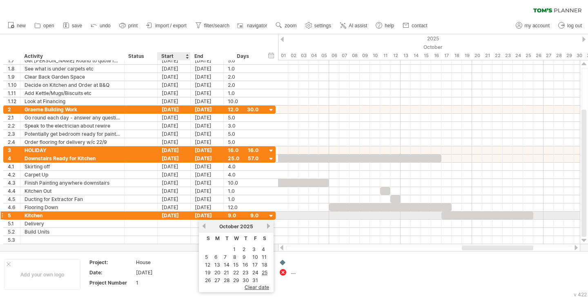
click at [172, 217] on div "[DATE]" at bounding box center [174, 216] width 33 height 8
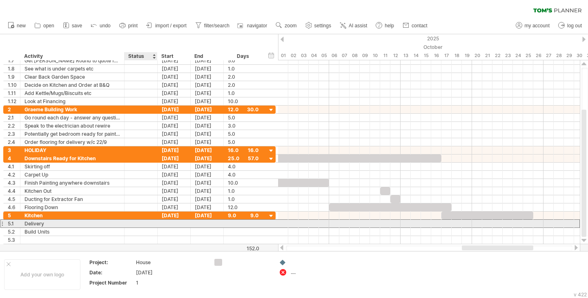
click at [145, 227] on div at bounding box center [141, 224] width 24 height 6
click at [176, 220] on div at bounding box center [174, 224] width 33 height 8
click at [167, 220] on div at bounding box center [174, 224] width 33 height 8
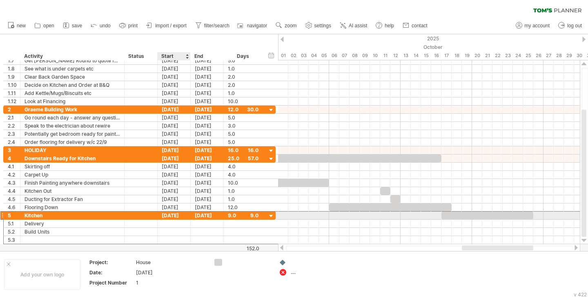
click at [175, 214] on div "[DATE]" at bounding box center [174, 216] width 33 height 8
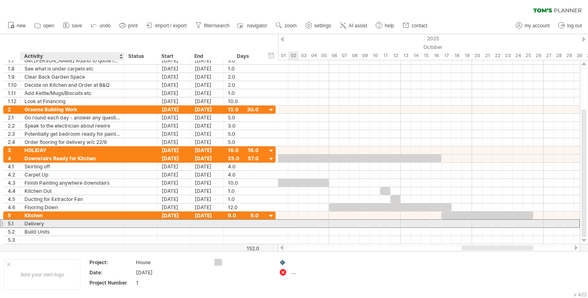
click at [33, 225] on div "Delivery" at bounding box center [72, 224] width 96 height 8
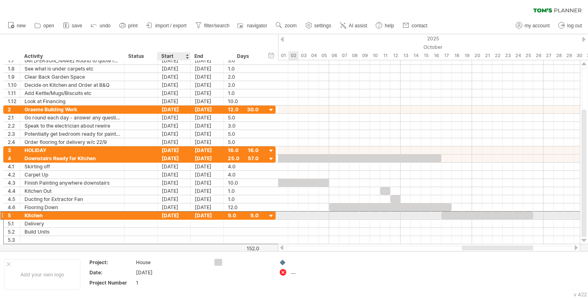
click at [178, 212] on div "[DATE]" at bounding box center [174, 216] width 33 height 8
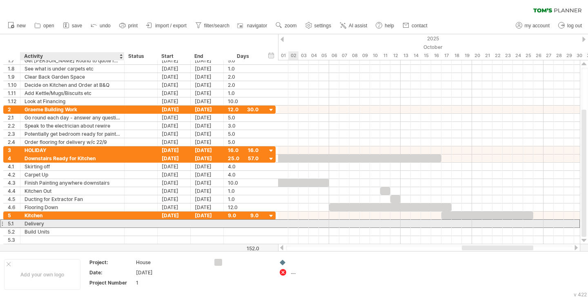
click at [98, 224] on div "Delivery" at bounding box center [72, 224] width 96 height 8
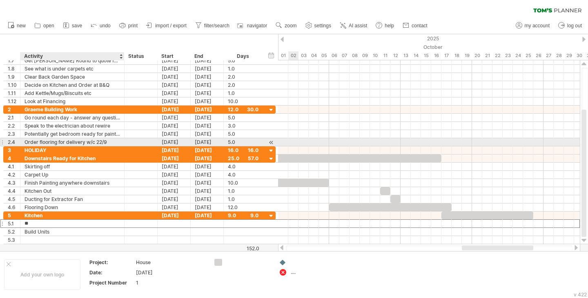
type input "*"
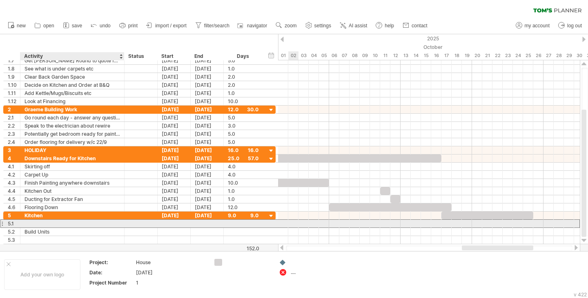
click at [46, 221] on input "text" at bounding box center [72, 224] width 96 height 8
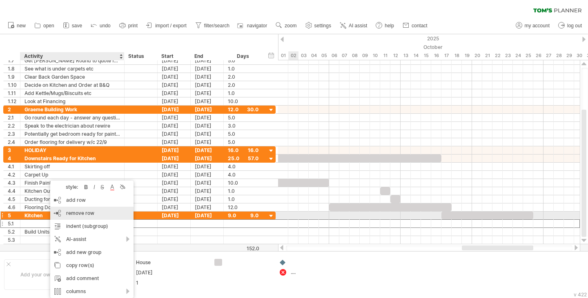
click at [71, 213] on span "remove row" at bounding box center [80, 213] width 28 height 6
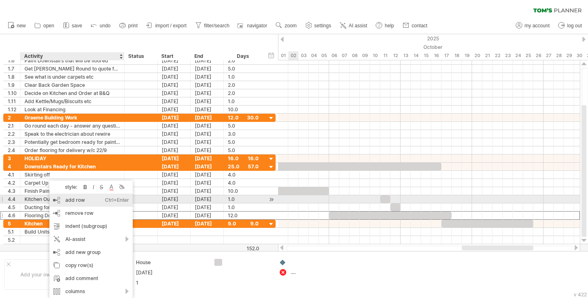
click at [69, 198] on div "add row Ctrl+Enter Cmd+Enter" at bounding box center [90, 200] width 83 height 13
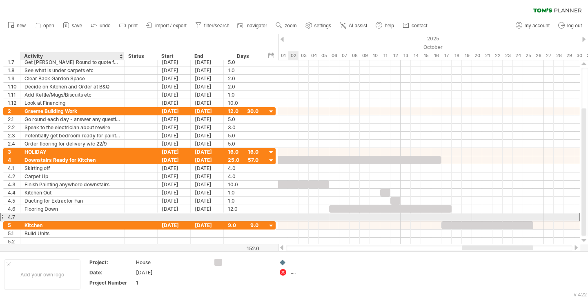
click at [38, 218] on div at bounding box center [72, 217] width 96 height 8
type input "**********"
click at [233, 218] on div at bounding box center [243, 217] width 31 height 8
type input "*"
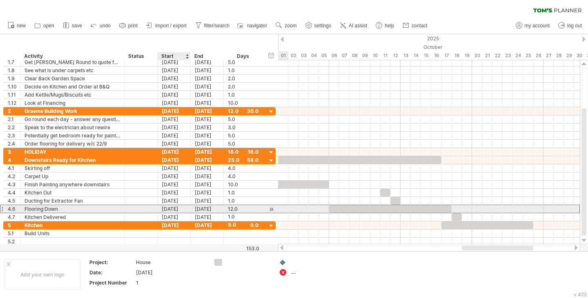
click at [168, 213] on div "[DATE]" at bounding box center [174, 209] width 33 height 8
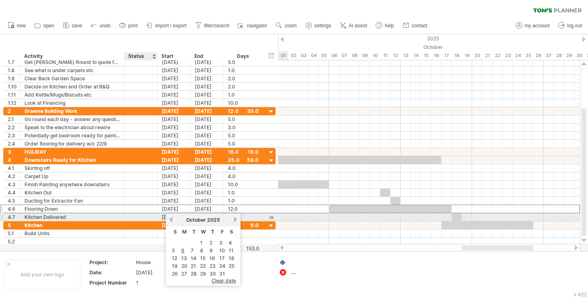
click at [159, 217] on div "[DATE]" at bounding box center [174, 217] width 33 height 8
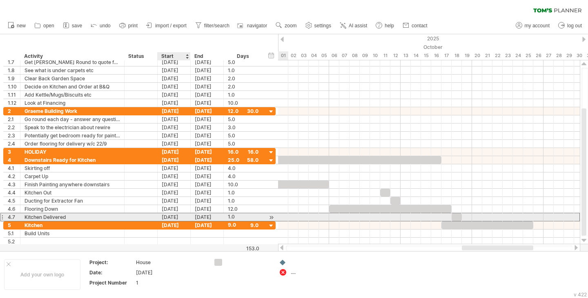
click at [165, 217] on div "[DATE]" at bounding box center [174, 217] width 33 height 8
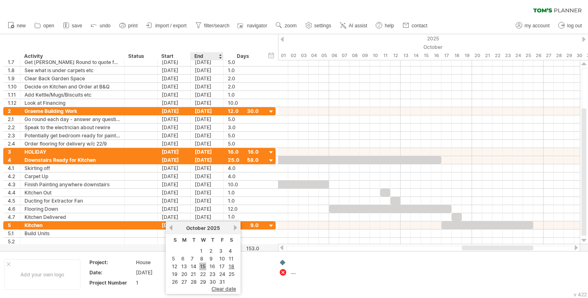
click at [202, 265] on link "15" at bounding box center [202, 267] width 7 height 8
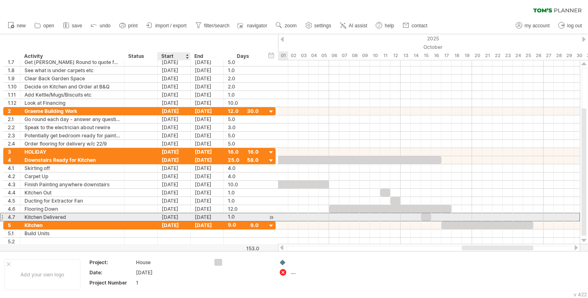
click at [169, 218] on div "[DATE]" at bounding box center [174, 217] width 33 height 8
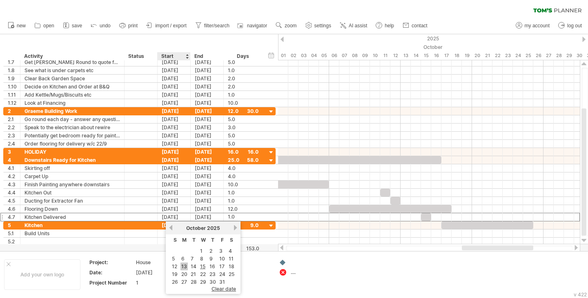
click at [185, 265] on link "13" at bounding box center [183, 267] width 7 height 8
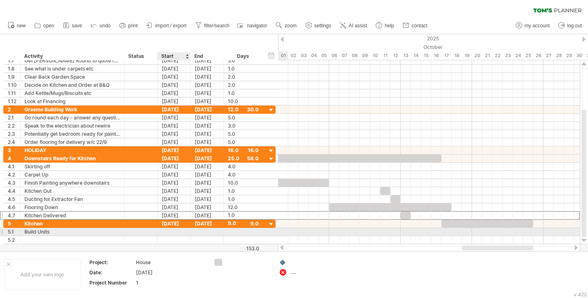
click at [165, 231] on div at bounding box center [174, 232] width 33 height 8
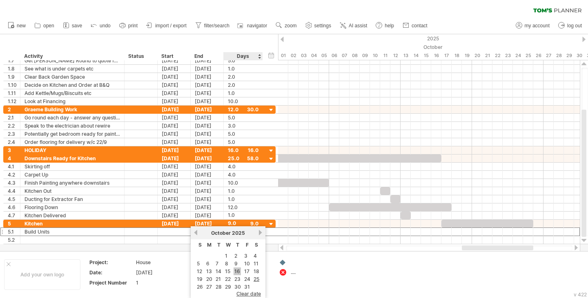
click at [238, 271] on link "16" at bounding box center [236, 272] width 7 height 8
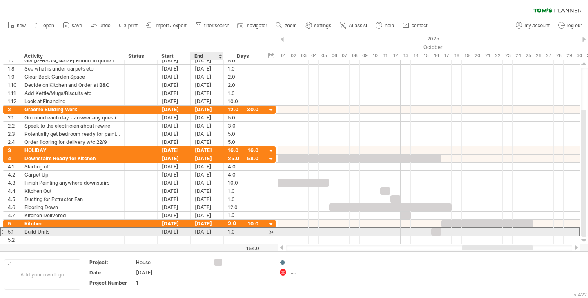
click at [211, 234] on div "[DATE]" at bounding box center [207, 232] width 33 height 8
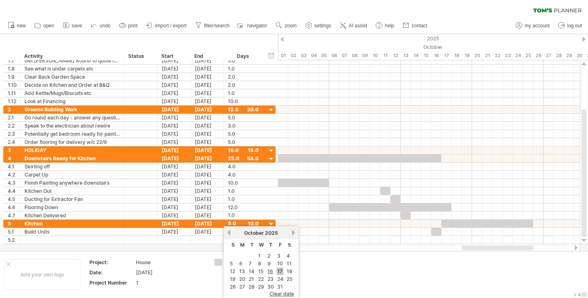
click at [278, 271] on link "17" at bounding box center [279, 272] width 7 height 8
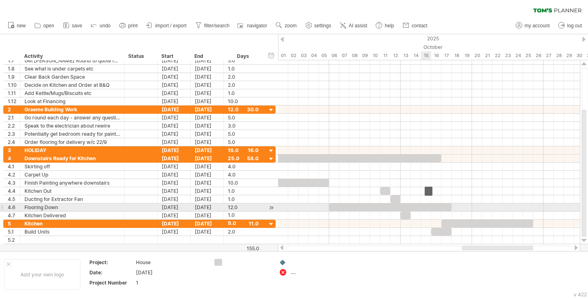
click at [424, 209] on div at bounding box center [390, 208] width 122 height 8
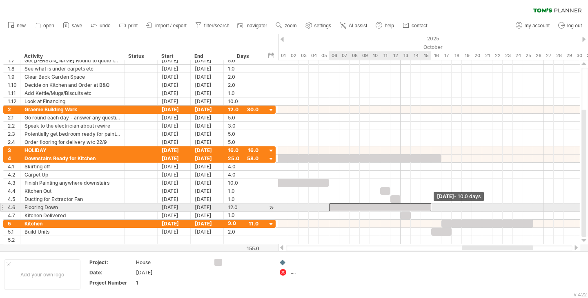
drag, startPoint x: 451, startPoint y: 207, endPoint x: 430, endPoint y: 210, distance: 21.1
click at [430, 210] on span at bounding box center [430, 208] width 3 height 8
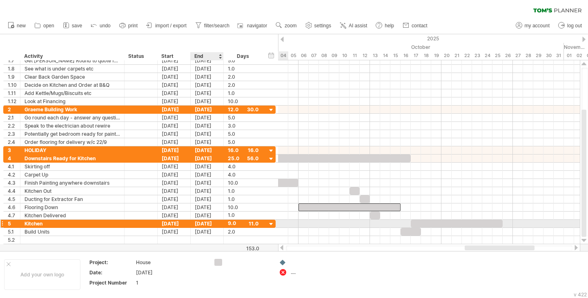
click at [202, 223] on div "[DATE]" at bounding box center [207, 224] width 33 height 8
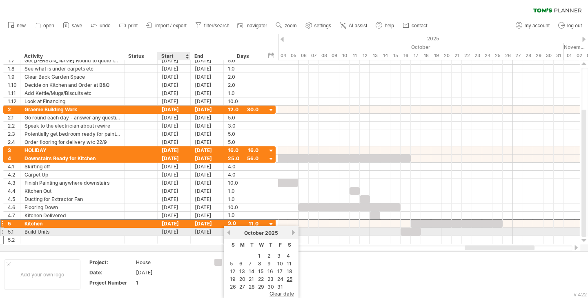
click at [167, 231] on div "[DATE]" at bounding box center [174, 232] width 33 height 8
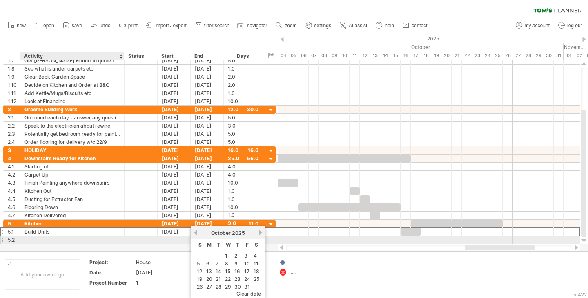
click at [112, 238] on div at bounding box center [72, 240] width 96 height 8
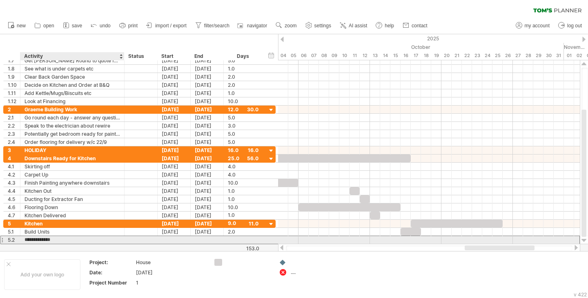
type input "**********"
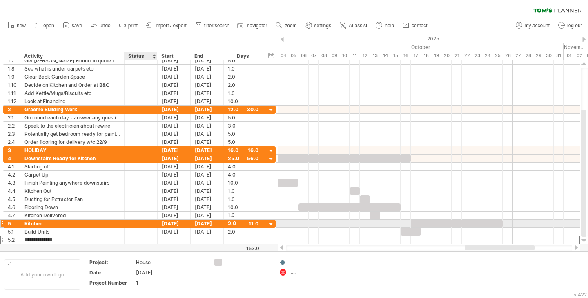
click at [161, 222] on div "[DATE]" at bounding box center [174, 224] width 33 height 8
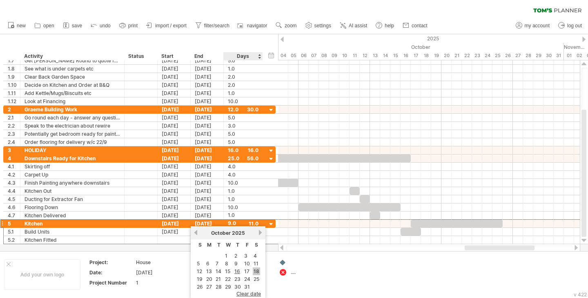
click at [255, 269] on link "18" at bounding box center [256, 272] width 7 height 8
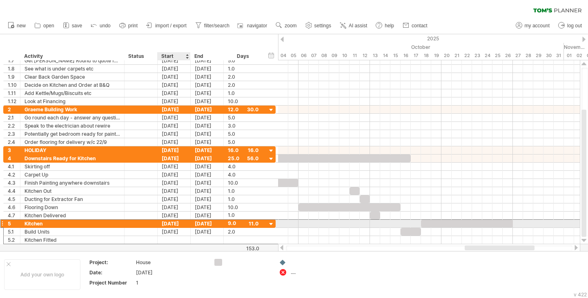
click at [171, 221] on div "[DATE]" at bounding box center [174, 224] width 33 height 8
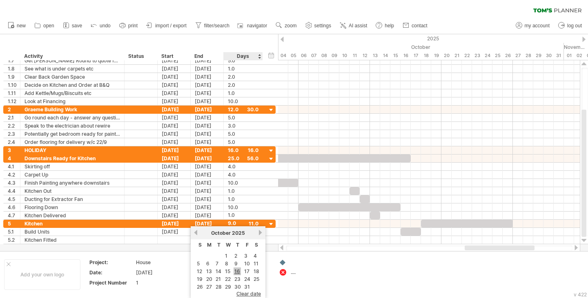
click at [238, 271] on link "16" at bounding box center [236, 272] width 7 height 8
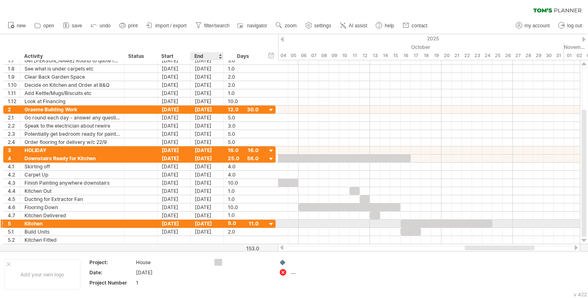
click at [206, 225] on div "[DATE]" at bounding box center [207, 224] width 33 height 8
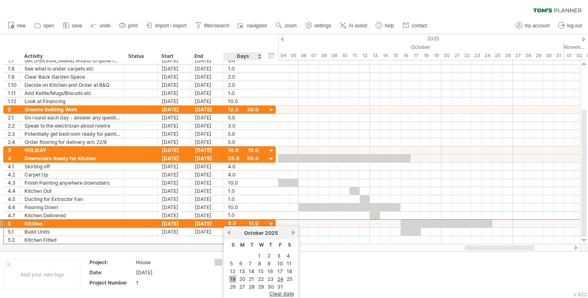
click at [233, 278] on link "19" at bounding box center [232, 280] width 7 height 8
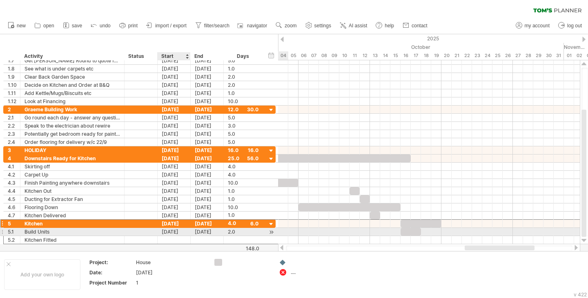
click at [179, 236] on div "**********" at bounding box center [139, 232] width 272 height 8
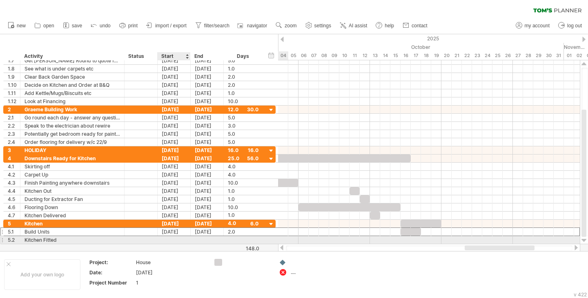
click at [173, 241] on div at bounding box center [174, 240] width 33 height 8
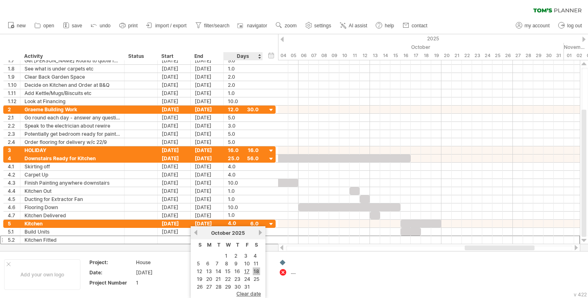
click at [253, 271] on link "18" at bounding box center [256, 272] width 7 height 8
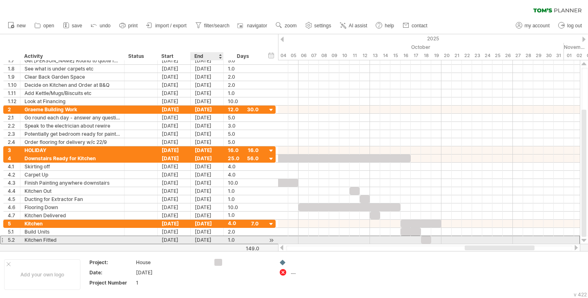
click at [196, 237] on div "[DATE]" at bounding box center [207, 240] width 33 height 8
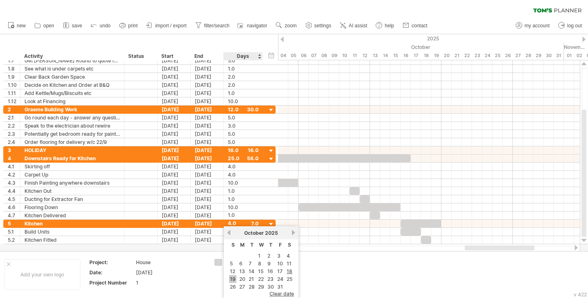
click at [234, 278] on link "19" at bounding box center [232, 280] width 7 height 8
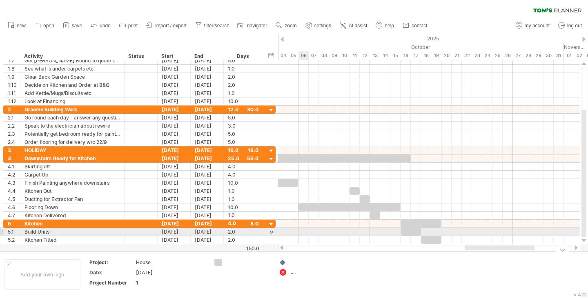
click at [306, 232] on div at bounding box center [429, 232] width 302 height 8
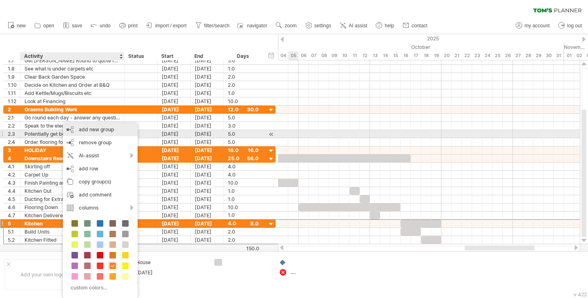
click at [93, 133] on div "add new group" at bounding box center [100, 129] width 75 height 13
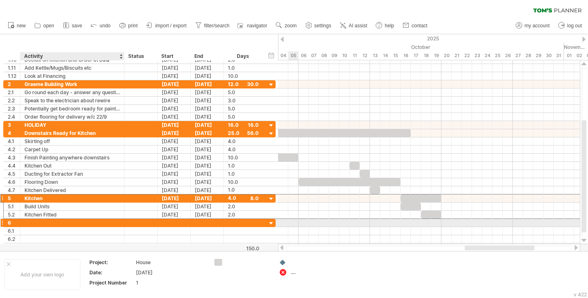
click at [63, 223] on div at bounding box center [72, 223] width 96 height 8
type input "******"
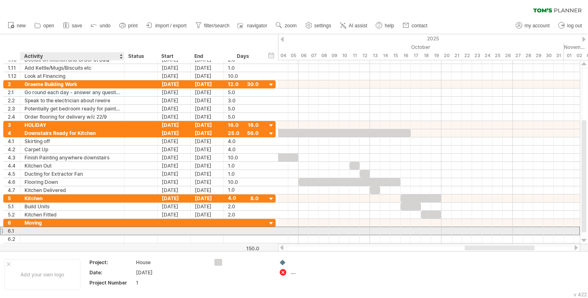
click at [104, 231] on div at bounding box center [72, 231] width 96 height 8
type input "*"
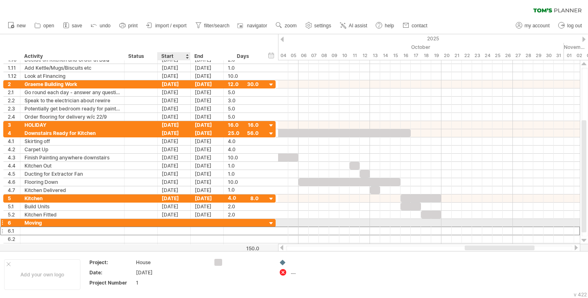
click at [166, 226] on div at bounding box center [174, 223] width 33 height 8
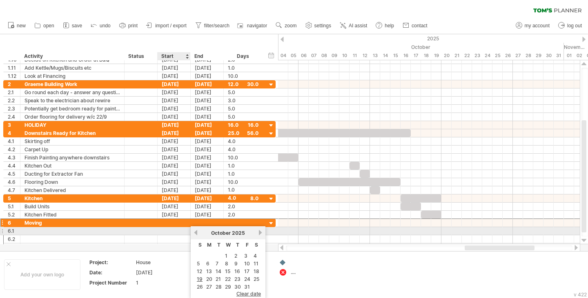
click at [195, 235] on link "previous" at bounding box center [196, 233] width 6 height 6
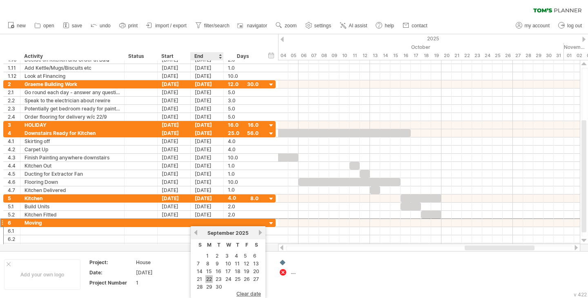
click at [210, 277] on link "22" at bounding box center [208, 280] width 7 height 8
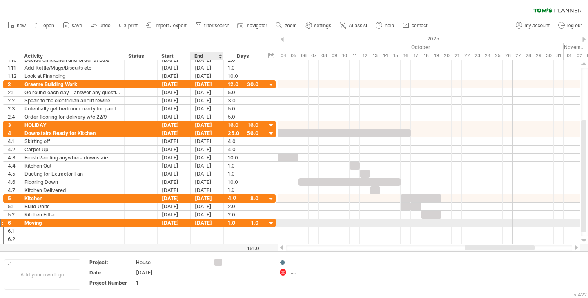
click at [209, 225] on div "[DATE]" at bounding box center [207, 223] width 33 height 8
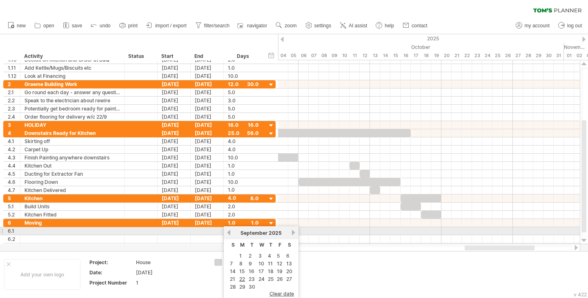
click at [293, 231] on link "next" at bounding box center [293, 233] width 6 height 6
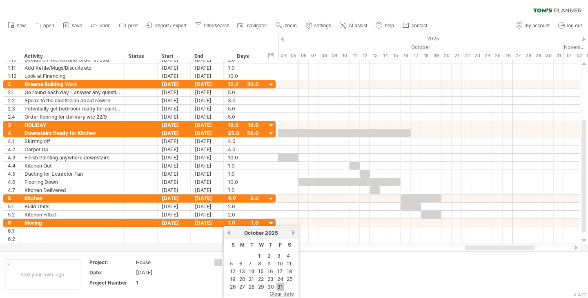
click at [277, 286] on link "31" at bounding box center [279, 287] width 7 height 8
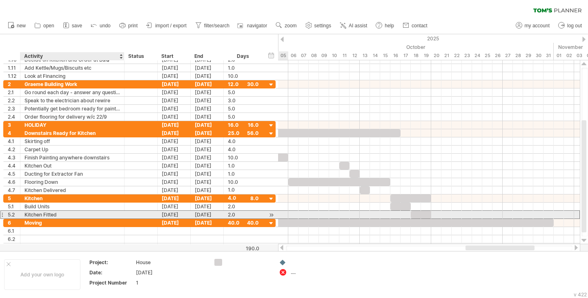
click at [60, 218] on div "Kitchen Fitted" at bounding box center [72, 215] width 96 height 8
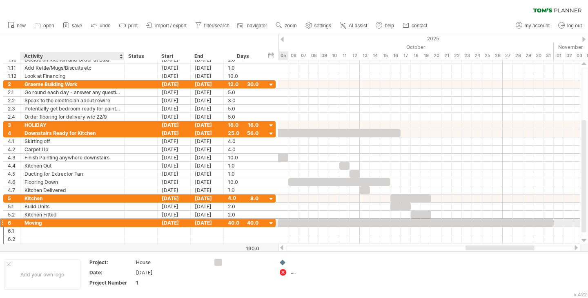
click at [54, 223] on div "Moving" at bounding box center [72, 223] width 96 height 8
click at [0, 0] on input "******" at bounding box center [0, 0] width 0 height 0
type input "**********"
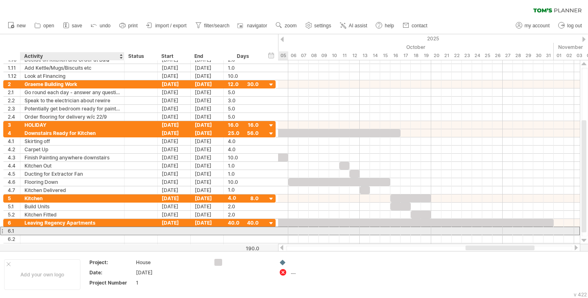
click at [71, 234] on div at bounding box center [72, 231] width 96 height 8
type input "**********"
click at [179, 228] on div at bounding box center [174, 231] width 33 height 8
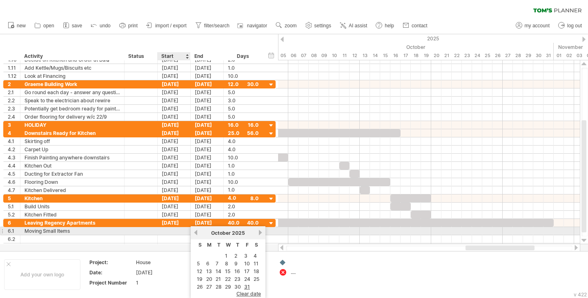
click at [195, 229] on div "previous next [DATE]" at bounding box center [228, 233] width 75 height 13
click at [194, 231] on link "previous" at bounding box center [196, 233] width 6 height 6
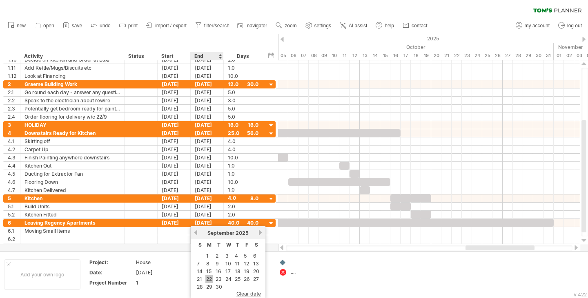
click at [211, 276] on link "22" at bounding box center [208, 280] width 7 height 8
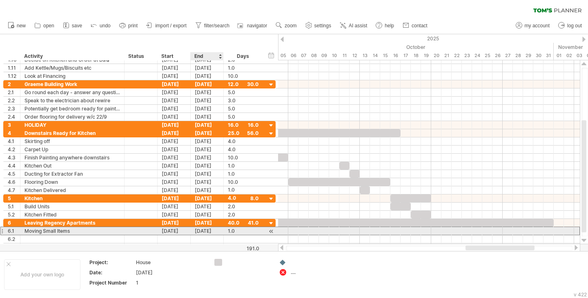
click at [210, 231] on div "[DATE]" at bounding box center [207, 231] width 33 height 8
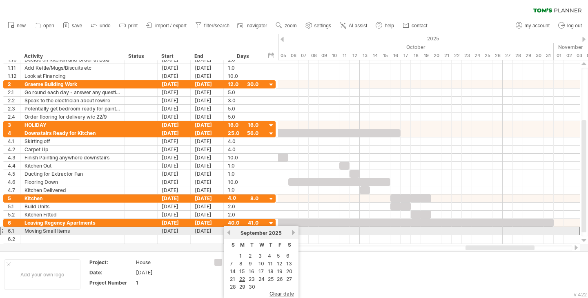
click at [291, 229] on div "previous next [DATE]" at bounding box center [261, 233] width 75 height 13
click at [291, 232] on link "next" at bounding box center [293, 233] width 6 height 6
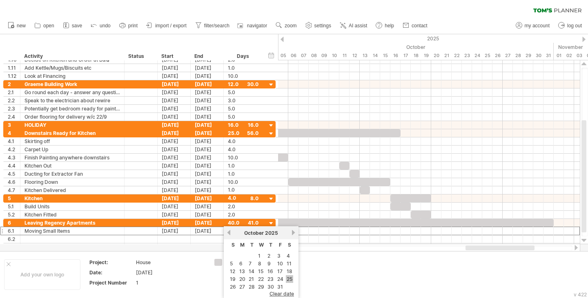
click at [291, 278] on link "25" at bounding box center [289, 280] width 7 height 8
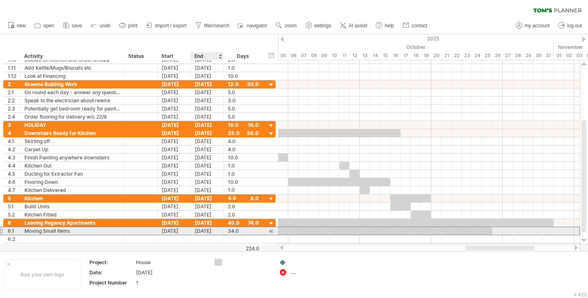
click at [207, 231] on div "[DATE]" at bounding box center [207, 231] width 33 height 8
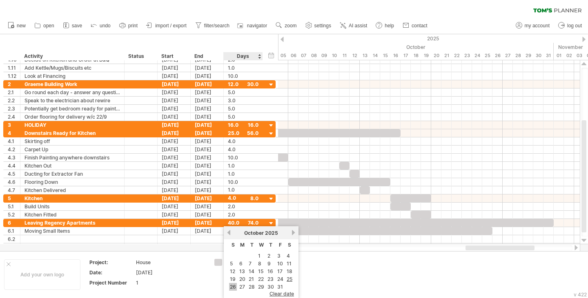
click at [233, 287] on link "26" at bounding box center [233, 287] width 8 height 8
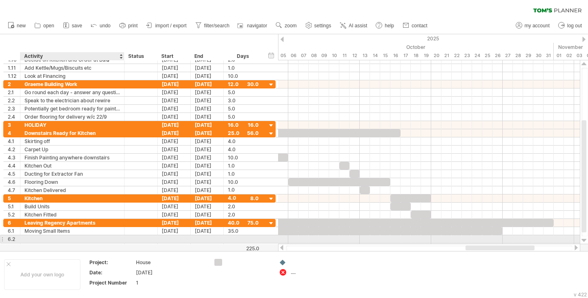
click at [74, 236] on div at bounding box center [72, 240] width 96 height 8
type input "**********"
click at [178, 242] on div at bounding box center [174, 240] width 33 height 8
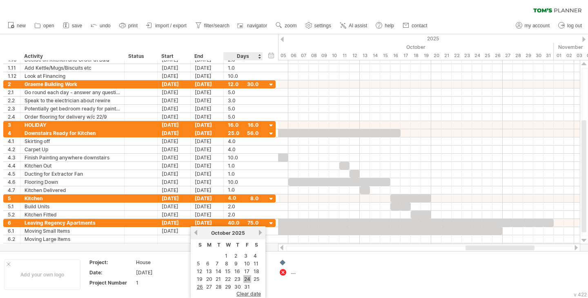
click at [249, 276] on link "24" at bounding box center [247, 280] width 8 height 8
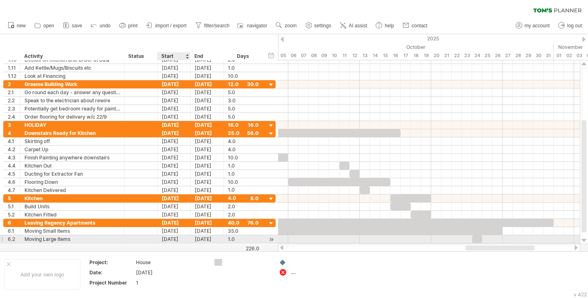
click at [172, 238] on div "[DATE]" at bounding box center [174, 240] width 33 height 8
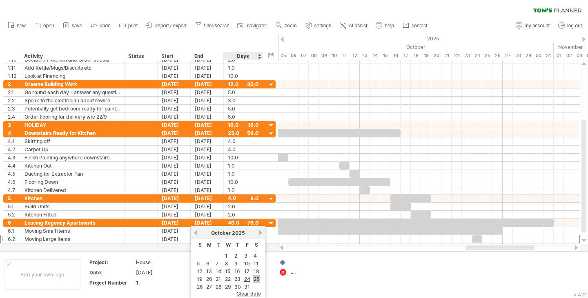
click at [256, 281] on link "25" at bounding box center [256, 280] width 7 height 8
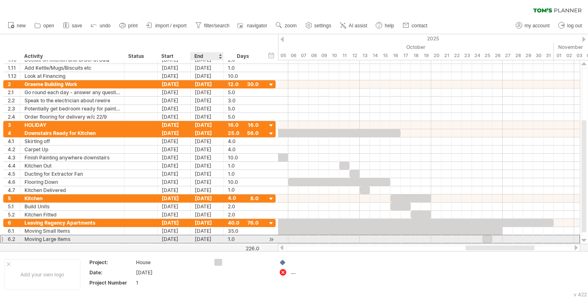
click at [200, 239] on div "[DATE]" at bounding box center [207, 240] width 33 height 8
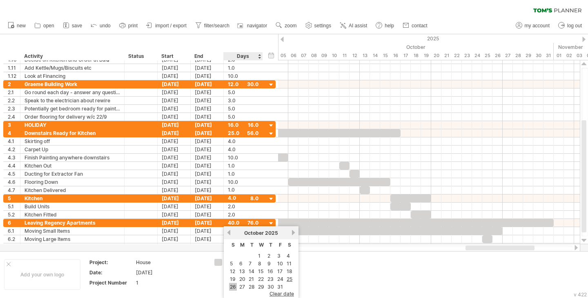
click at [235, 286] on link "26" at bounding box center [233, 287] width 8 height 8
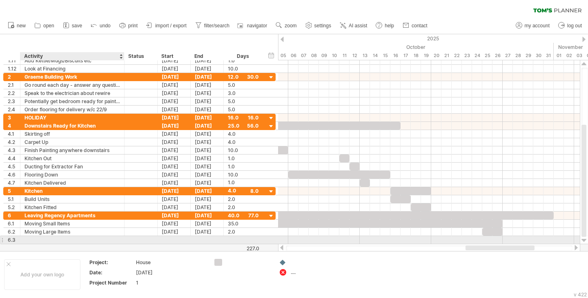
click at [45, 240] on div at bounding box center [72, 240] width 96 height 8
type input "********"
click at [175, 238] on div at bounding box center [174, 240] width 33 height 8
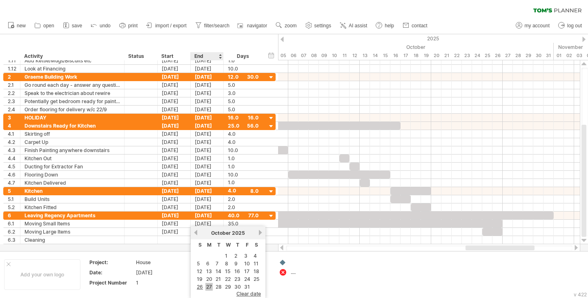
click at [206, 285] on link "27" at bounding box center [208, 287] width 7 height 8
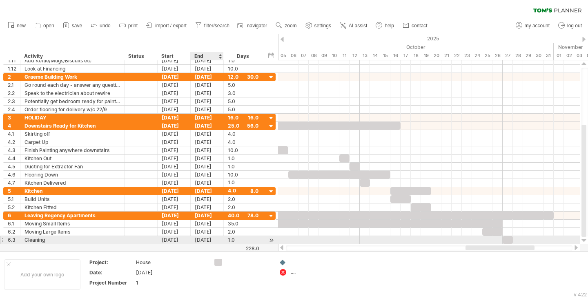
click at [201, 241] on div "[DATE]" at bounding box center [207, 240] width 33 height 8
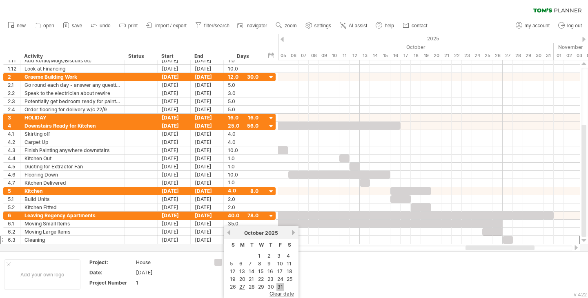
click at [278, 285] on link "31" at bounding box center [279, 287] width 7 height 8
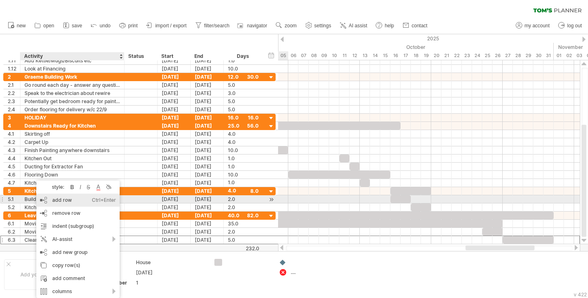
click at [67, 203] on div "add row Ctrl+Enter Cmd+Enter" at bounding box center [77, 200] width 83 height 13
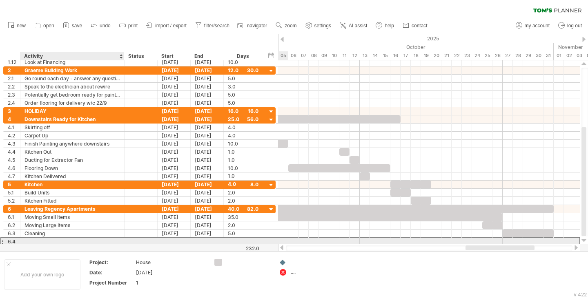
click at [62, 241] on div at bounding box center [72, 242] width 96 height 8
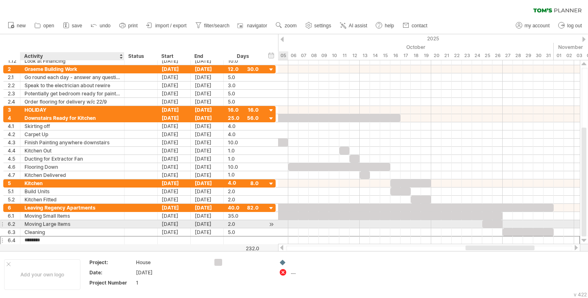
type input "*********"
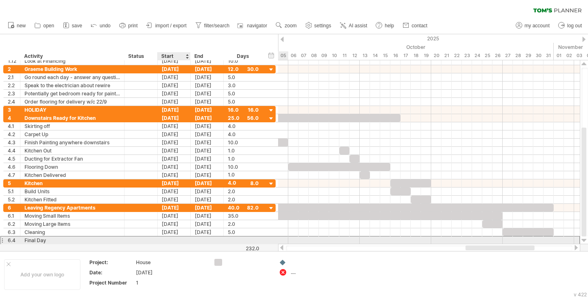
click at [165, 241] on div at bounding box center [174, 241] width 33 height 8
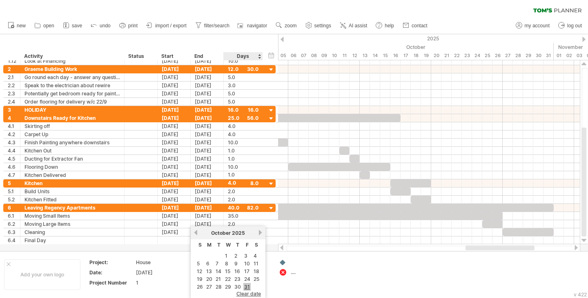
click at [246, 284] on link "31" at bounding box center [246, 287] width 7 height 8
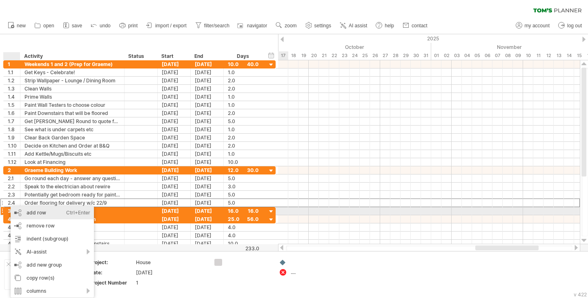
click at [25, 209] on div "add row Ctrl+Enter Cmd+Enter" at bounding box center [52, 213] width 83 height 13
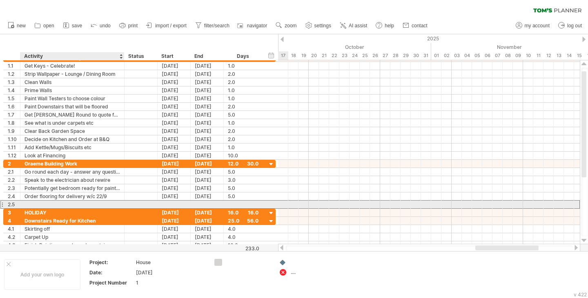
click at [35, 206] on div at bounding box center [72, 205] width 96 height 8
type input "**********"
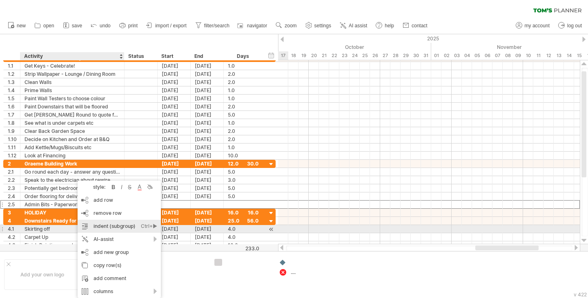
click at [103, 229] on div "indent (subgroup) Ctrl+► Cmd+►" at bounding box center [119, 226] width 83 height 13
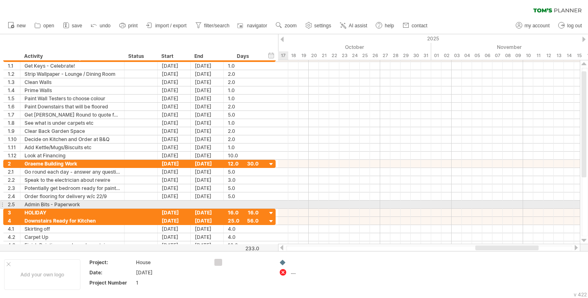
click at [80, 204] on div "Admin Bits - Paperwork" at bounding box center [72, 205] width 96 height 8
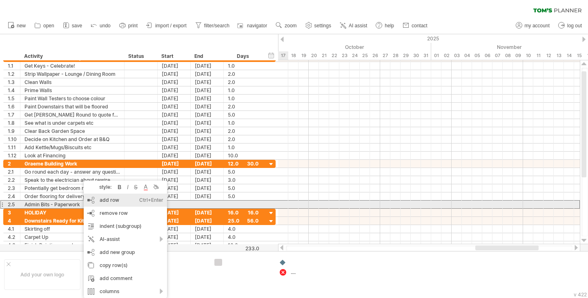
click at [92, 202] on div "add row Ctrl+Enter Cmd+Enter" at bounding box center [125, 200] width 83 height 13
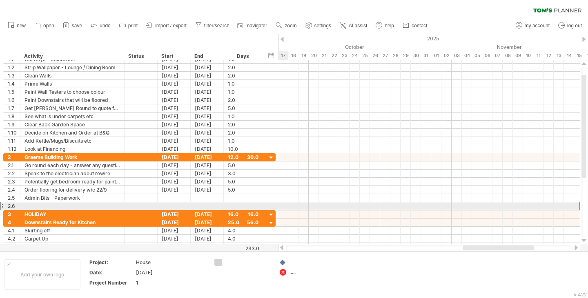
click at [76, 204] on div at bounding box center [72, 206] width 96 height 8
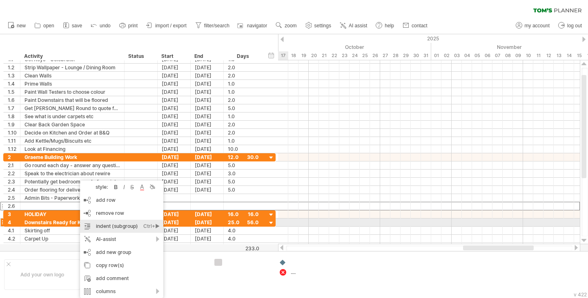
click at [113, 225] on div "indent (subgroup) Ctrl+► Cmd+►" at bounding box center [121, 226] width 83 height 13
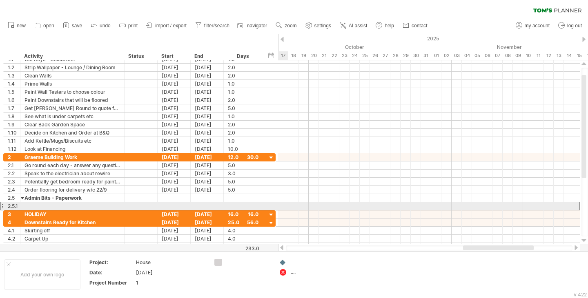
click at [89, 207] on div at bounding box center [72, 206] width 96 height 8
click at [89, 207] on input "text" at bounding box center [72, 206] width 96 height 8
type input "********"
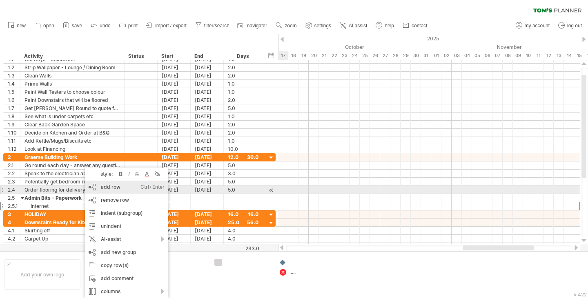
click at [105, 188] on div "add row Ctrl+Enter Cmd+Enter" at bounding box center [126, 187] width 83 height 13
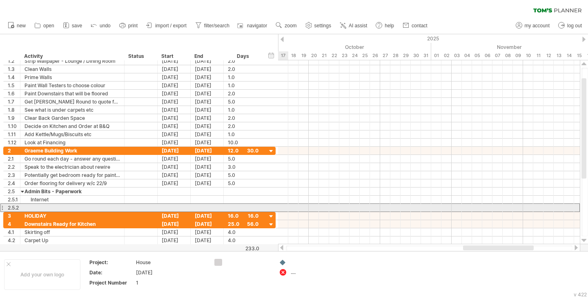
click at [60, 208] on div at bounding box center [72, 208] width 96 height 8
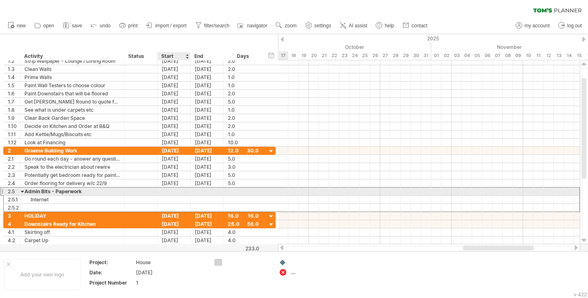
click at [185, 188] on div at bounding box center [174, 192] width 33 height 8
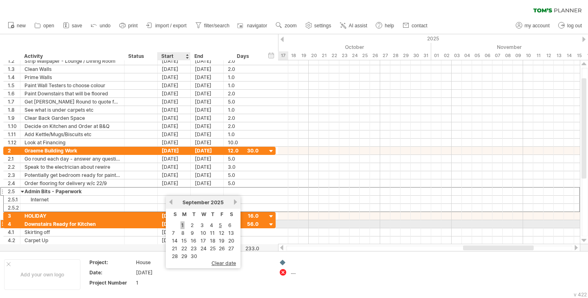
click at [184, 228] on link "1" at bounding box center [182, 226] width 4 height 8
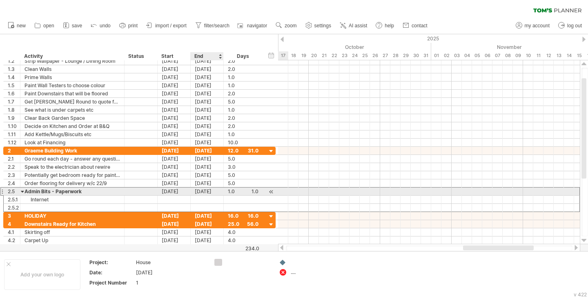
click at [207, 194] on div "[DATE]" at bounding box center [207, 192] width 33 height 8
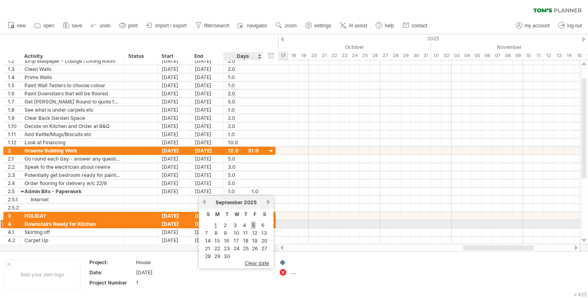
click at [254, 226] on link "5" at bounding box center [253, 226] width 4 height 8
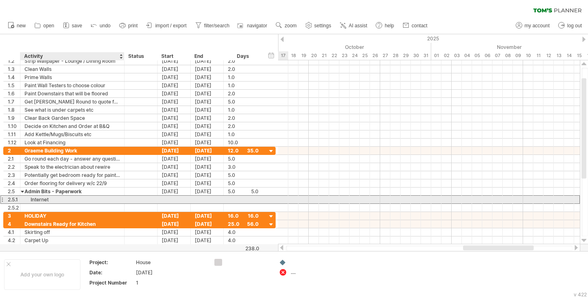
click at [88, 198] on div "Internet" at bounding box center [72, 200] width 96 height 8
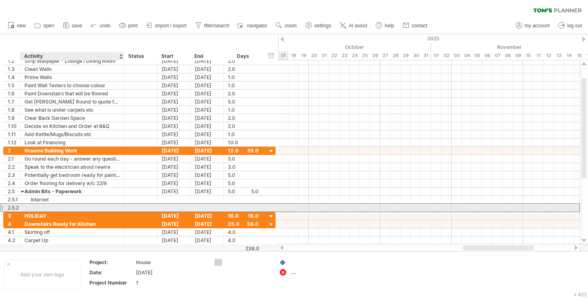
click at [75, 207] on div at bounding box center [72, 208] width 96 height 8
type input "**********"
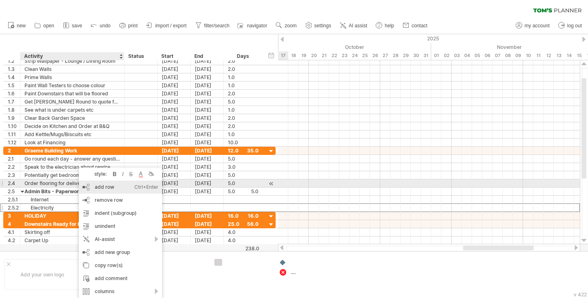
click at [99, 187] on div "add row Ctrl+Enter Cmd+Enter" at bounding box center [120, 187] width 83 height 13
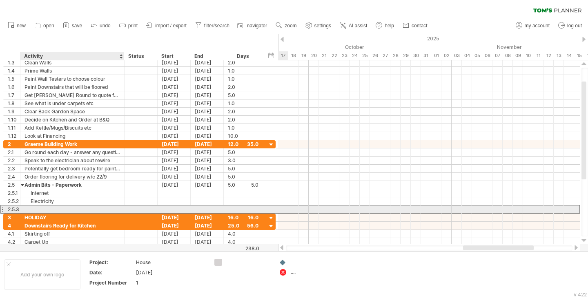
click at [62, 210] on div at bounding box center [72, 210] width 96 height 8
type input "*****"
click at [62, 210] on div "Water" at bounding box center [72, 210] width 96 height 8
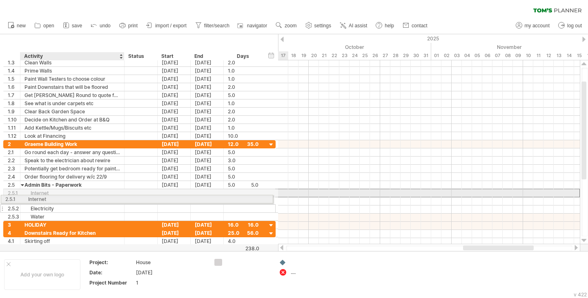
drag, startPoint x: 90, startPoint y: 192, endPoint x: 81, endPoint y: 198, distance: 10.1
click at [81, 198] on div "**********" at bounding box center [139, 180] width 272 height 81
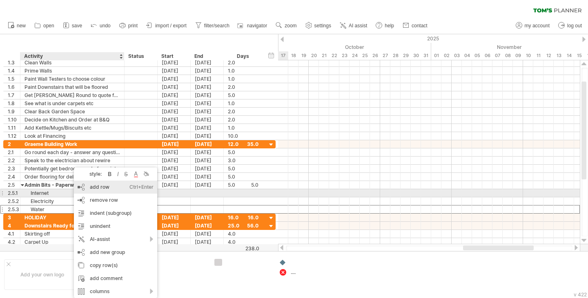
click at [92, 190] on div "add row Ctrl+Enter Cmd+Enter" at bounding box center [115, 187] width 83 height 13
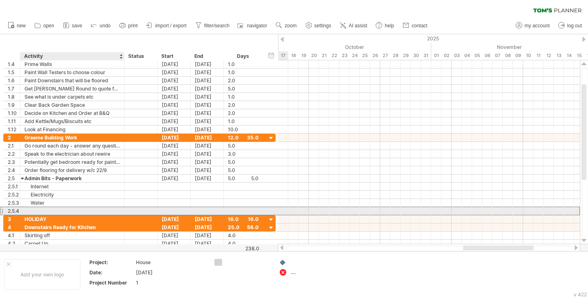
click at [82, 211] on div at bounding box center [72, 211] width 96 height 8
type input "**********"
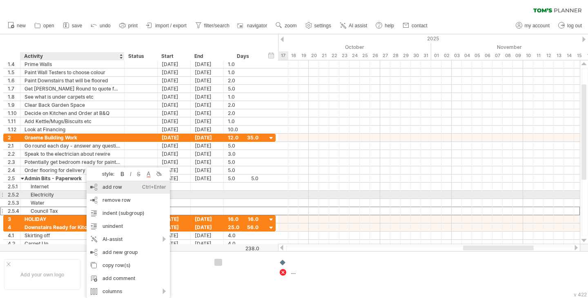
click at [109, 193] on div "add row Ctrl+Enter Cmd+Enter" at bounding box center [128, 187] width 83 height 13
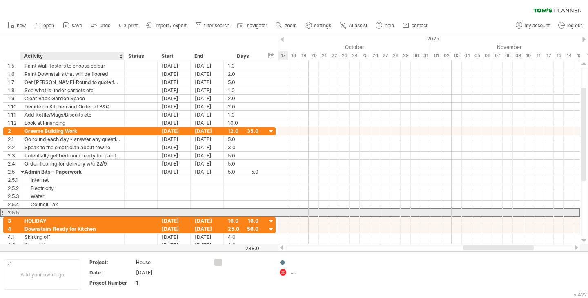
click at [71, 215] on div at bounding box center [72, 213] width 96 height 8
type input "**********"
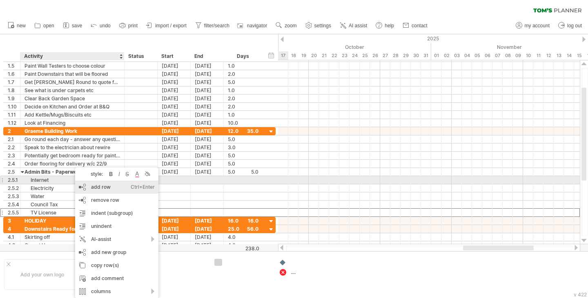
click at [108, 183] on div "add row Ctrl+Enter Cmd+Enter" at bounding box center [116, 187] width 83 height 13
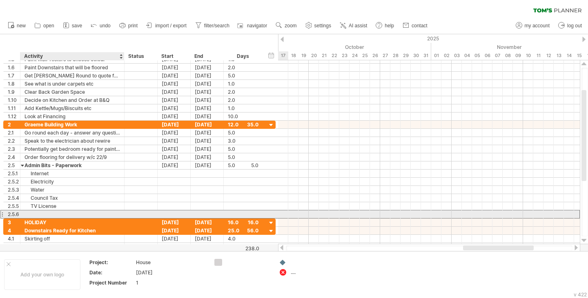
click at [62, 213] on div at bounding box center [72, 215] width 96 height 8
type input "**********"
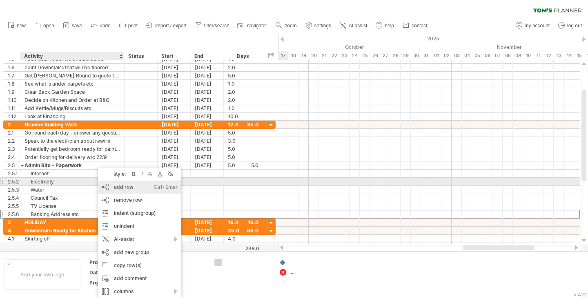
click at [120, 184] on div "add row Ctrl+Enter Cmd+Enter" at bounding box center [139, 187] width 83 height 13
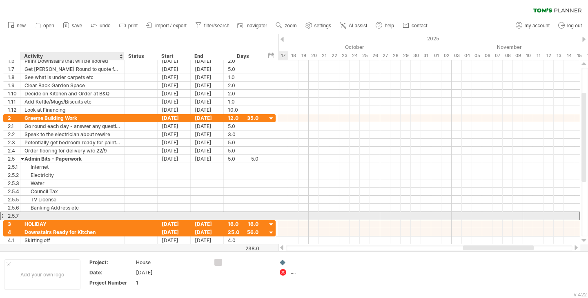
click at [68, 216] on div at bounding box center [72, 216] width 96 height 8
type input "*******"
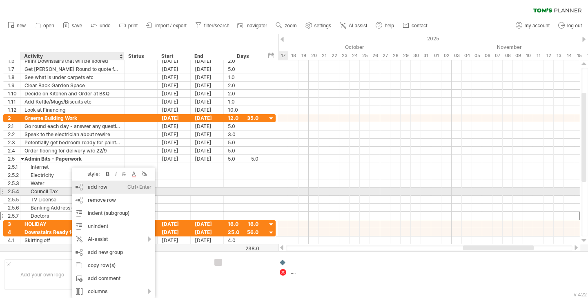
click at [111, 189] on div "add row Ctrl+Enter Cmd+Enter" at bounding box center [113, 187] width 83 height 13
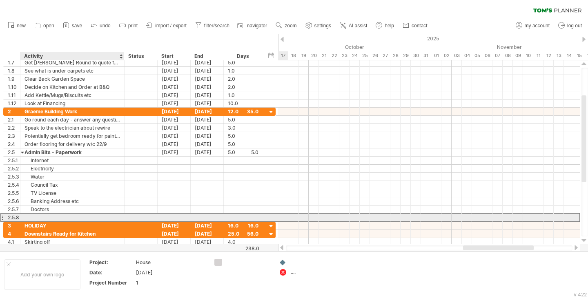
click at [84, 214] on div at bounding box center [72, 218] width 96 height 8
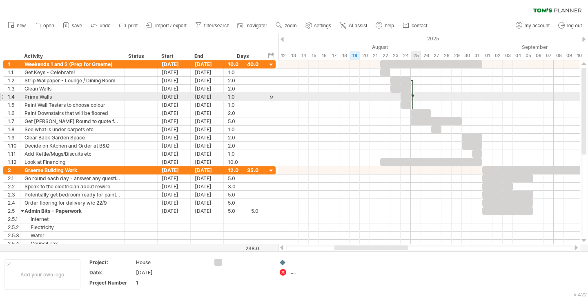
click at [413, 96] on div at bounding box center [412, 96] width 2 height 33
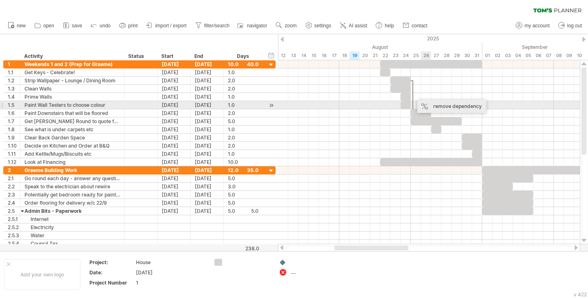
click at [431, 105] on div "remove dependency" at bounding box center [451, 106] width 69 height 13
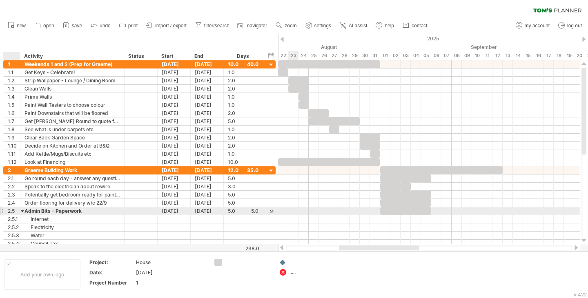
click at [23, 213] on div at bounding box center [23, 211] width 4 height 8
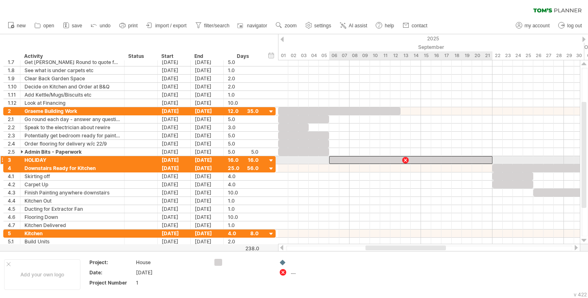
click at [387, 161] on div at bounding box center [410, 160] width 163 height 8
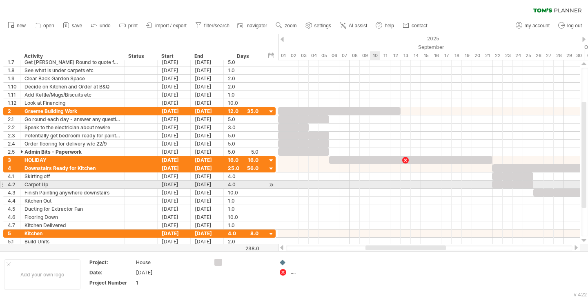
click at [380, 182] on div at bounding box center [429, 185] width 302 height 8
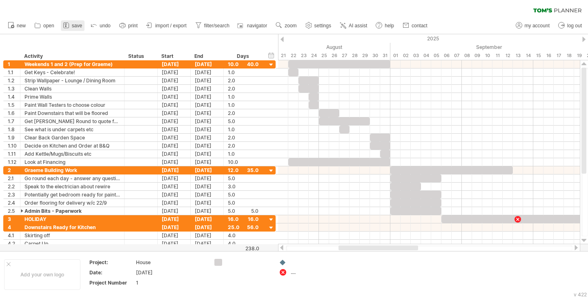
click at [70, 27] on icon at bounding box center [66, 25] width 8 height 8
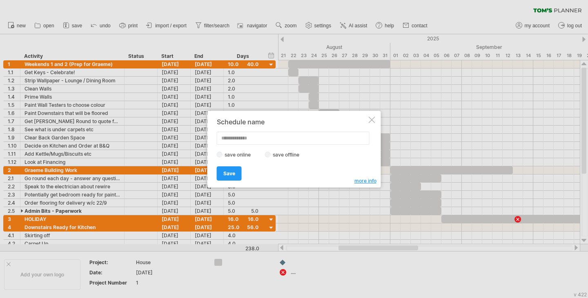
click at [276, 154] on label "save offline" at bounding box center [289, 155] width 36 height 6
click at [228, 156] on label "save online" at bounding box center [239, 155] width 35 height 6
click at [241, 141] on input "text" at bounding box center [293, 138] width 153 height 13
type input "*"
type input "**********"
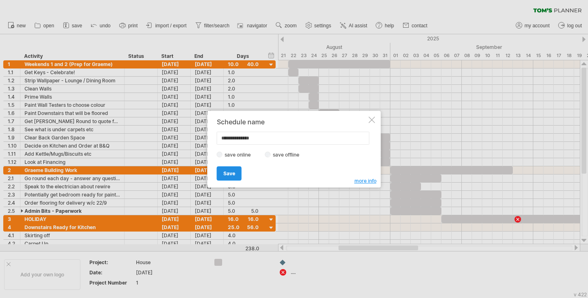
click at [231, 176] on link "Save" at bounding box center [229, 174] width 25 height 14
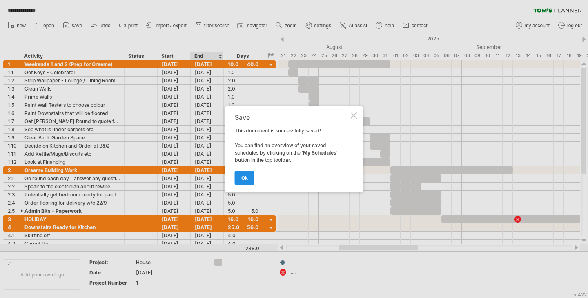
click at [238, 171] on link "ok" at bounding box center [245, 178] width 20 height 14
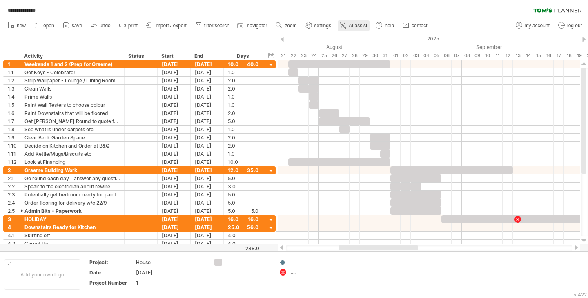
click at [350, 25] on span "AI assist" at bounding box center [358, 26] width 18 height 6
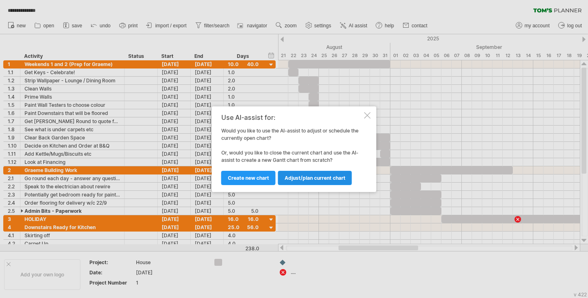
click at [289, 180] on span "Adjust/plan current chart" at bounding box center [315, 178] width 61 height 6
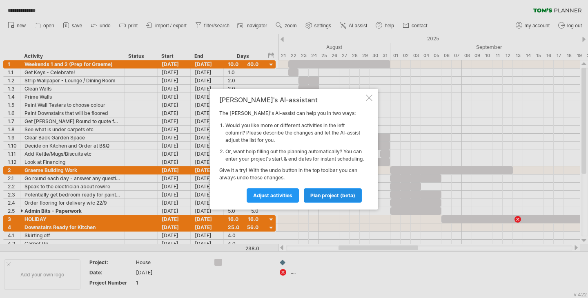
click at [316, 196] on span "plan project (beta)" at bounding box center [332, 196] width 45 height 6
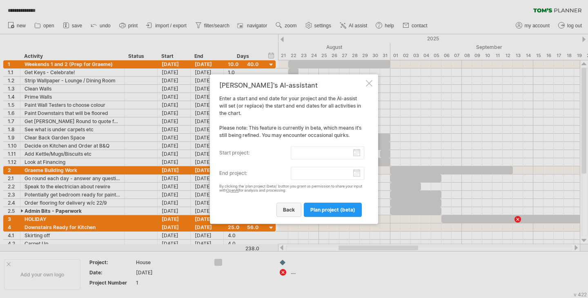
click at [285, 203] on link "back" at bounding box center [288, 210] width 25 height 14
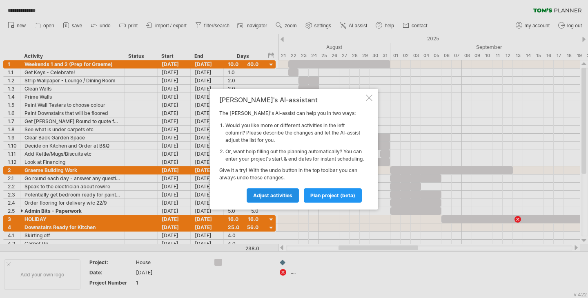
click at [277, 199] on span "Adjust activities" at bounding box center [272, 196] width 39 height 6
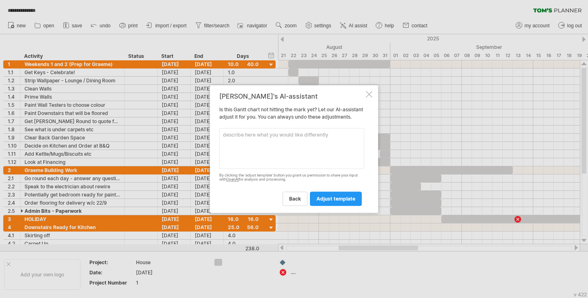
click at [279, 153] on textarea at bounding box center [291, 148] width 145 height 41
click at [286, 150] on textarea at bounding box center [291, 148] width 145 height 41
click at [365, 90] on div "[PERSON_NAME]'s AI-assistant Is this [PERSON_NAME] chart not hitting the mark y…" at bounding box center [294, 149] width 168 height 128
click at [369, 91] on div at bounding box center [369, 94] width 7 height 7
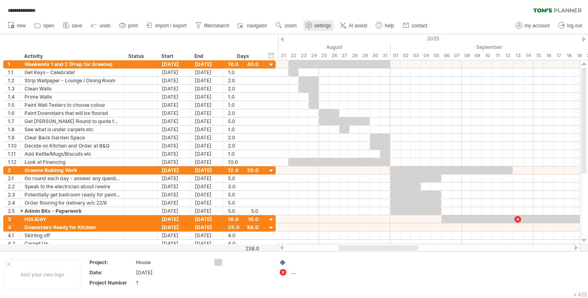
click at [321, 27] on span "settings" at bounding box center [322, 26] width 17 height 6
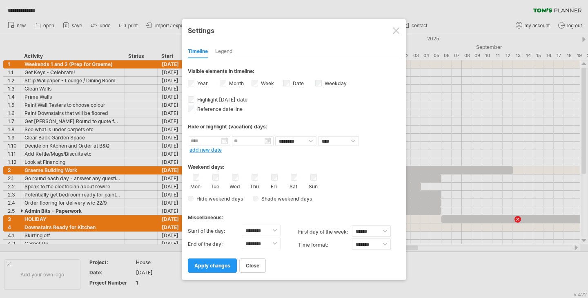
click at [231, 49] on div "Legend" at bounding box center [224, 51] width 18 height 13
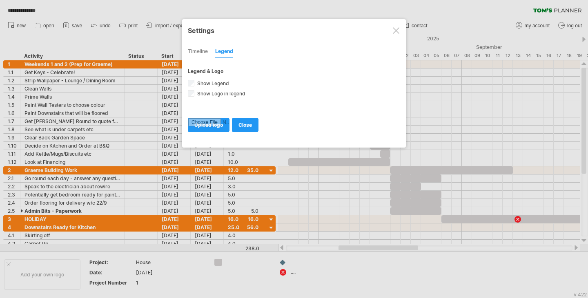
click at [393, 32] on div at bounding box center [396, 30] width 7 height 7
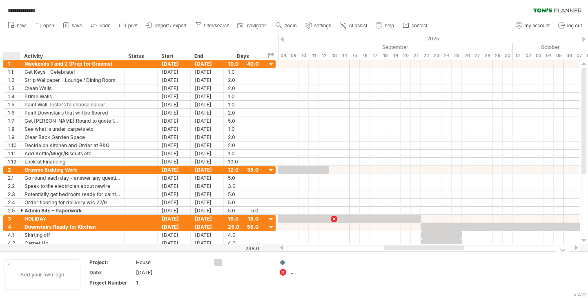
click at [8, 262] on div at bounding box center [9, 264] width 4 height 4
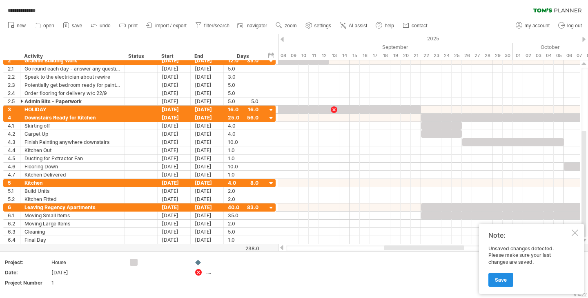
click at [509, 282] on link "Save" at bounding box center [500, 280] width 25 height 14
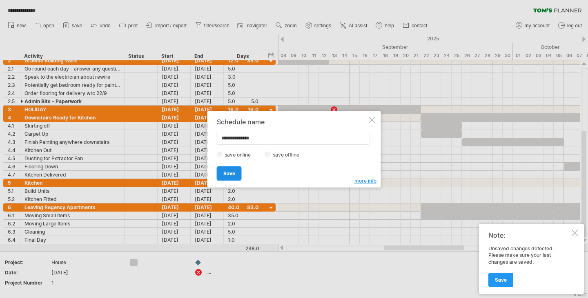
click at [227, 173] on span "Save" at bounding box center [229, 174] width 12 height 6
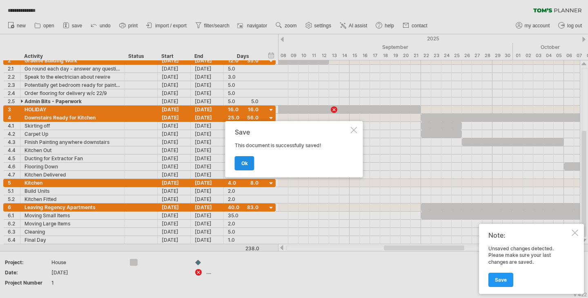
click at [247, 163] on span "ok" at bounding box center [244, 163] width 7 height 6
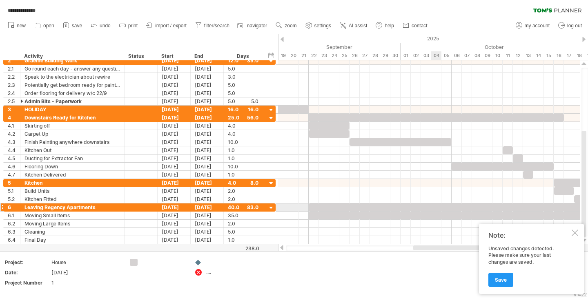
click at [431, 211] on div at bounding box center [429, 208] width 302 height 8
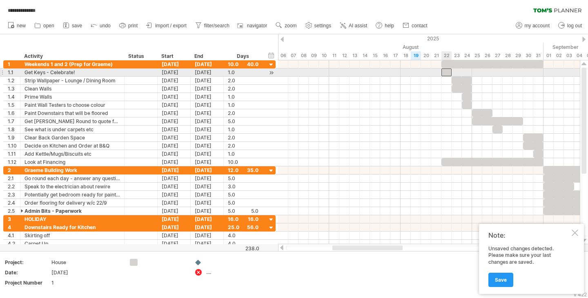
click at [446, 73] on div at bounding box center [446, 73] width 10 height 8
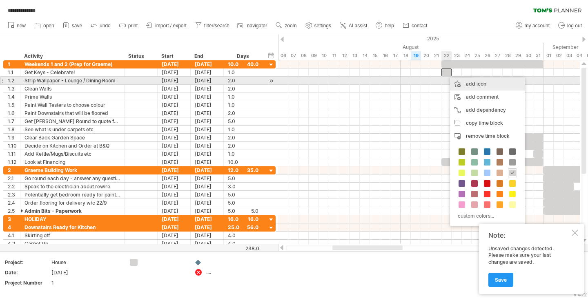
click at [481, 83] on div "add icon" at bounding box center [487, 84] width 75 height 13
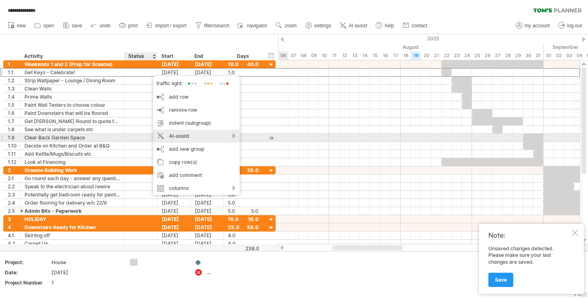
click at [233, 137] on div "AI-assist" at bounding box center [196, 136] width 87 height 13
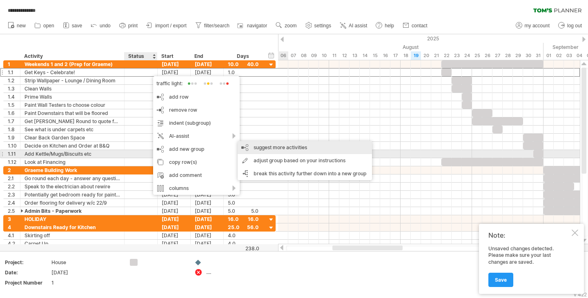
click at [274, 150] on div "suggest more activities" at bounding box center [305, 147] width 134 height 13
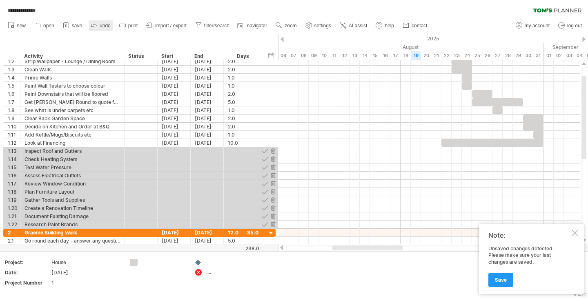
click at [97, 26] on icon at bounding box center [94, 25] width 8 height 8
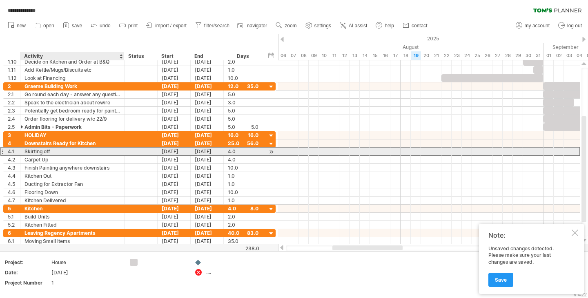
click at [49, 153] on div "Skirting off" at bounding box center [72, 152] width 96 height 8
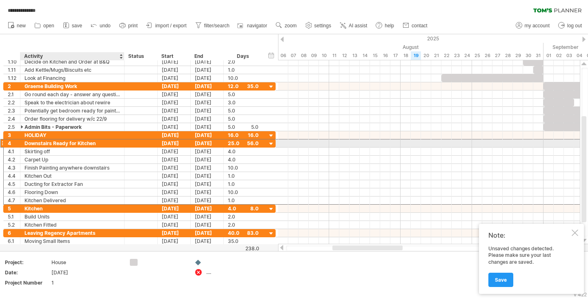
click at [62, 145] on div "Downstairs Ready for Kitchen" at bounding box center [72, 144] width 96 height 8
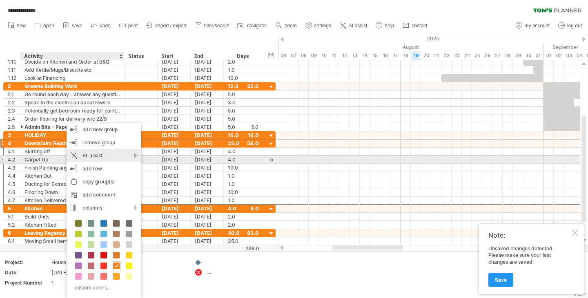
click at [136, 157] on div "AI-assist" at bounding box center [104, 155] width 75 height 13
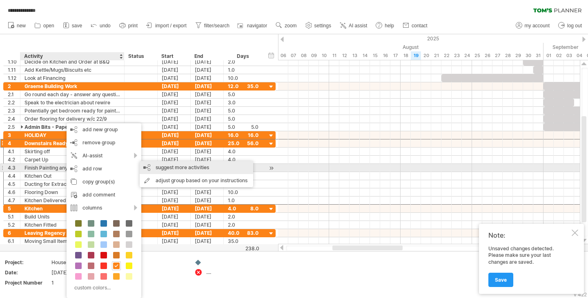
click at [171, 169] on div "suggest more activities" at bounding box center [196, 167] width 113 height 13
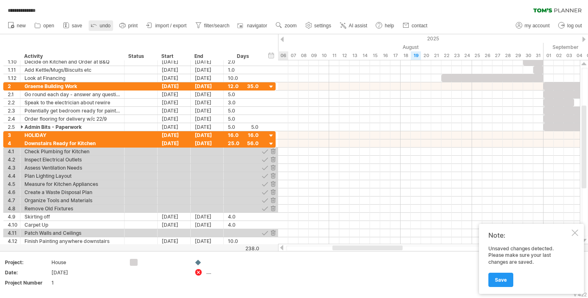
click at [103, 27] on span "undo" at bounding box center [105, 26] width 11 height 6
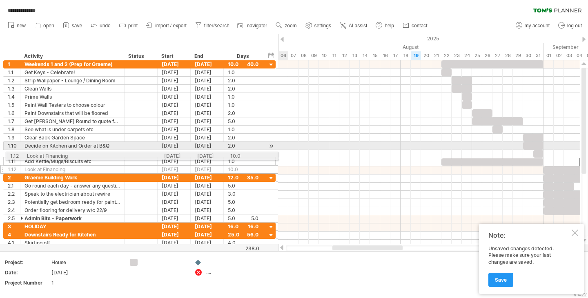
drag, startPoint x: 3, startPoint y: 162, endPoint x: 3, endPoint y: 155, distance: 7.3
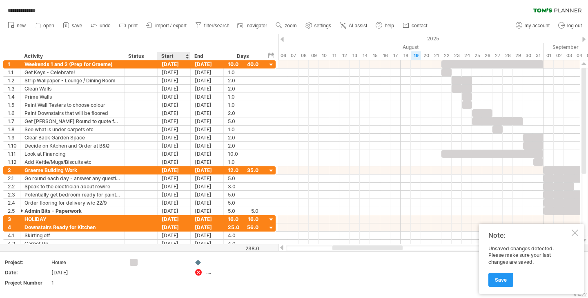
click at [186, 59] on div at bounding box center [186, 56] width 3 height 8
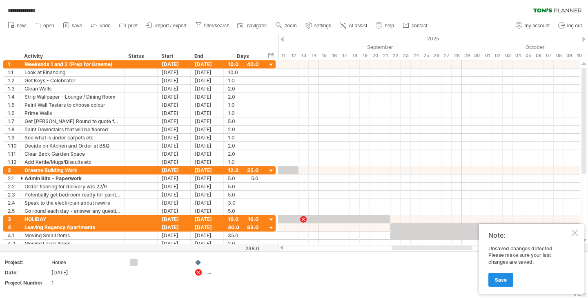
click at [501, 280] on span "Save" at bounding box center [501, 280] width 12 height 6
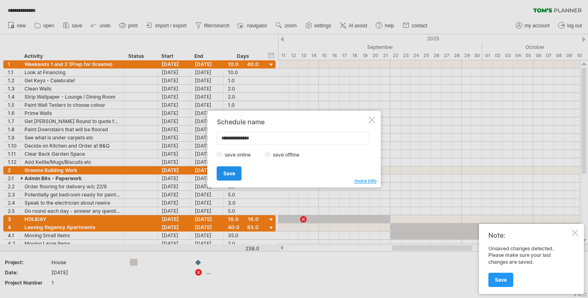
click at [236, 176] on link "Save" at bounding box center [229, 174] width 25 height 14
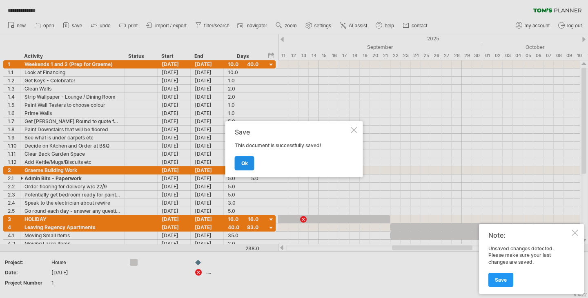
click at [248, 165] on link "ok" at bounding box center [245, 163] width 20 height 14
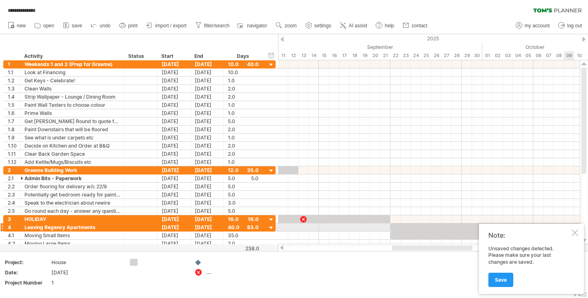
click at [578, 231] on div "Note: Unsaved changes detected. Please make sure your last changes are saved. S…" at bounding box center [531, 259] width 105 height 70
click at [573, 231] on div at bounding box center [574, 233] width 7 height 7
